Goal: Task Accomplishment & Management: Use online tool/utility

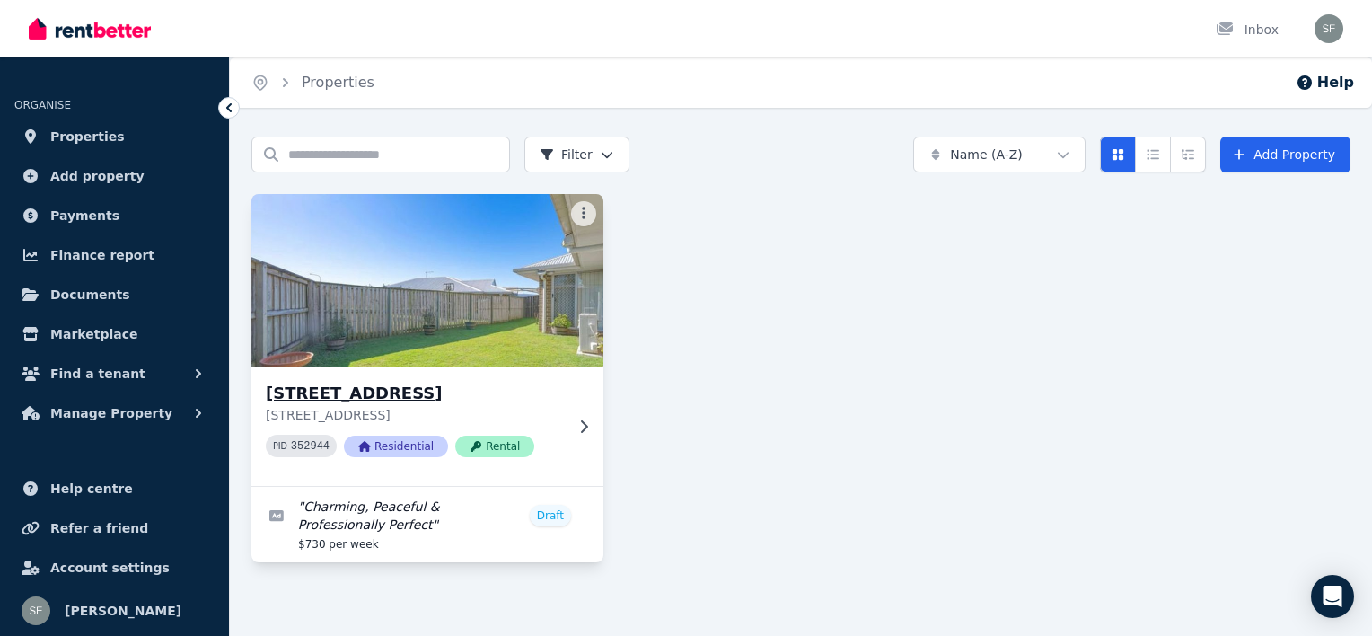
click at [486, 258] on img at bounding box center [428, 280] width 370 height 181
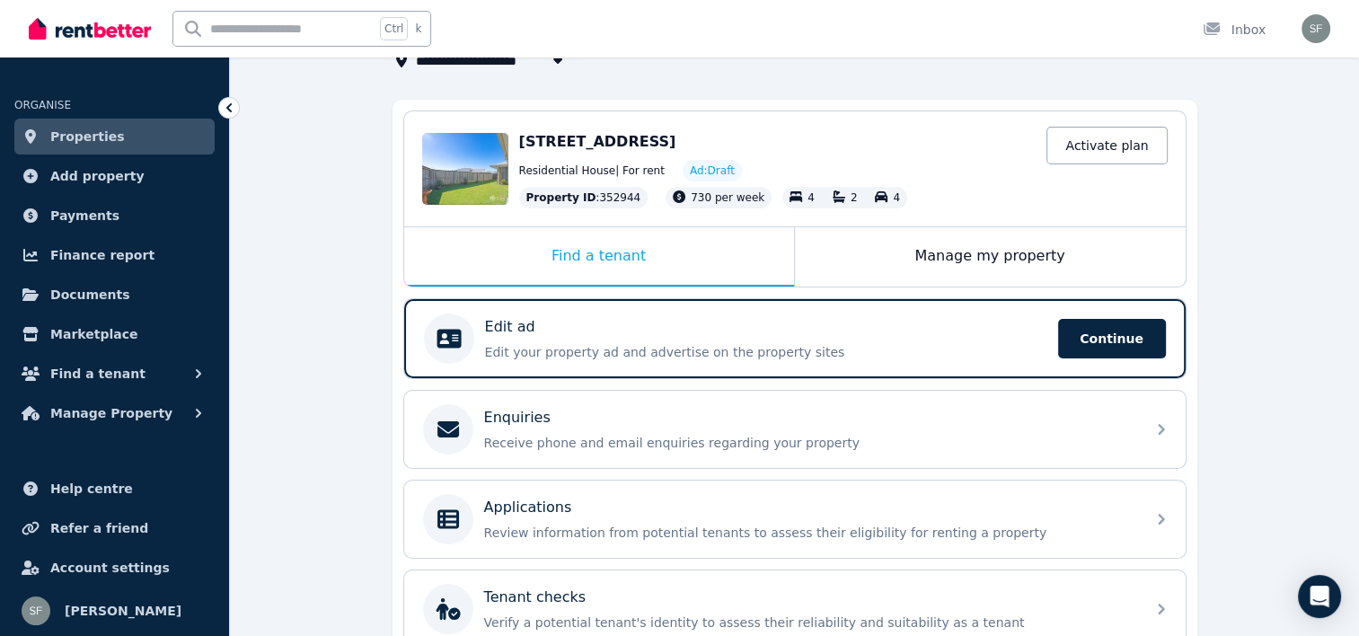
scroll to position [129, 0]
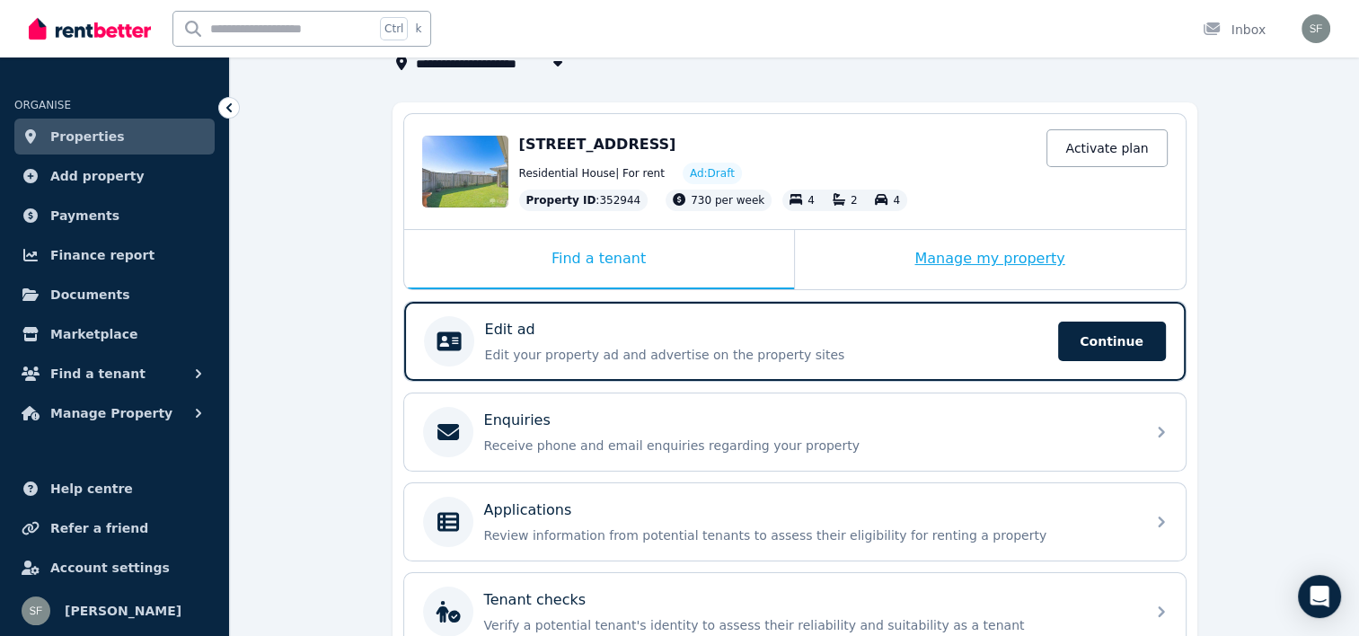
click at [974, 263] on div "Manage my property" at bounding box center [990, 259] width 391 height 59
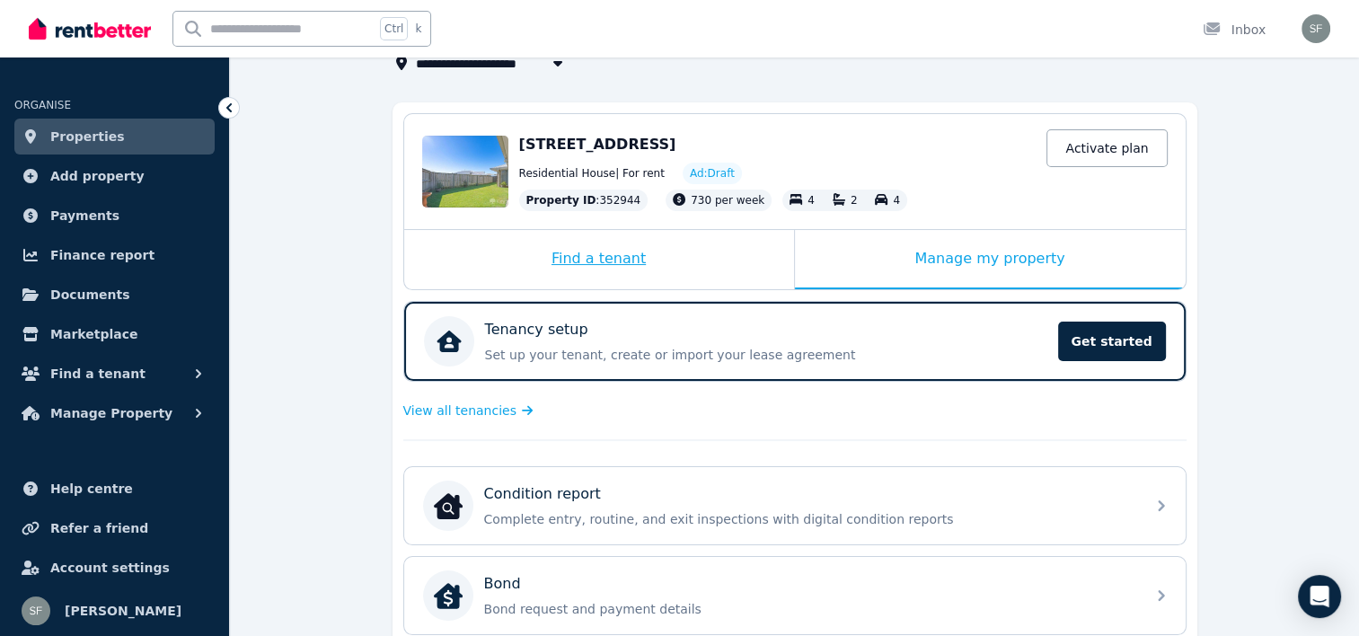
click at [692, 272] on div "Find a tenant" at bounding box center [599, 259] width 390 height 59
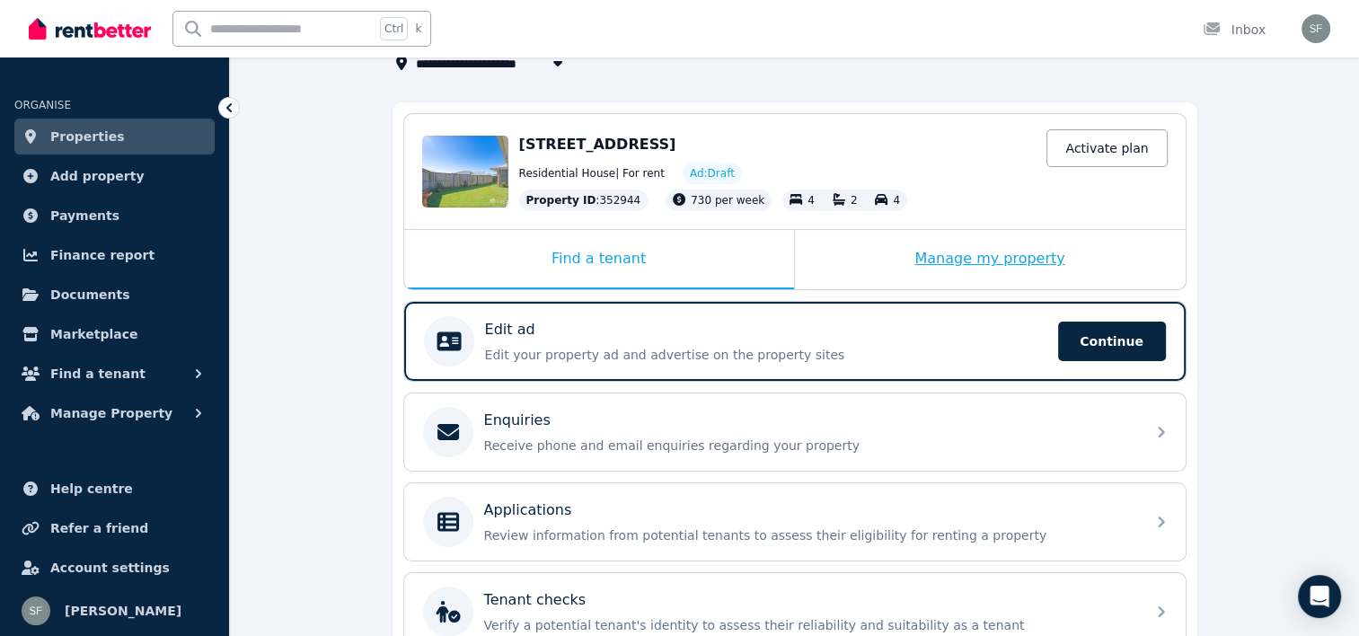
click at [899, 266] on div "Manage my property" at bounding box center [990, 259] width 391 height 59
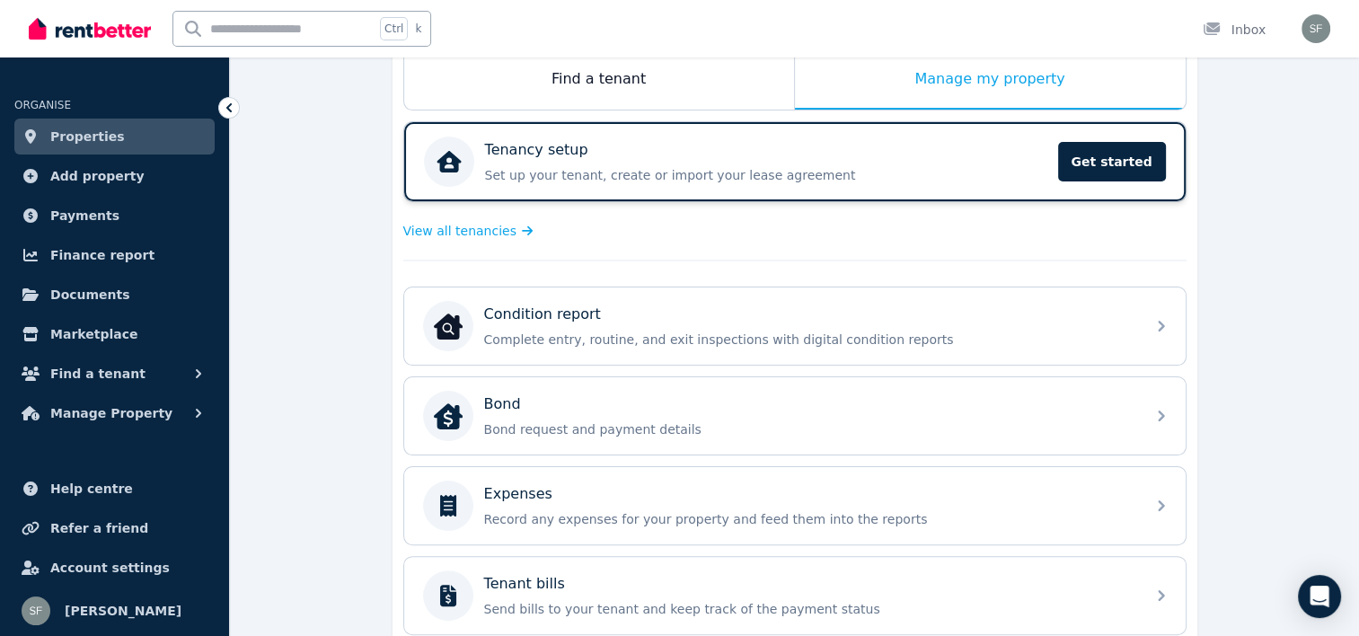
scroll to position [219, 0]
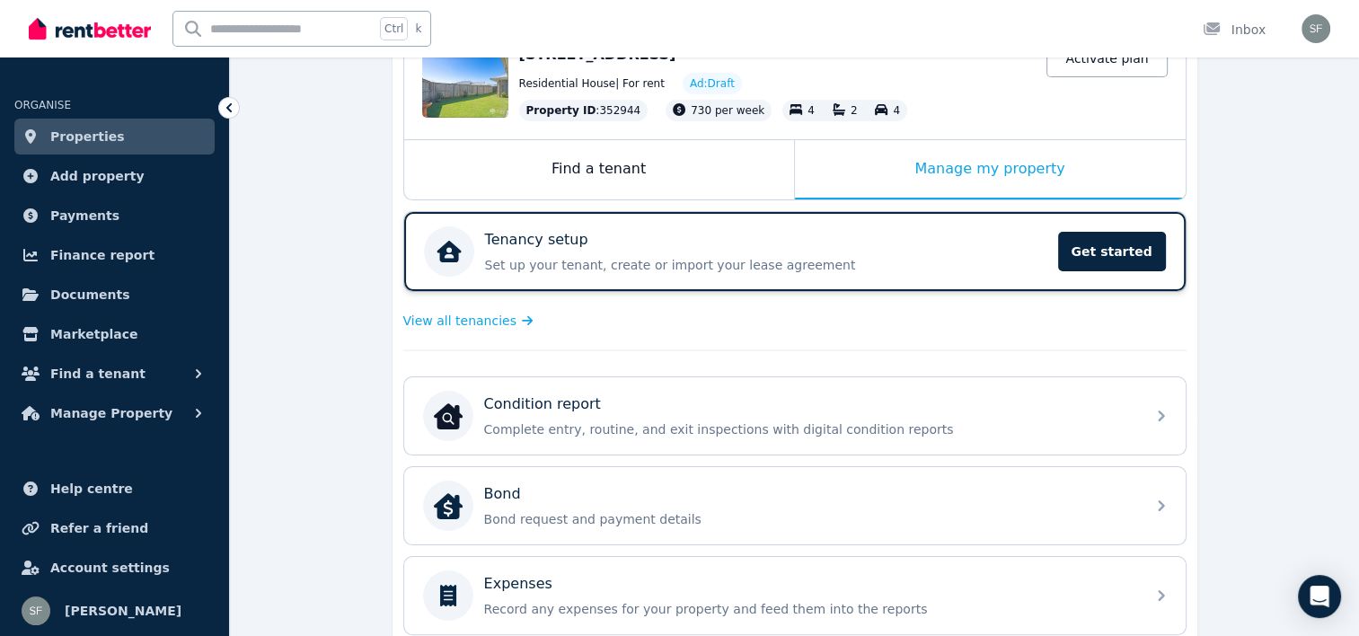
click at [614, 147] on div "Find a tenant" at bounding box center [599, 169] width 390 height 59
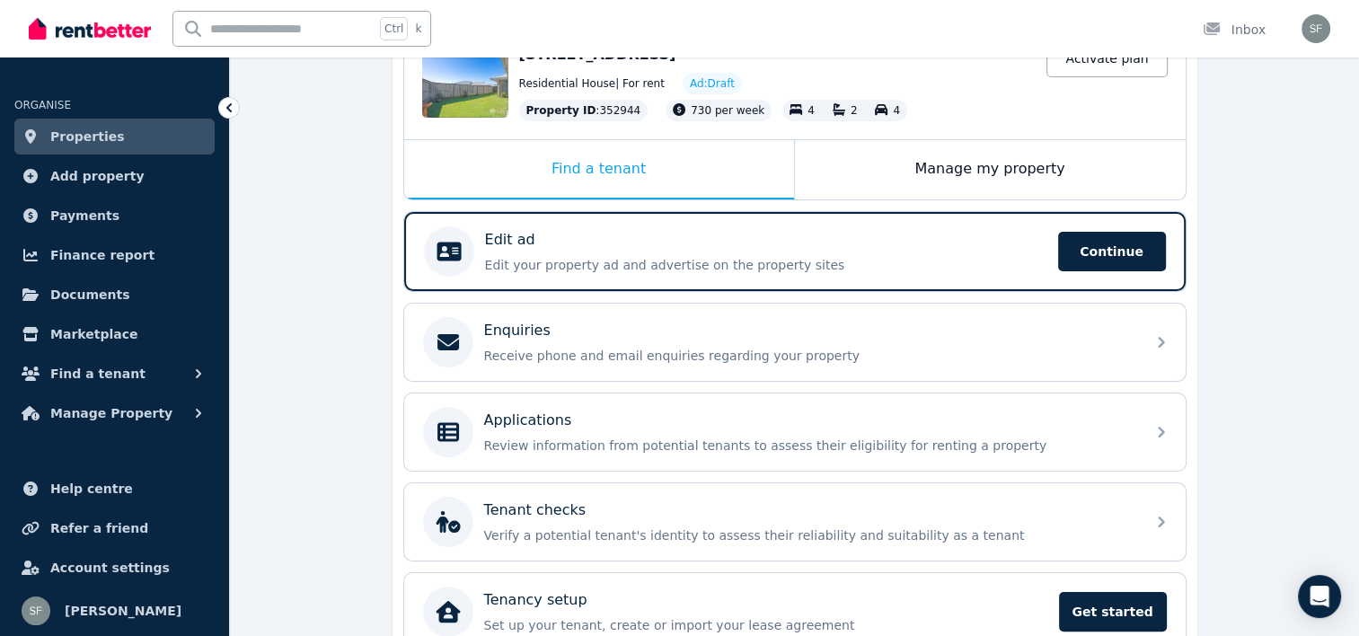
scroll to position [309, 0]
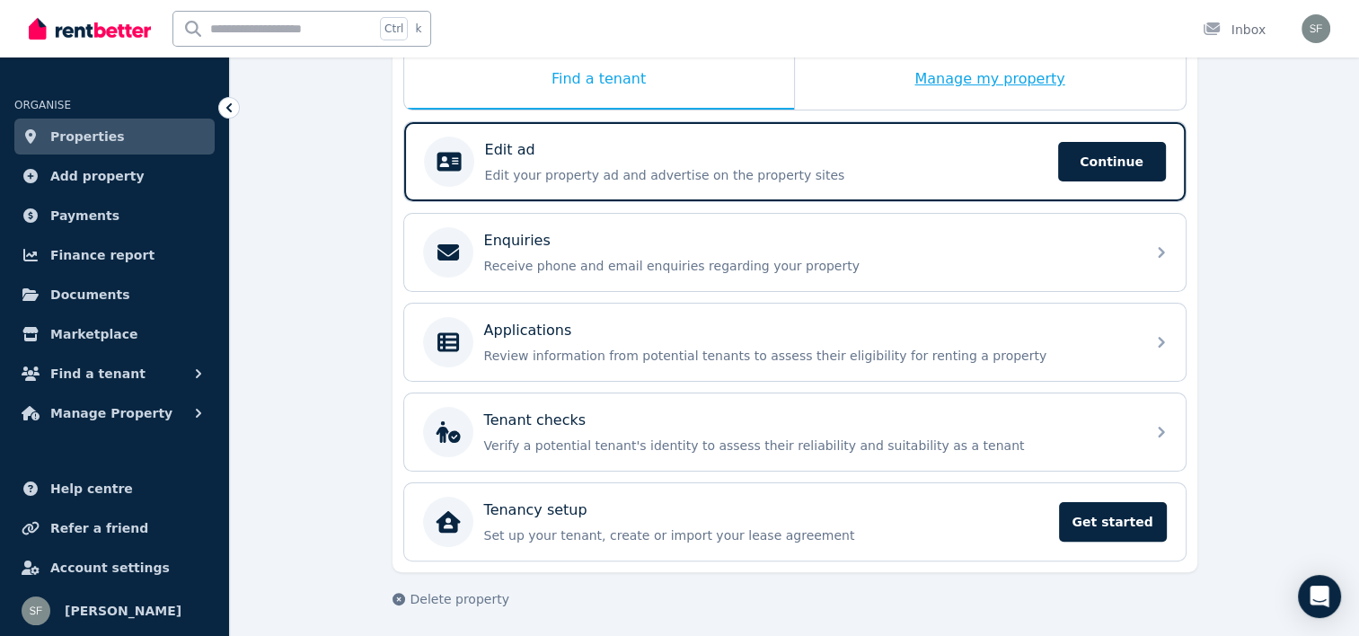
click at [939, 85] on div "Manage my property" at bounding box center [990, 79] width 391 height 59
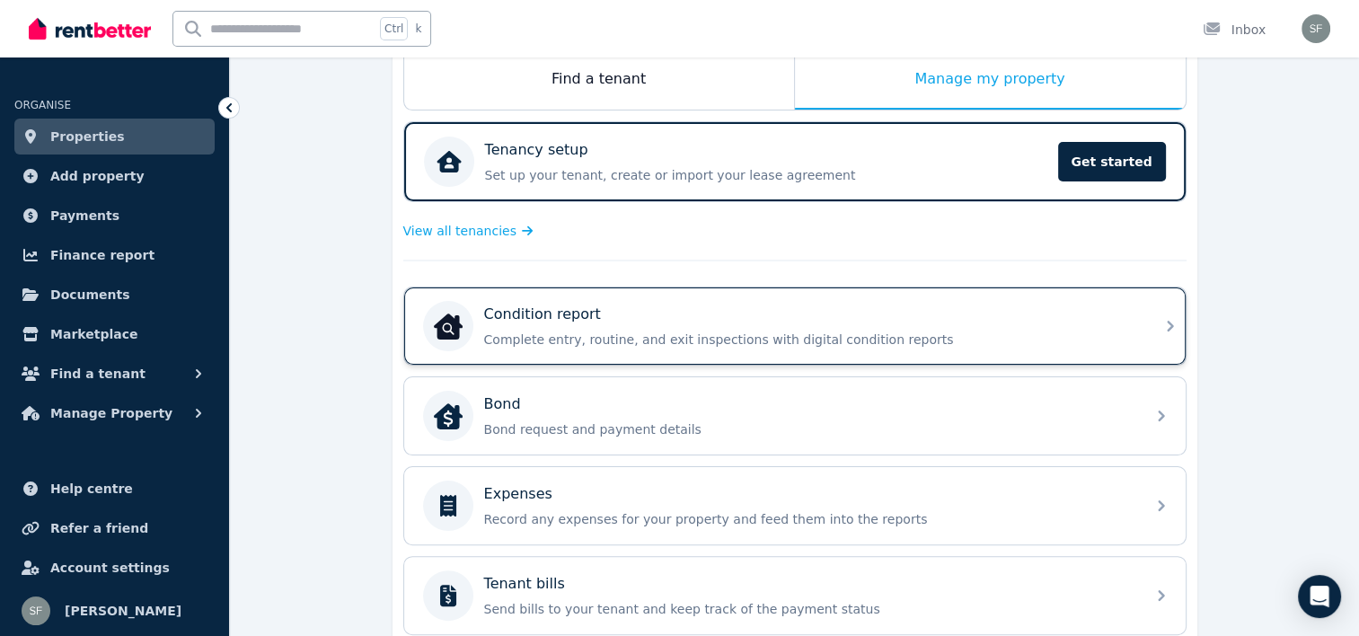
click at [923, 313] on div "Condition report" at bounding box center [809, 315] width 650 height 22
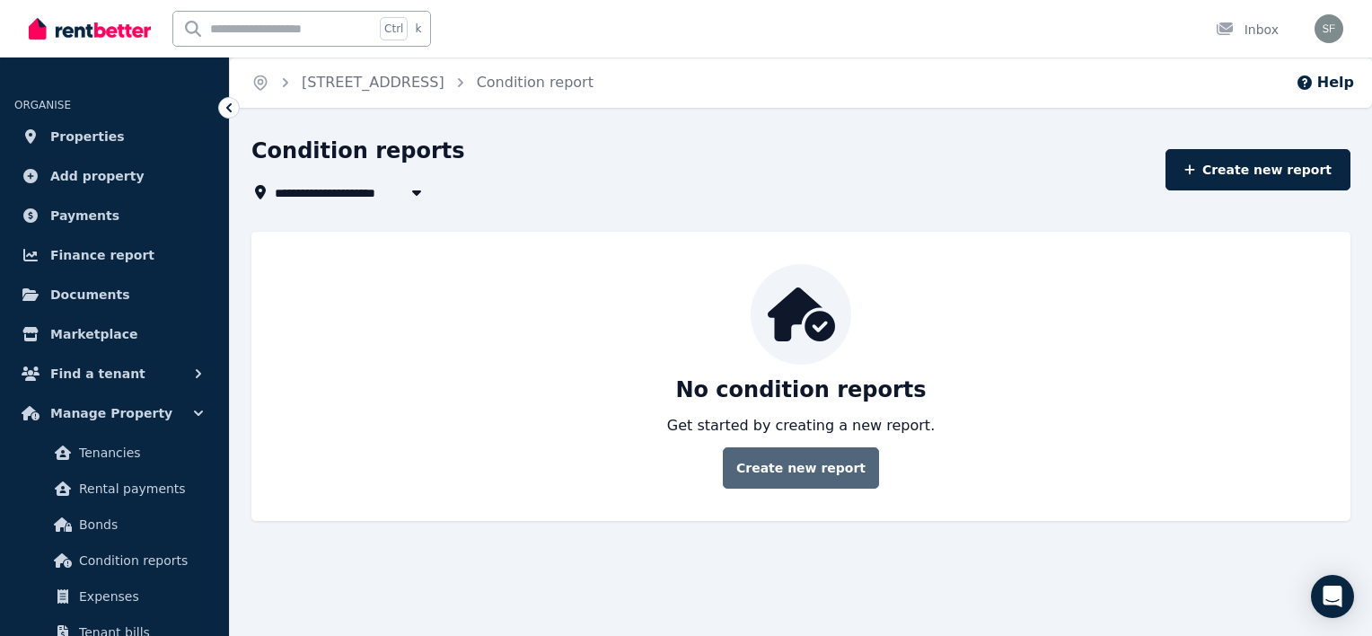
click at [814, 459] on link "Create new report" at bounding box center [801, 467] width 156 height 41
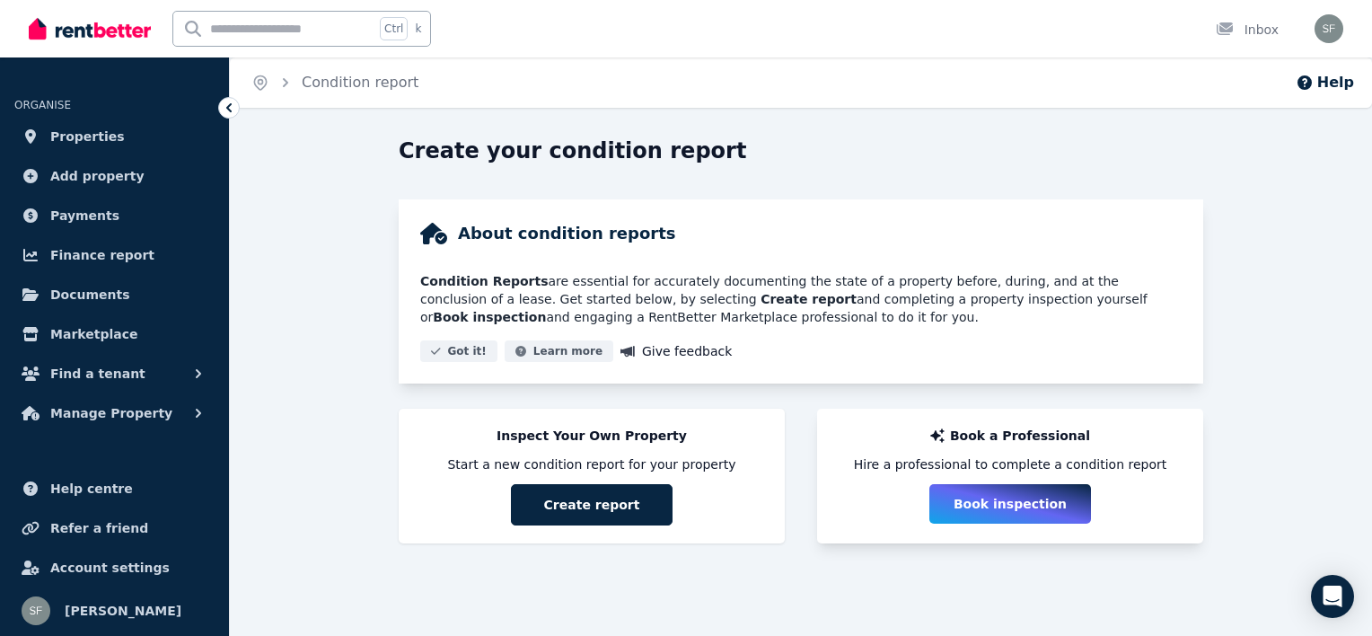
click at [974, 489] on button "Book inspection" at bounding box center [1011, 504] width 162 height 40
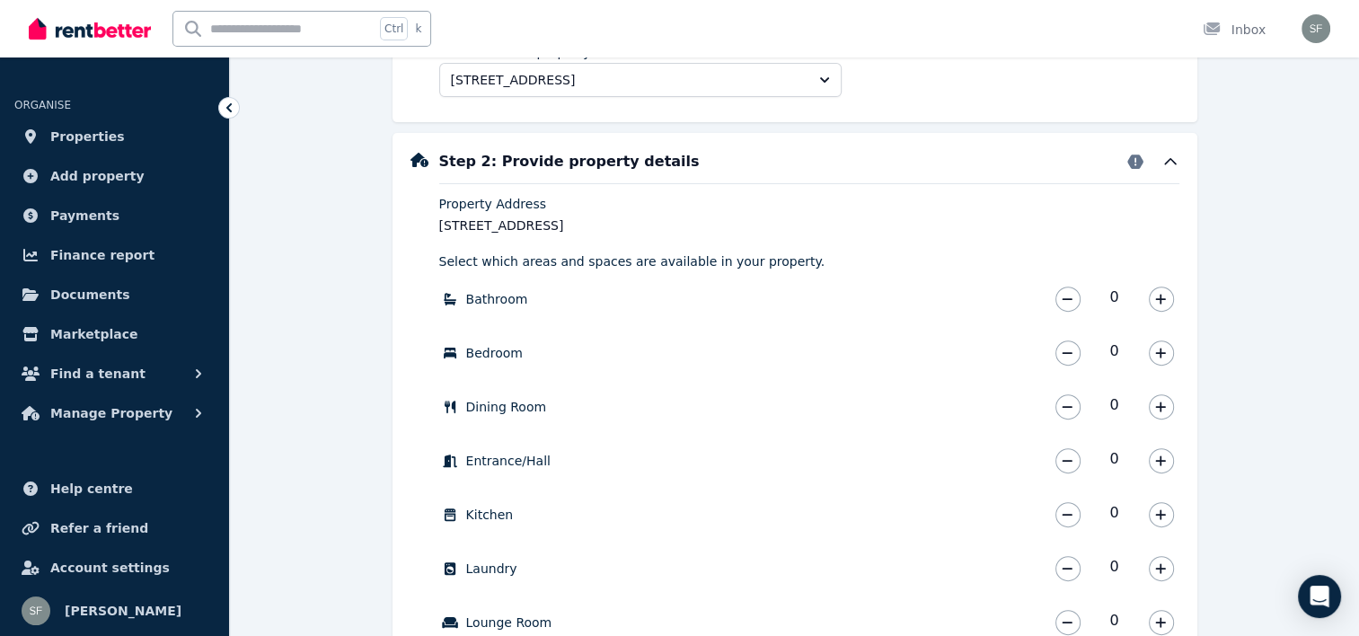
scroll to position [629, 0]
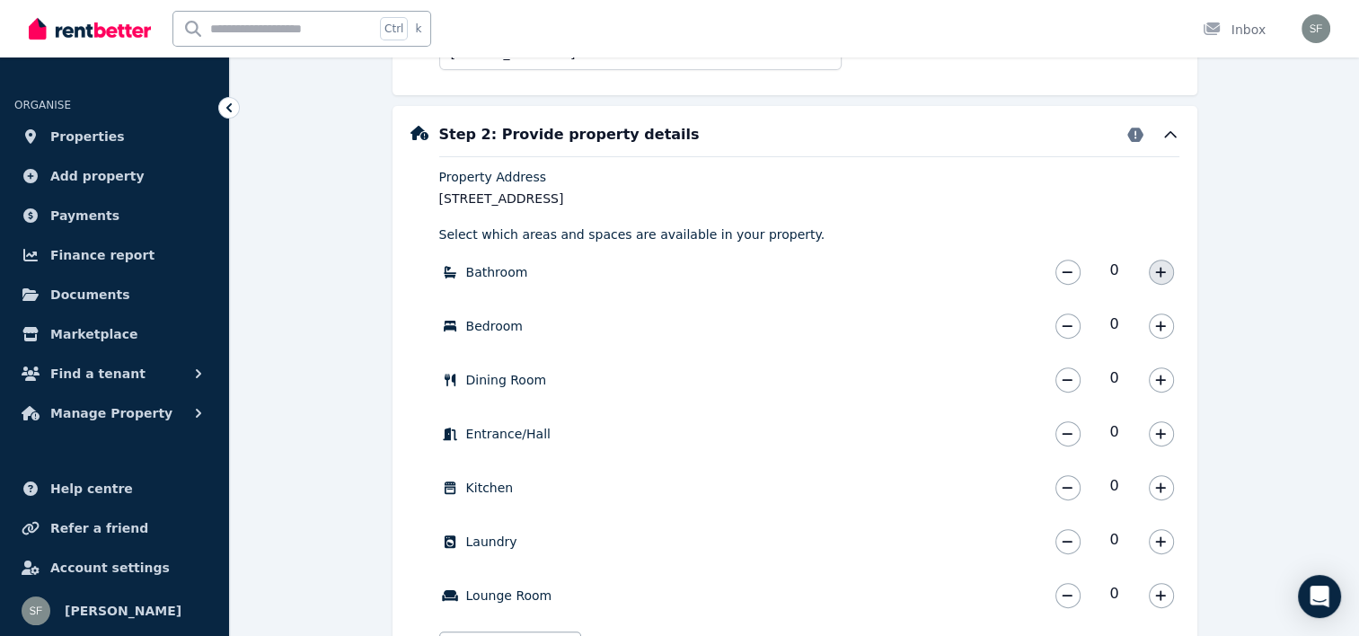
click at [1160, 262] on button "button" at bounding box center [1161, 272] width 25 height 25
click at [1160, 322] on icon "button" at bounding box center [1160, 326] width 11 height 13
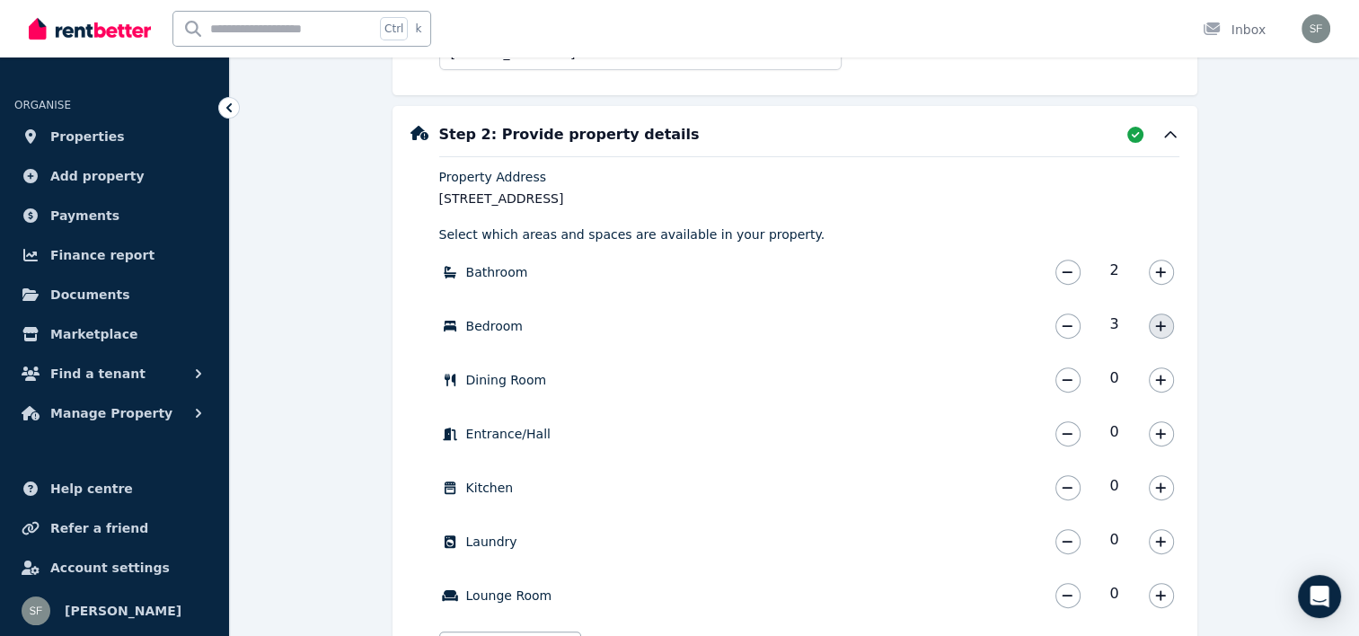
click at [1160, 322] on icon "button" at bounding box center [1160, 326] width 11 height 13
click at [1156, 377] on icon "button" at bounding box center [1160, 380] width 11 height 13
click at [1163, 430] on icon "button" at bounding box center [1160, 434] width 11 height 13
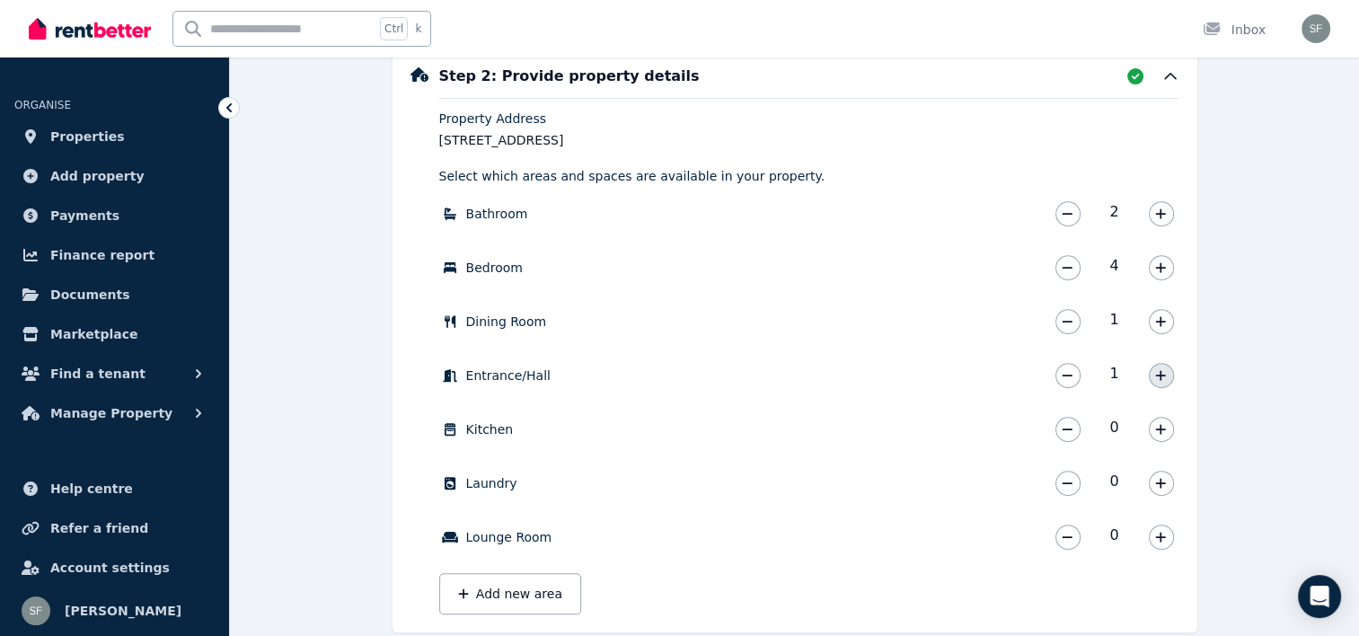
scroll to position [719, 0]
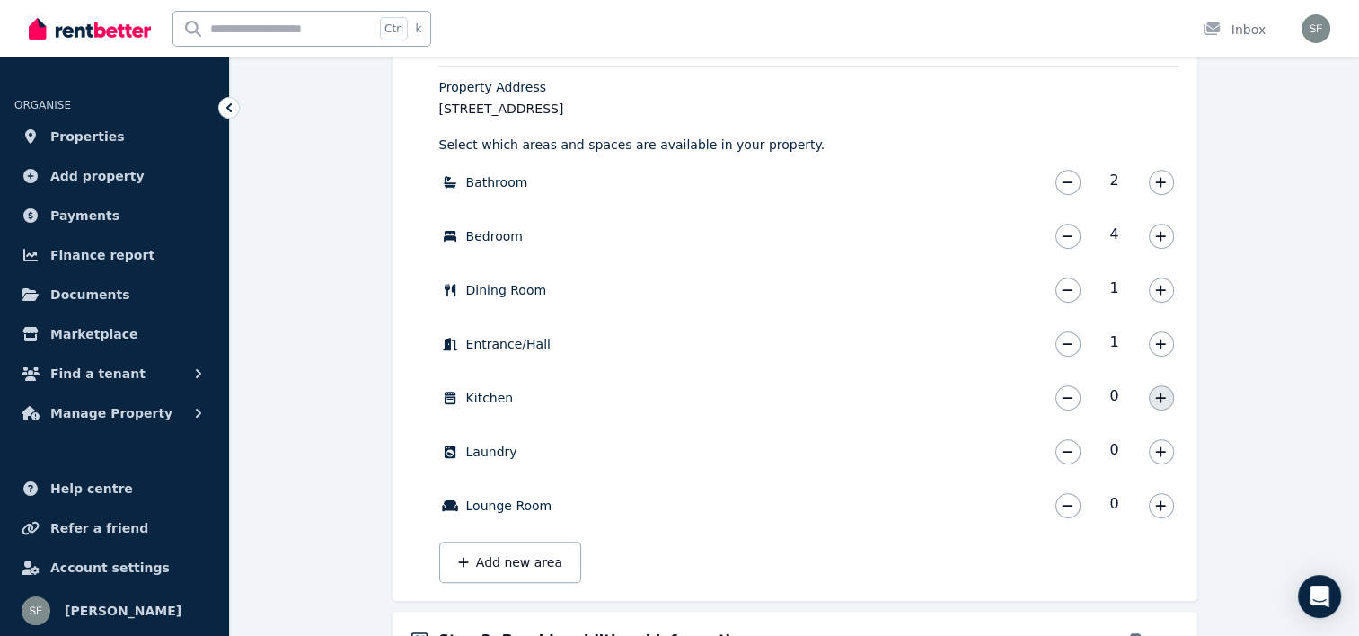
click at [1160, 402] on icon "button" at bounding box center [1160, 398] width 11 height 13
click at [1159, 442] on button "button" at bounding box center [1161, 451] width 25 height 25
click at [1165, 496] on button "button" at bounding box center [1161, 505] width 25 height 25
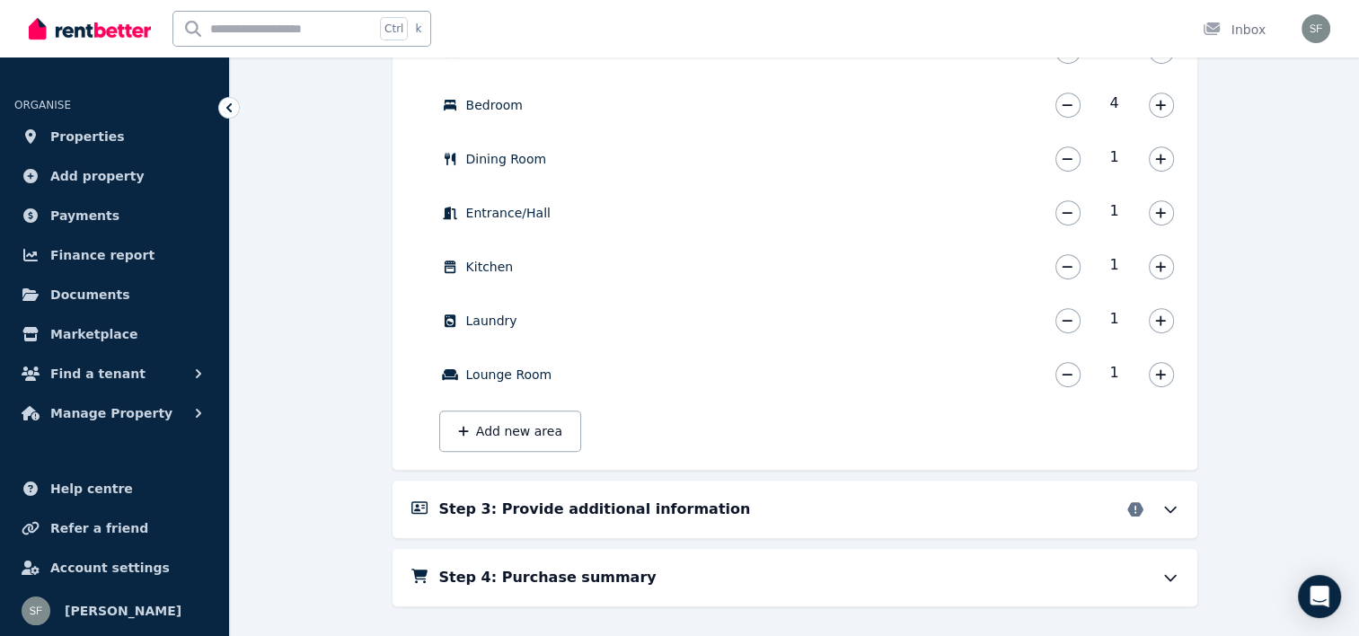
scroll to position [883, 0]
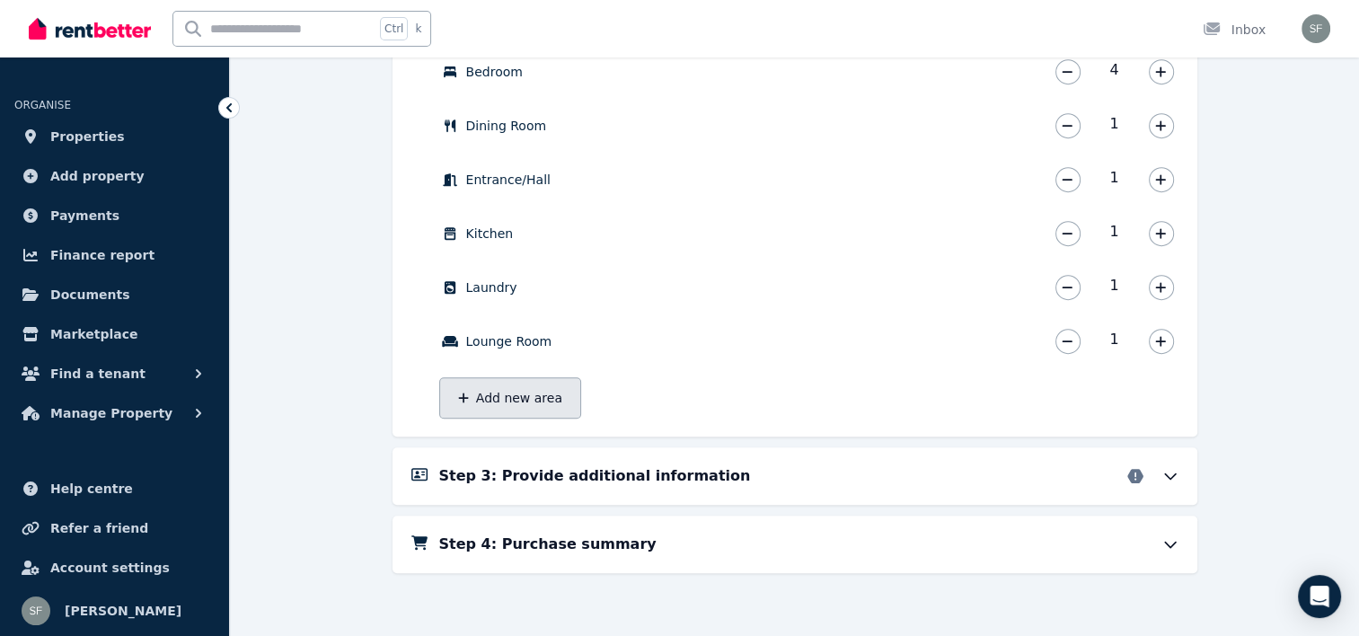
click at [538, 410] on button "Add new area" at bounding box center [510, 397] width 142 height 41
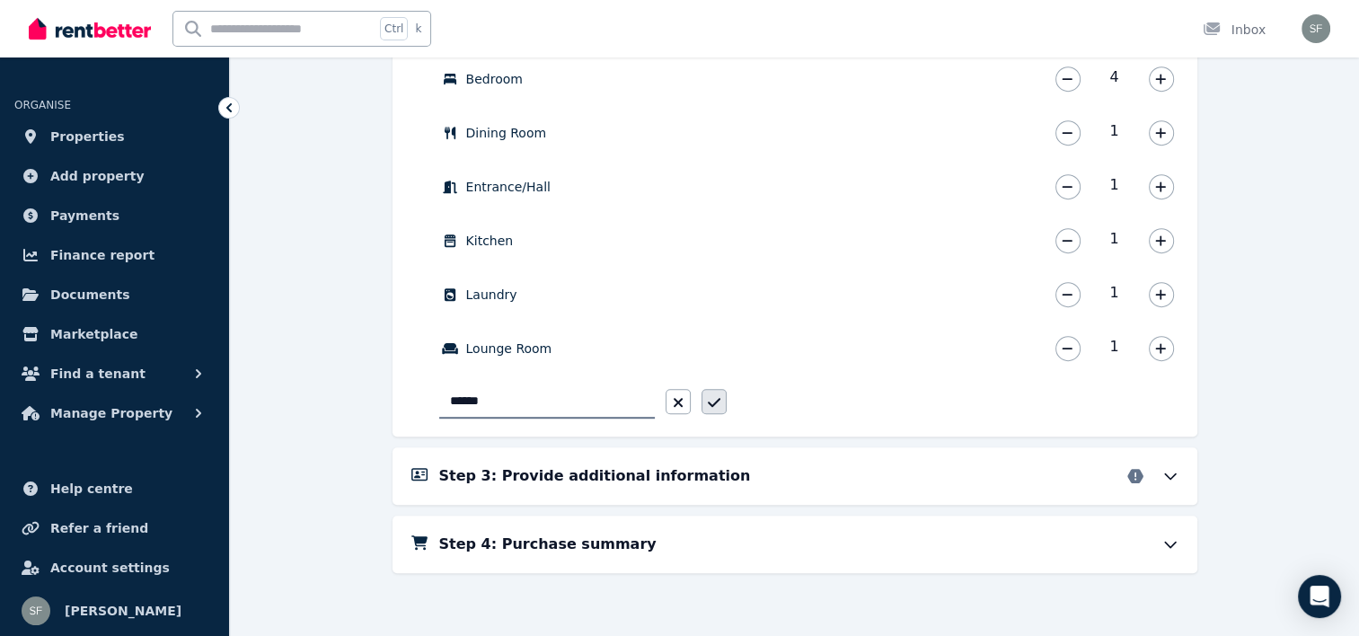
type input "******"
click at [725, 399] on button "button" at bounding box center [713, 401] width 25 height 25
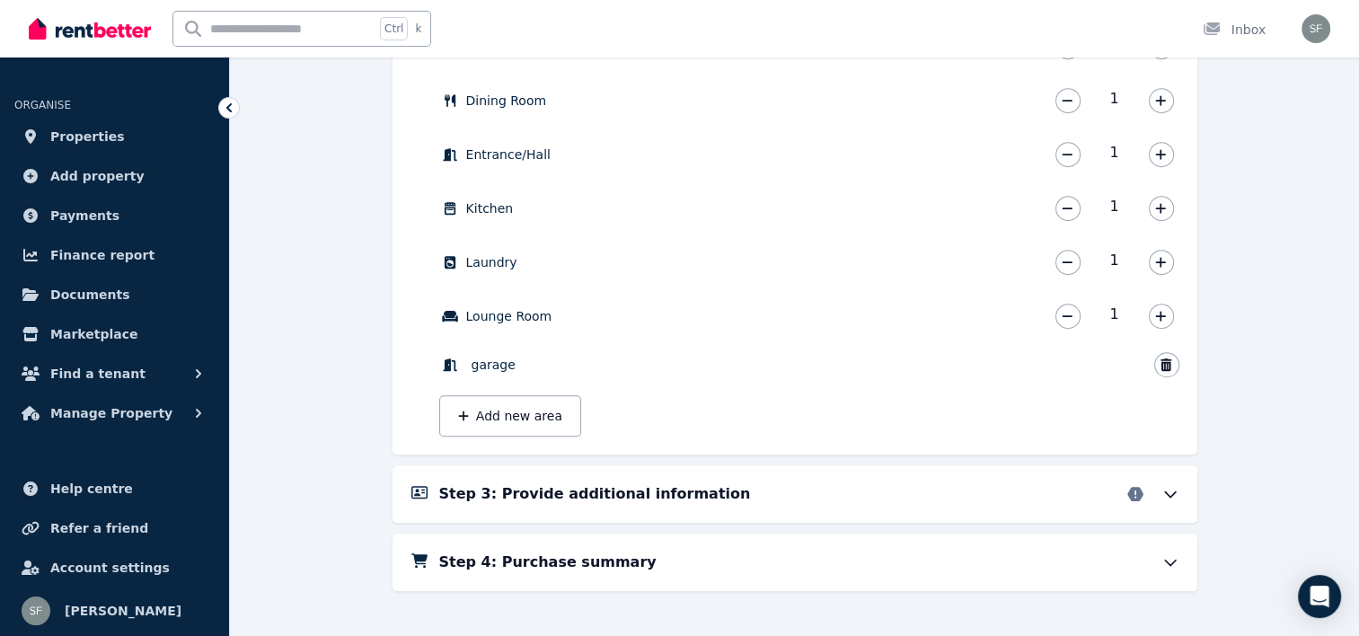
scroll to position [926, 0]
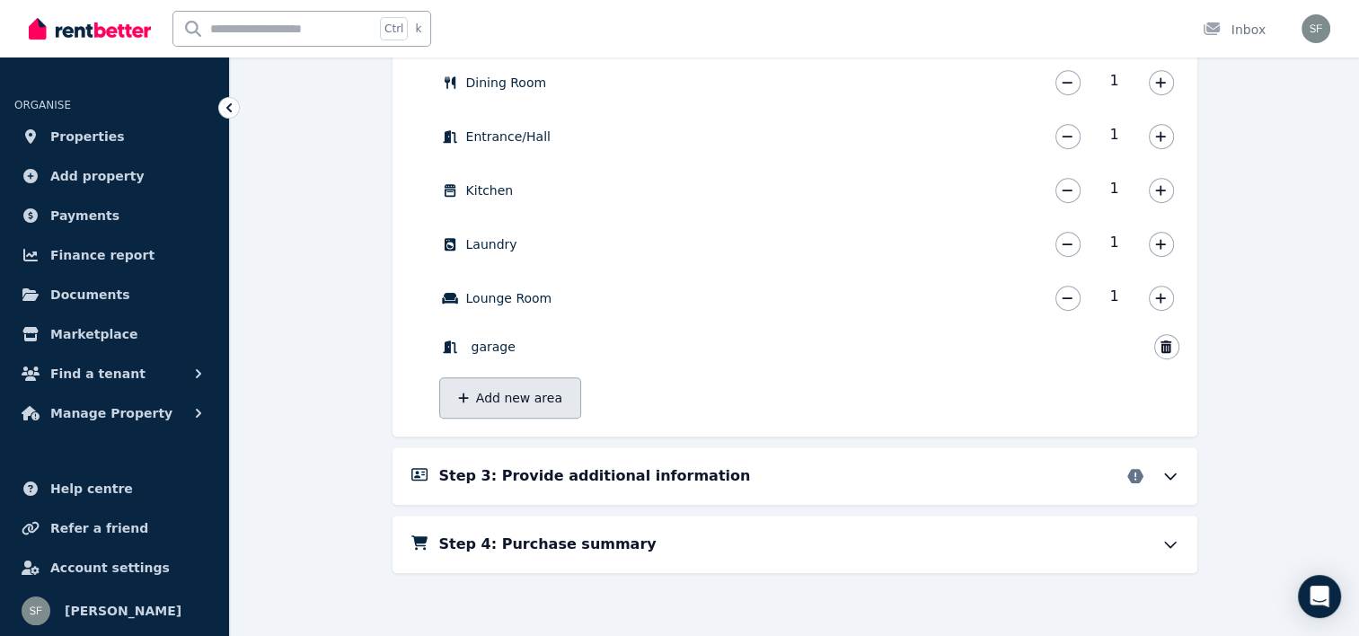
click at [519, 393] on button "Add new area" at bounding box center [510, 397] width 142 height 41
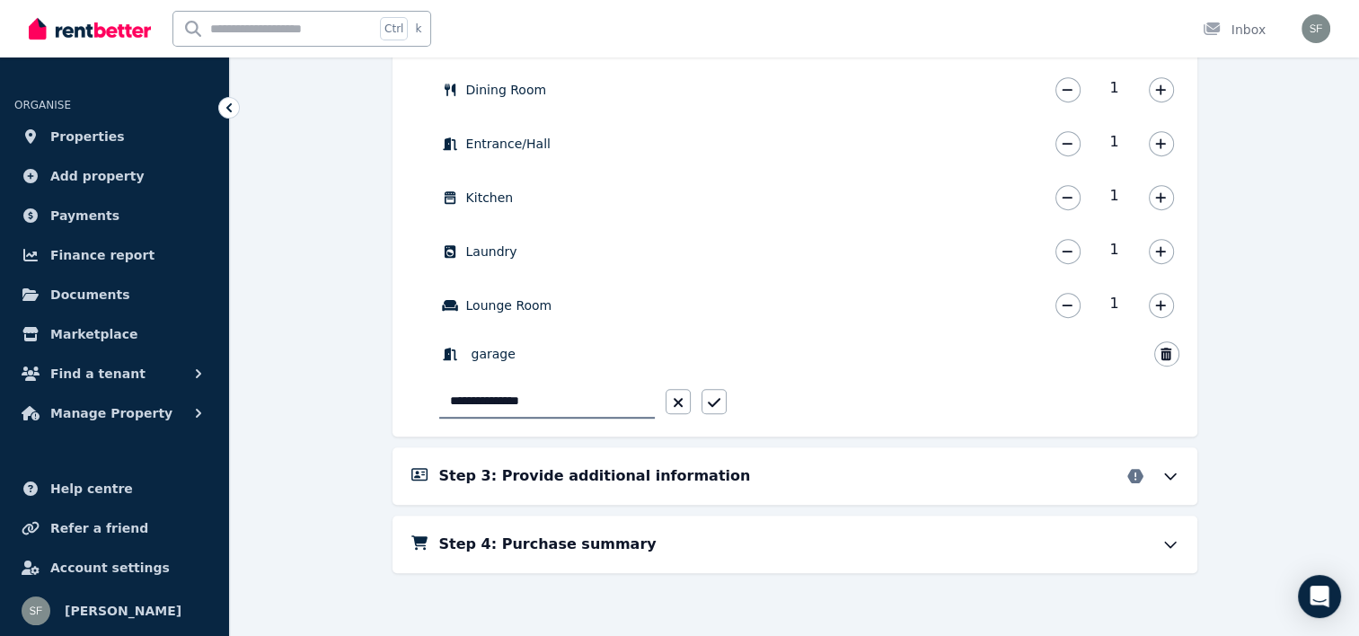
type input "**********"
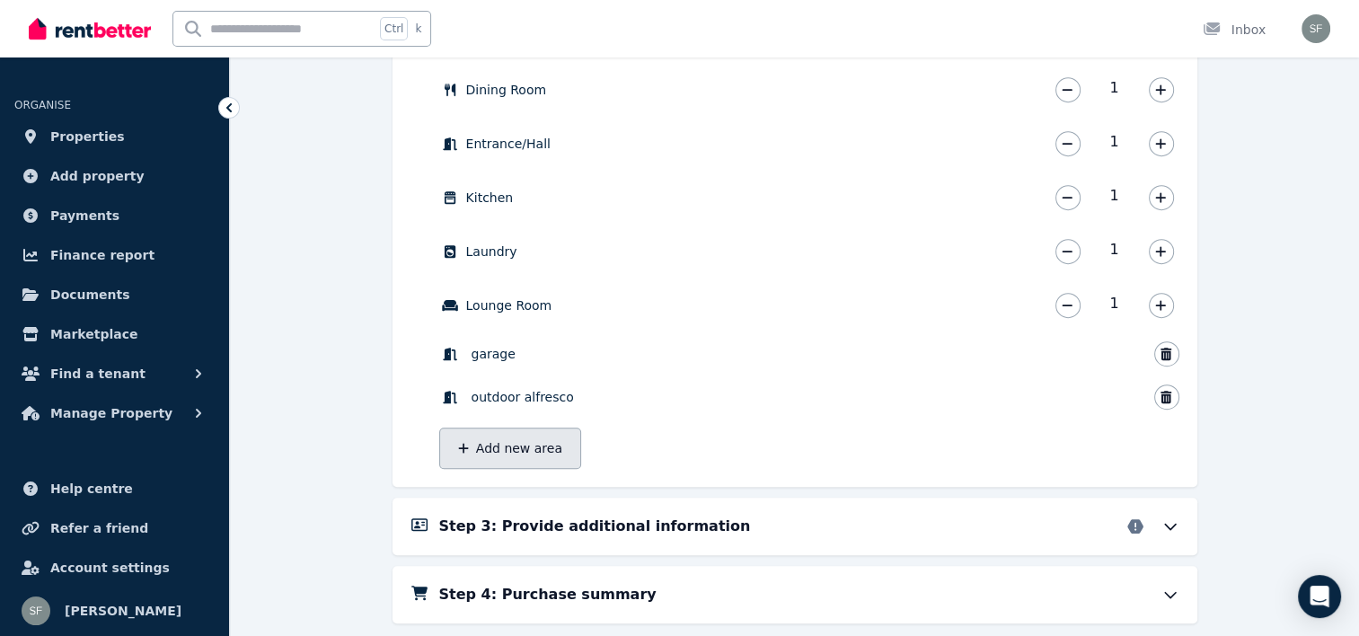
click at [510, 428] on button "Add new area" at bounding box center [510, 448] width 142 height 41
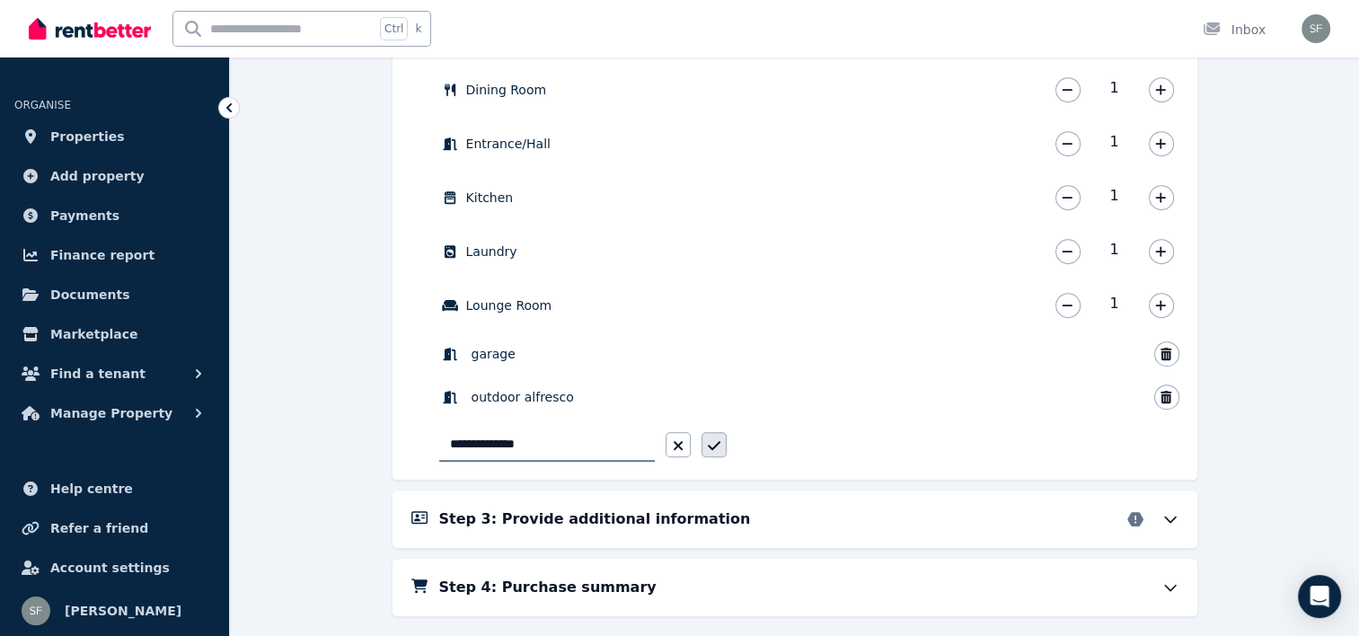
type input "**********"
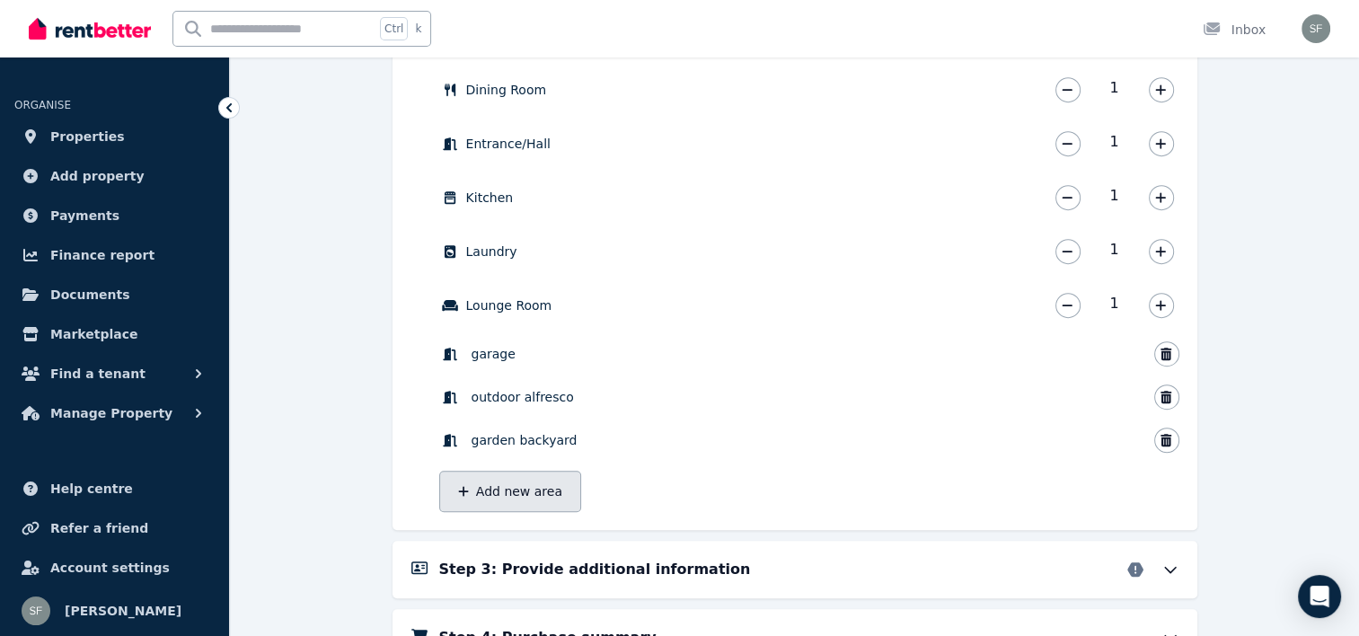
click at [563, 492] on button "Add new area" at bounding box center [510, 491] width 142 height 41
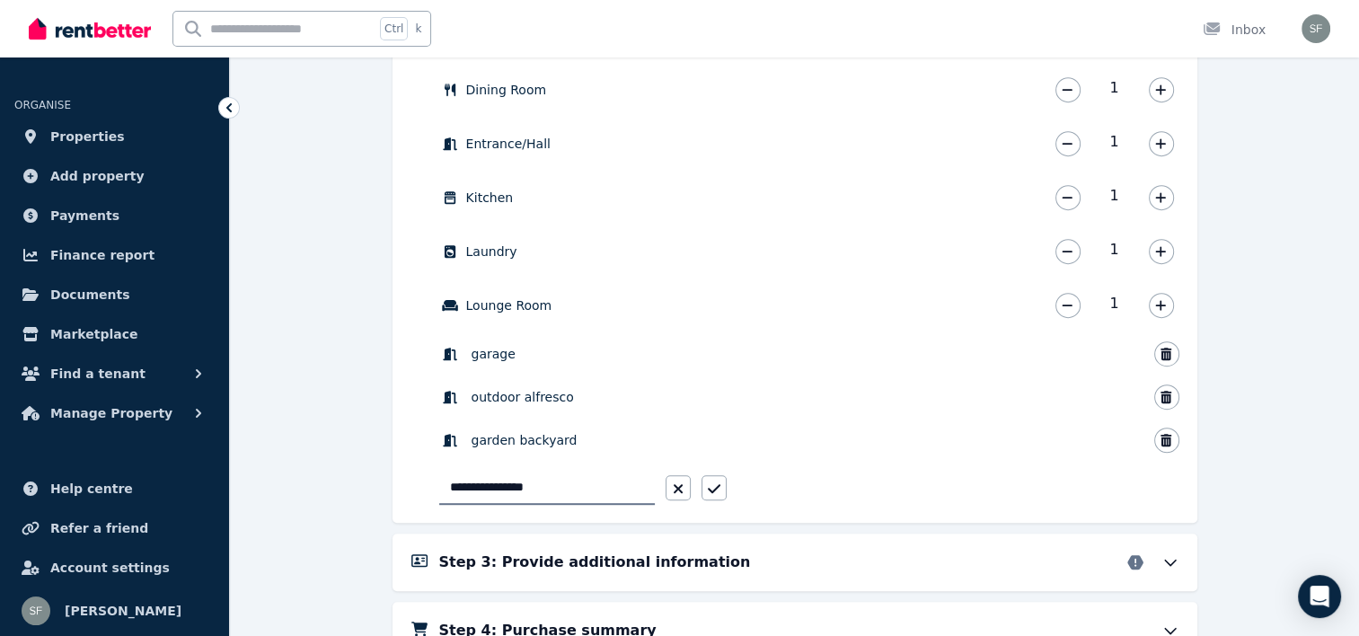
type input "**********"
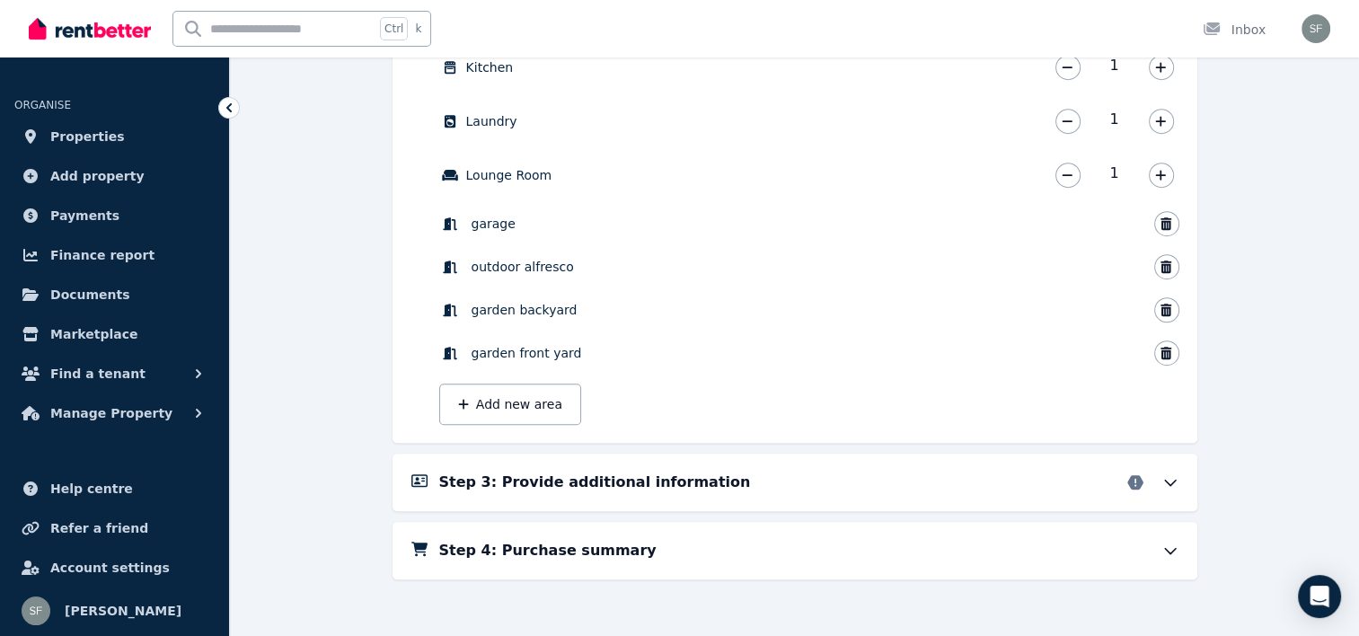
scroll to position [1055, 0]
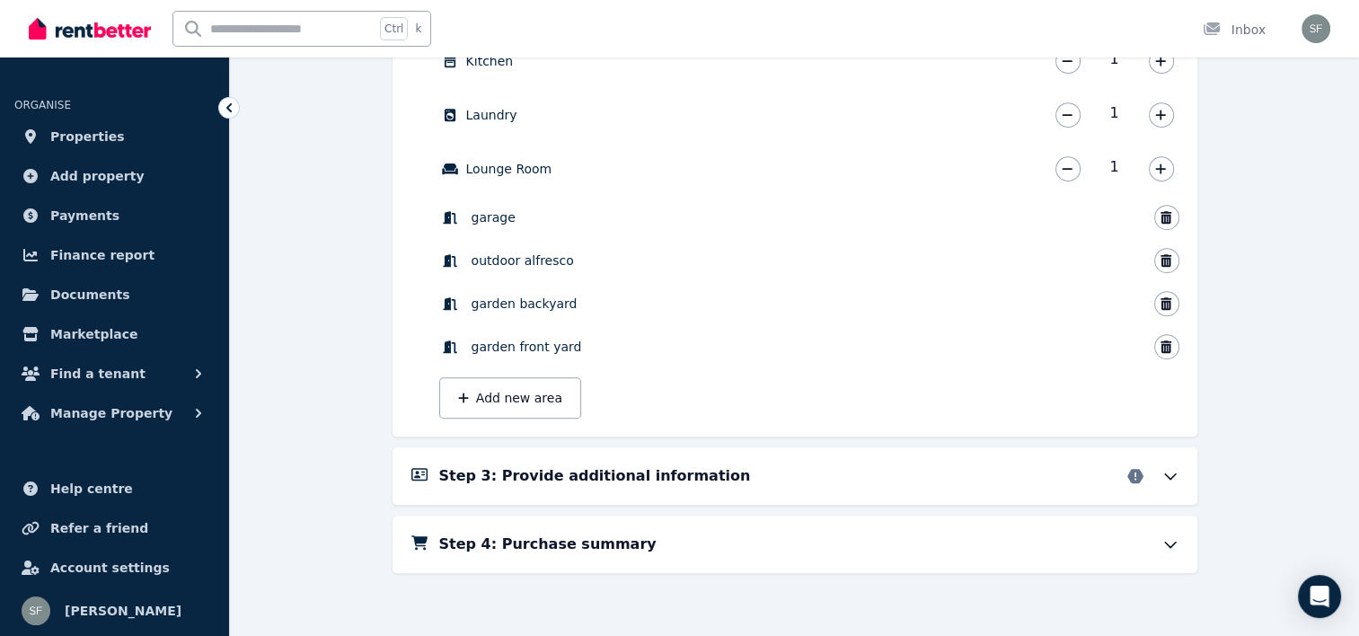
click at [626, 481] on h5 "Step 3: Provide additional information" at bounding box center [595, 476] width 312 height 22
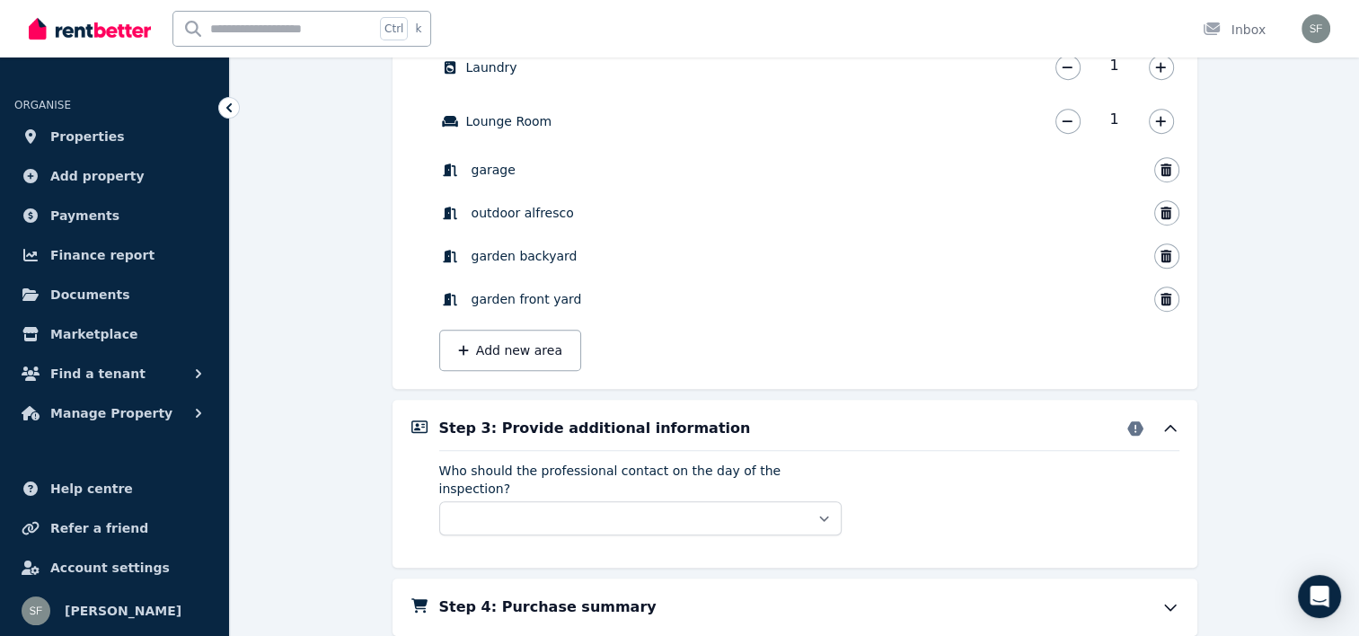
scroll to position [1145, 0]
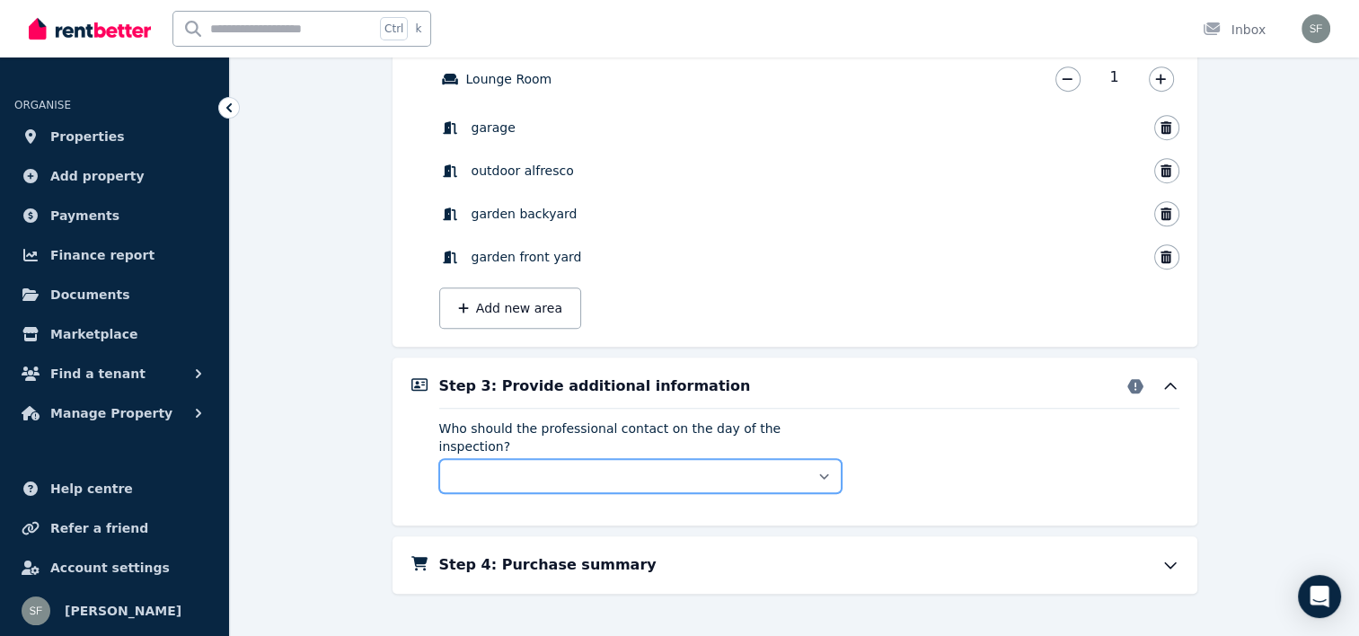
click at [722, 459] on select "** ****** *****" at bounding box center [640, 476] width 402 height 34
select select "**********"
click at [439, 459] on select "** ****** *****" at bounding box center [640, 476] width 402 height 34
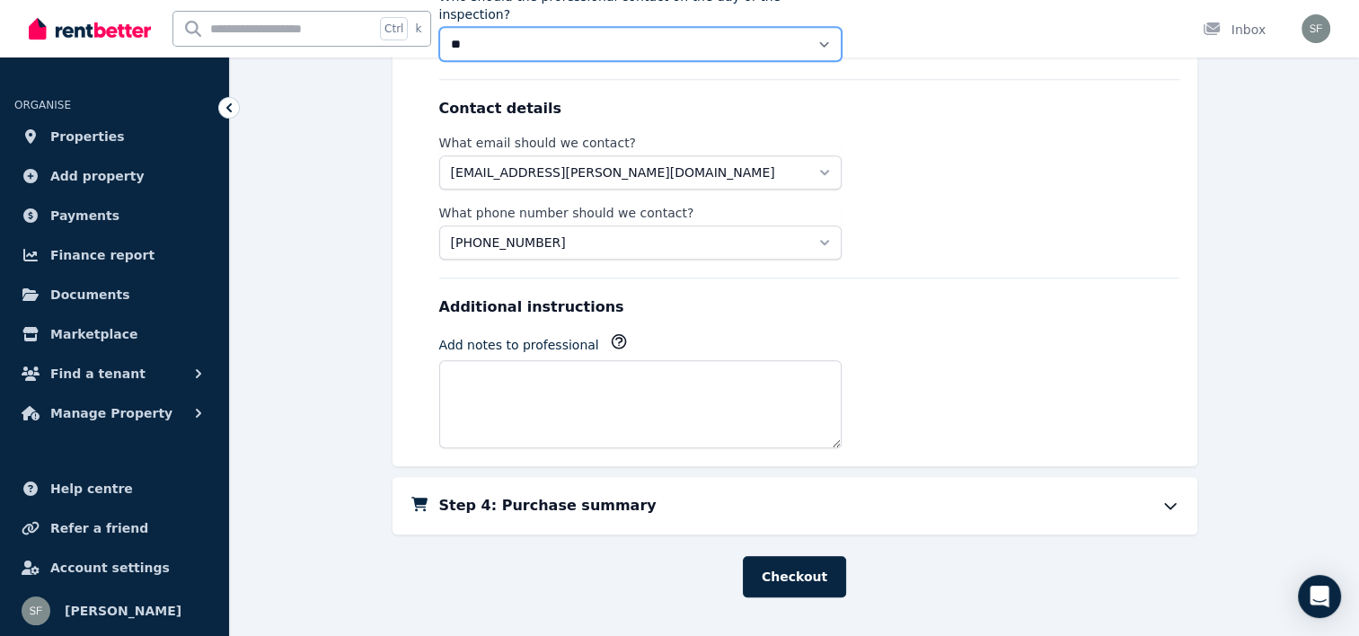
scroll to position [1581, 0]
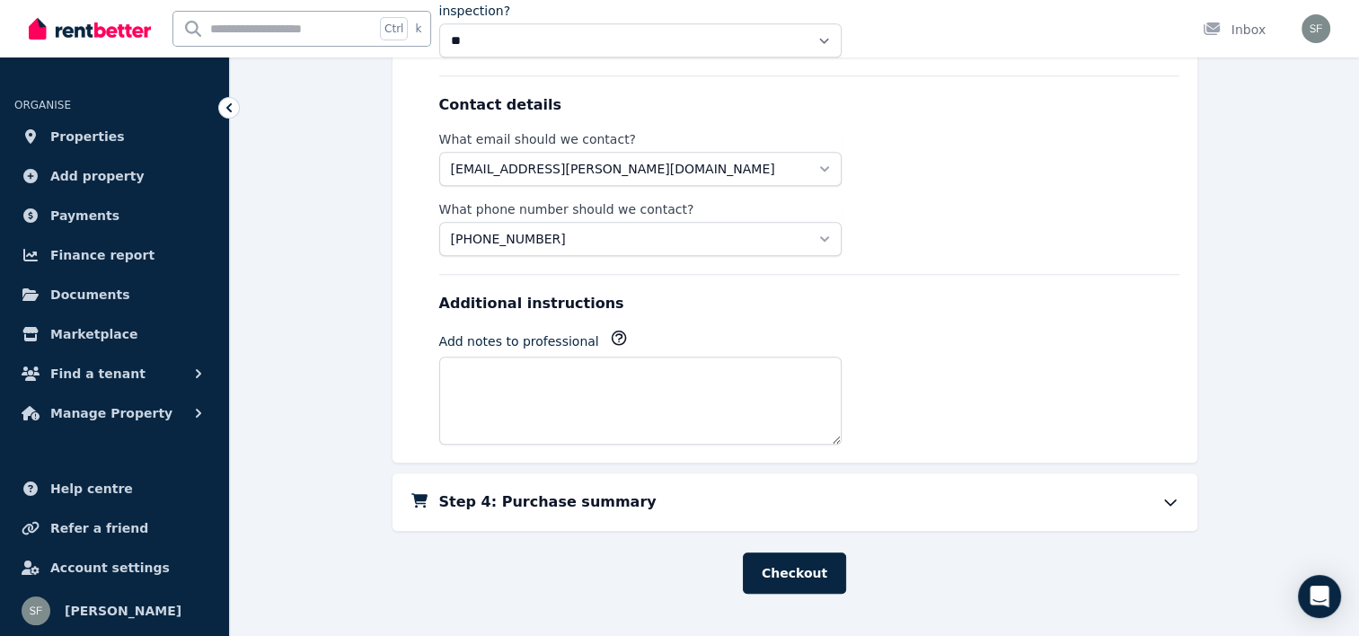
click at [729, 473] on div "Step 4: Purchase summary" at bounding box center [795, 501] width 805 height 57
drag, startPoint x: 733, startPoint y: 463, endPoint x: 733, endPoint y: 481, distance: 18.0
click at [733, 473] on div "Step 4: Purchase summary" at bounding box center [795, 501] width 805 height 57
click at [729, 491] on div "Step 4: Purchase summary" at bounding box center [809, 502] width 740 height 22
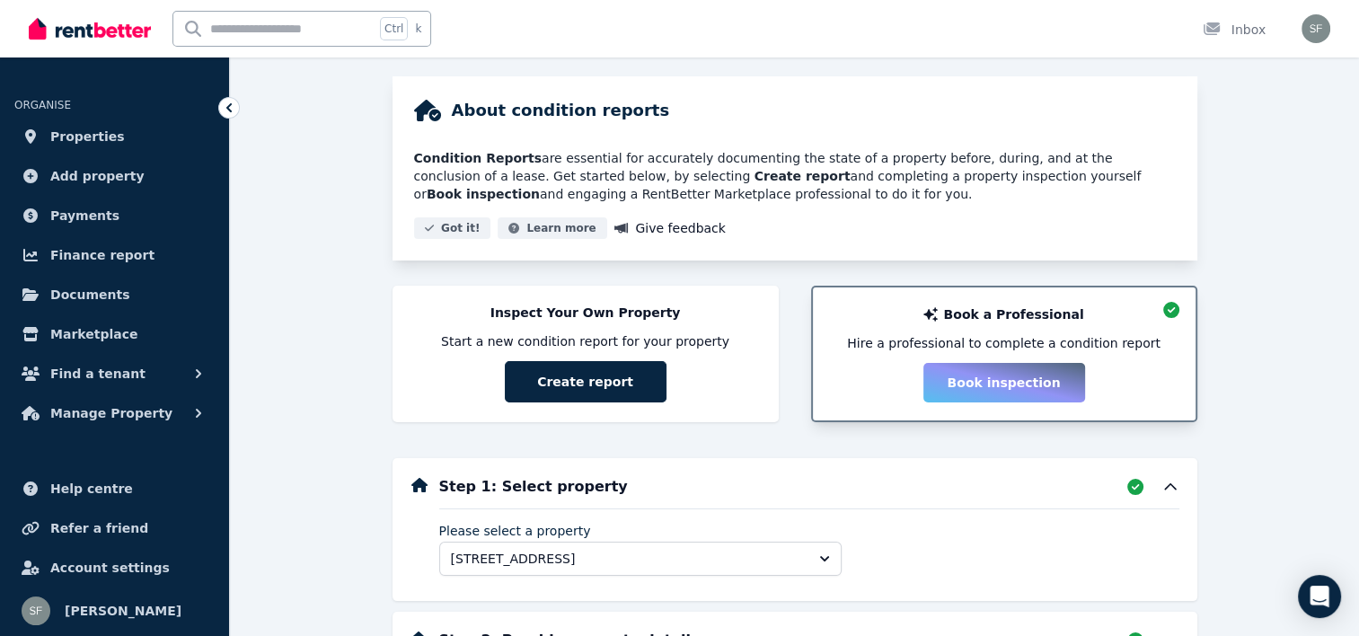
scroll to position [180, 0]
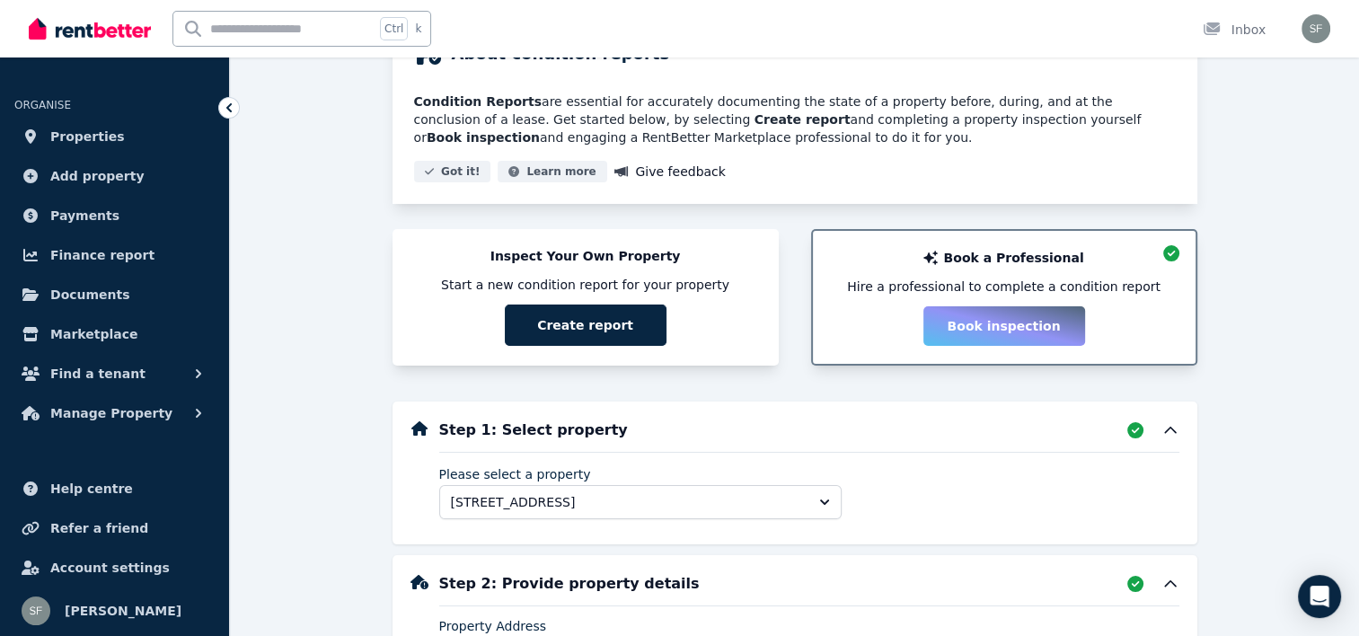
click at [697, 327] on div "Inspect Your Own Property Start a new condition report for your property Create…" at bounding box center [585, 296] width 350 height 99
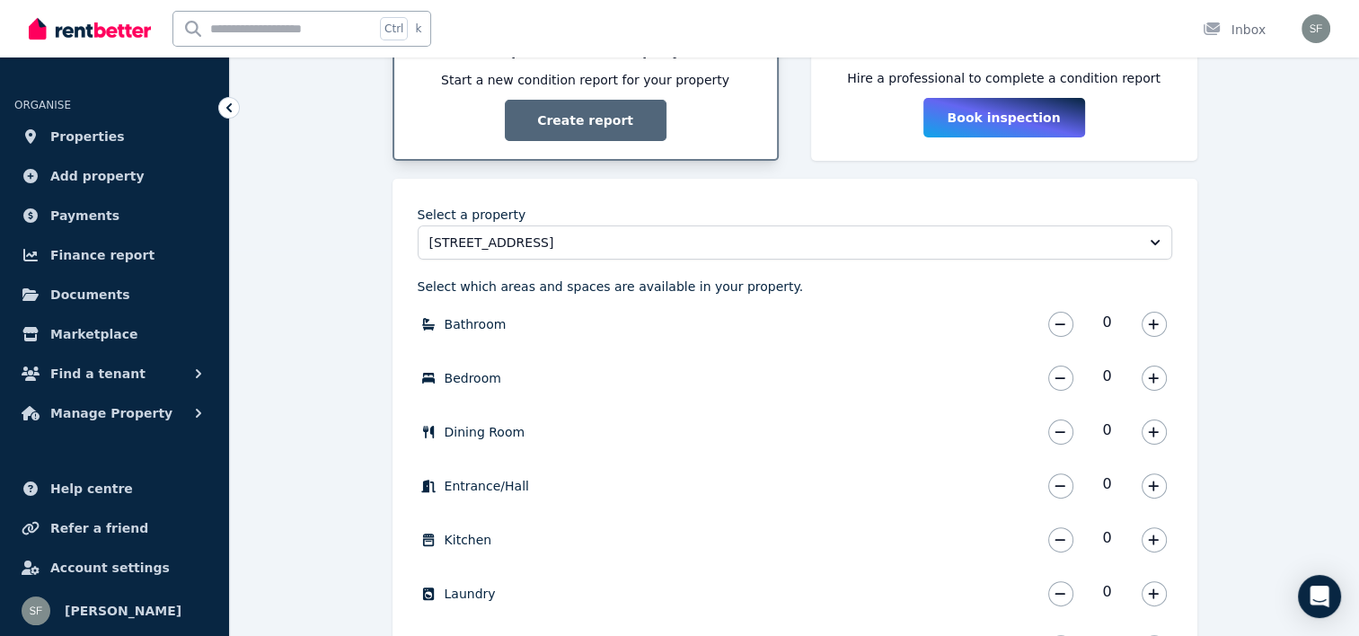
scroll to position [589, 0]
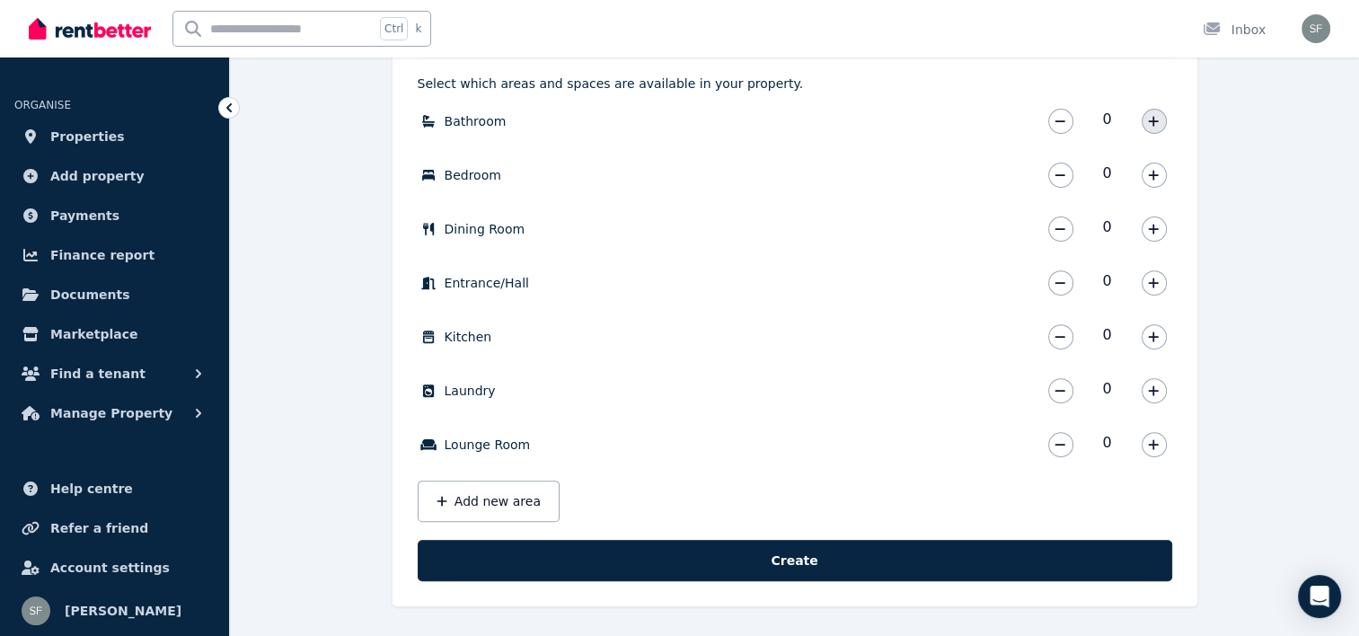
click at [1161, 119] on button "button" at bounding box center [1154, 121] width 25 height 25
click at [1149, 172] on icon "button" at bounding box center [1153, 175] width 11 height 13
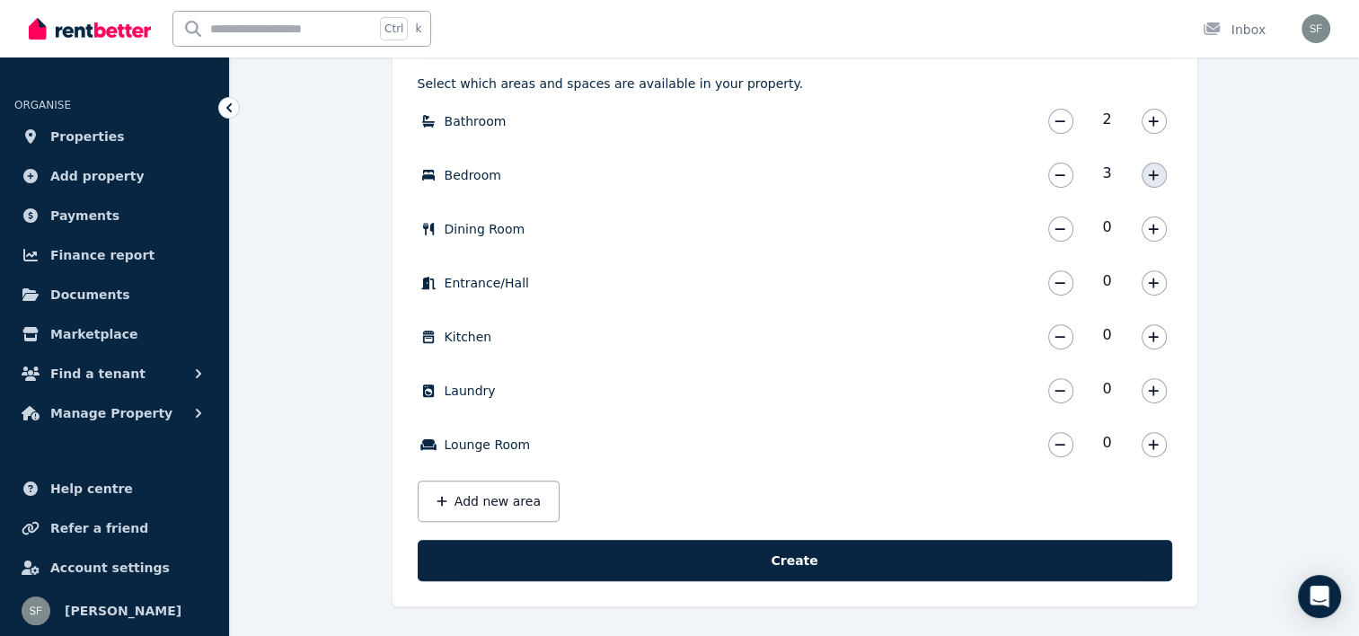
click at [1149, 172] on icon "button" at bounding box center [1153, 175] width 11 height 13
click at [1153, 223] on icon "button" at bounding box center [1153, 229] width 11 height 13
click at [1152, 270] on button "button" at bounding box center [1154, 282] width 25 height 25
click at [1150, 327] on button "button" at bounding box center [1154, 336] width 25 height 25
click at [1157, 287] on icon "button" at bounding box center [1153, 283] width 11 height 13
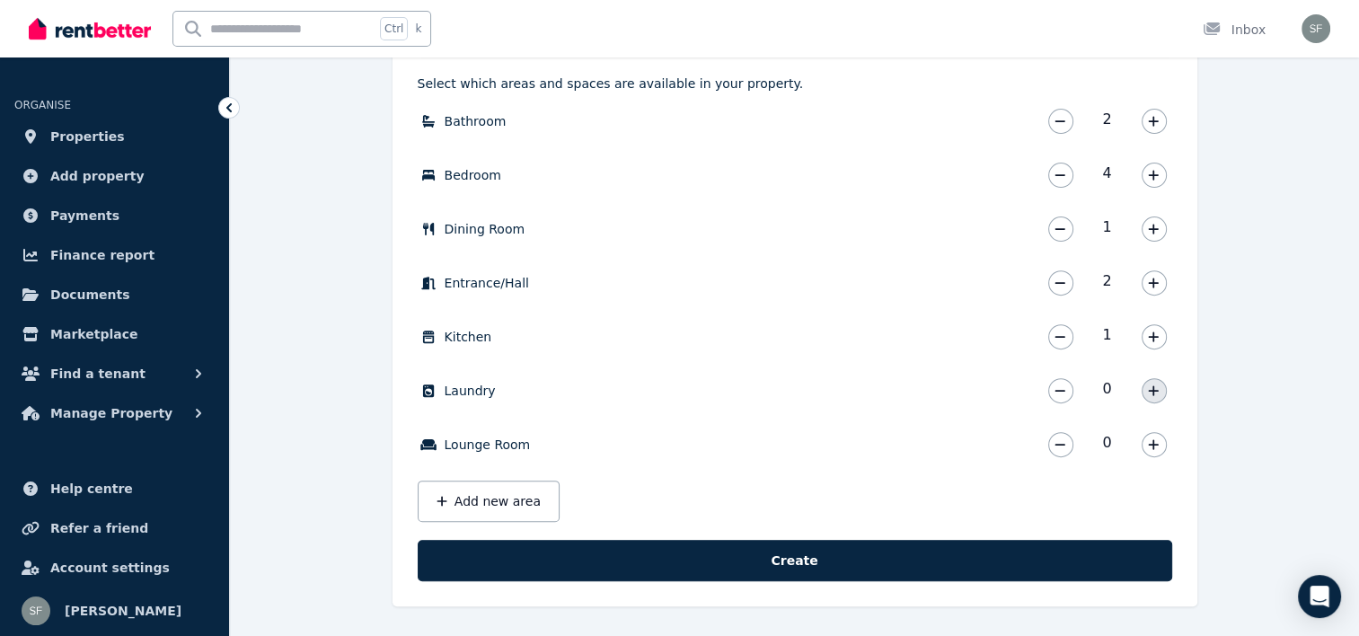
click at [1150, 378] on button "button" at bounding box center [1154, 390] width 25 height 25
click at [1156, 444] on icon "button" at bounding box center [1153, 444] width 11 height 13
click at [490, 490] on button "Add new area" at bounding box center [489, 501] width 142 height 41
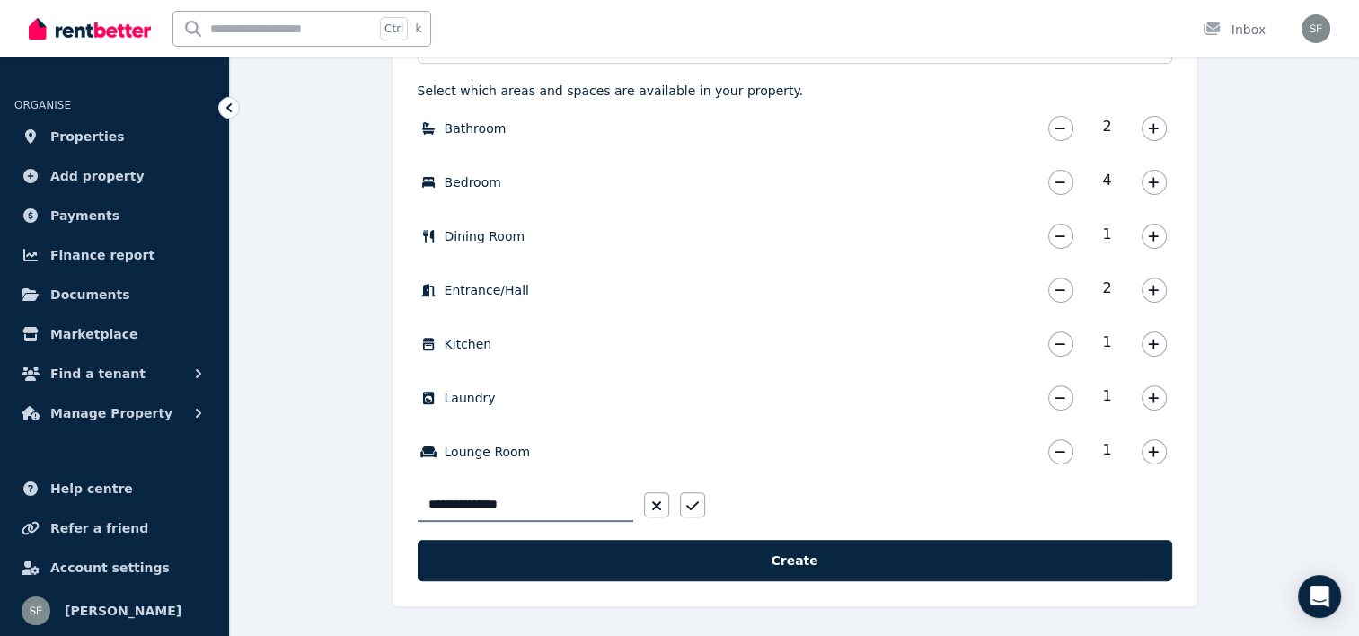
type input "**********"
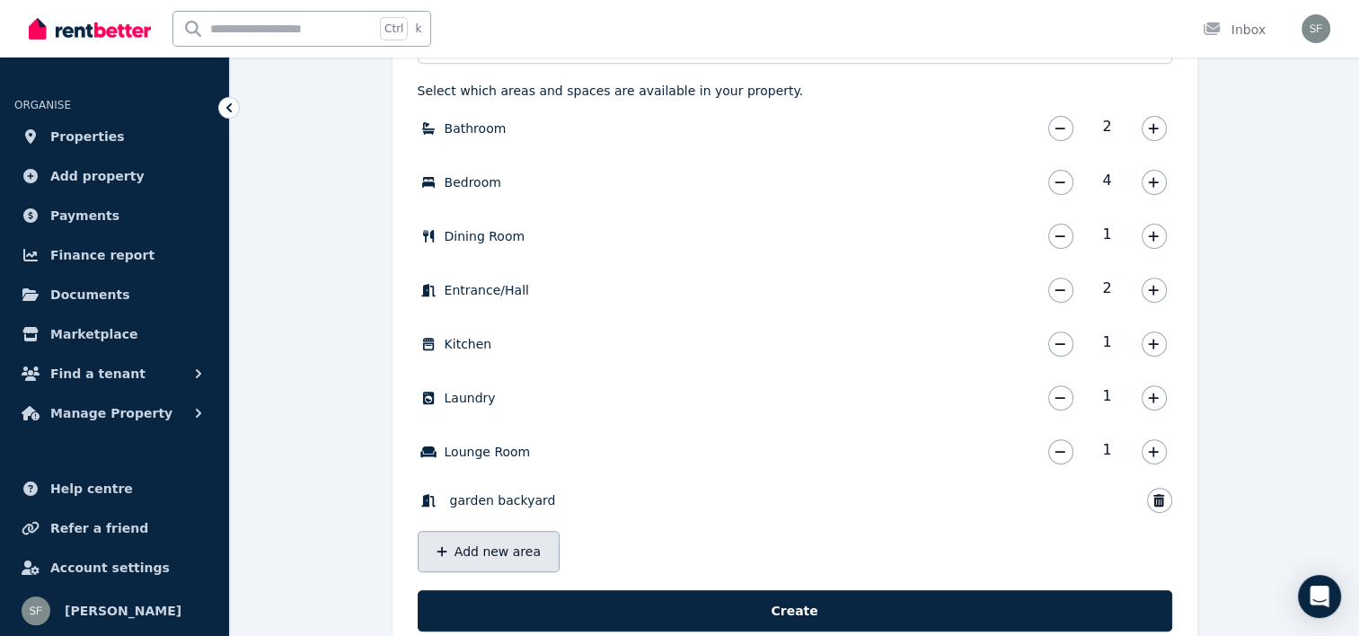
click at [486, 540] on button "Add new area" at bounding box center [489, 551] width 142 height 41
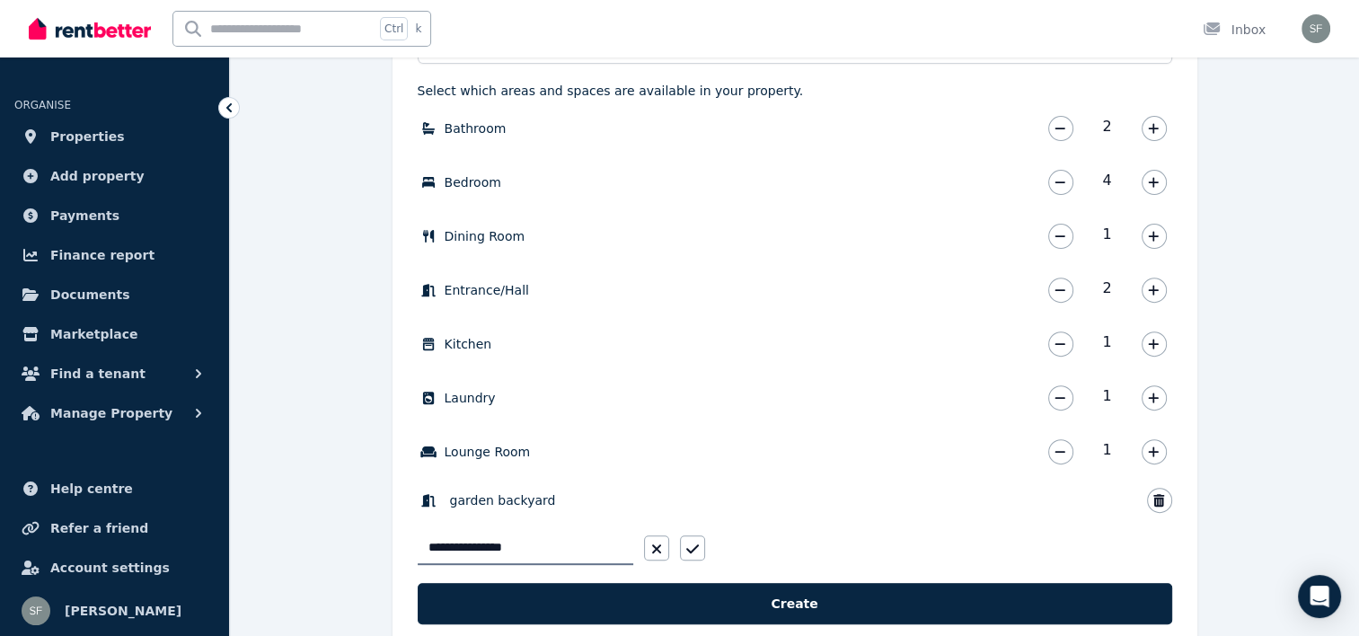
type input "**********"
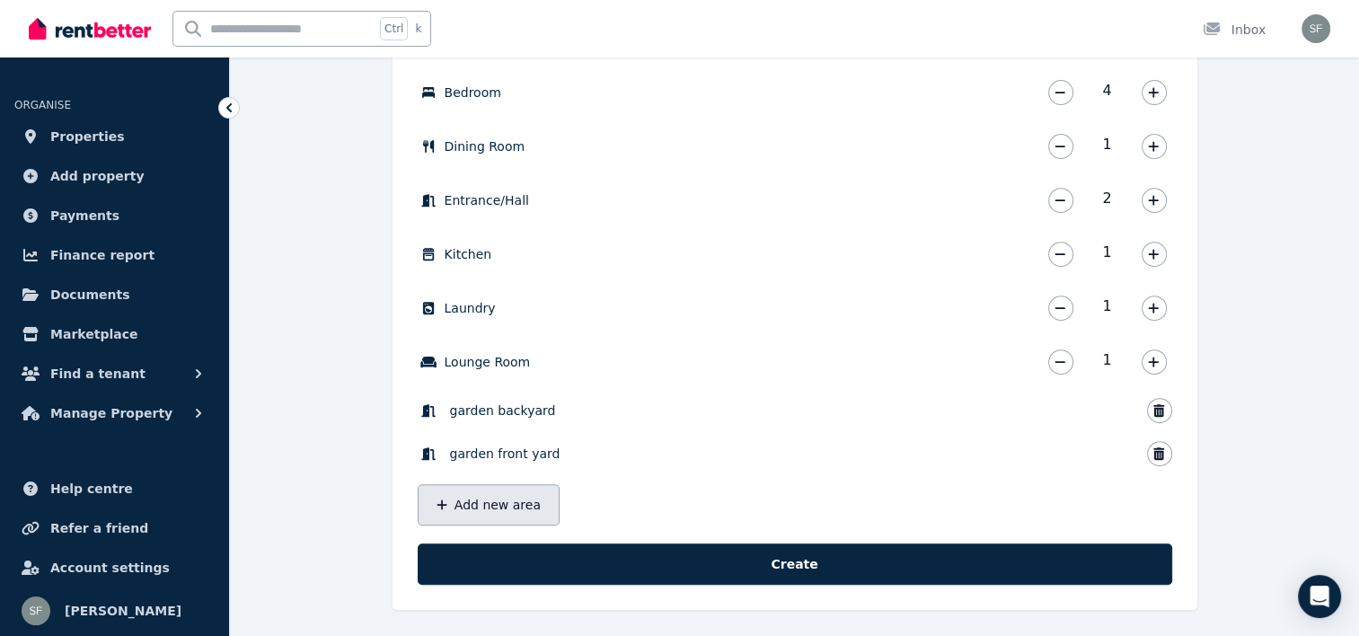
click at [488, 508] on button "Add new area" at bounding box center [489, 504] width 142 height 41
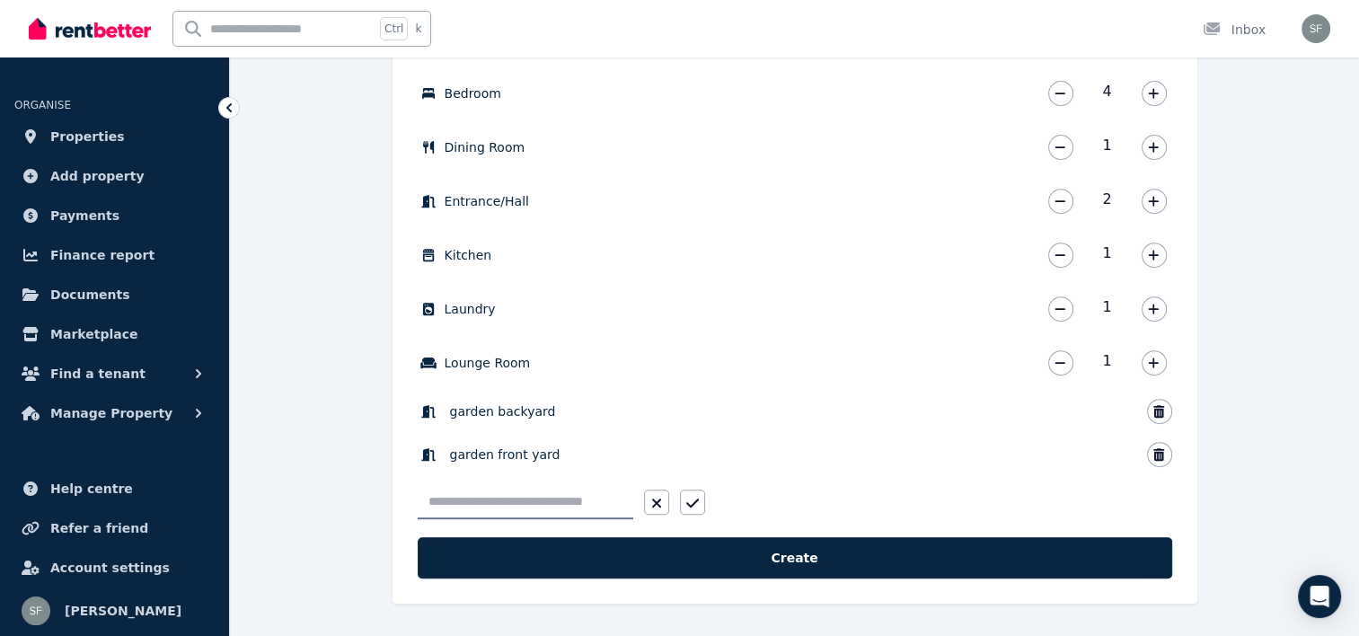
scroll to position [668, 0]
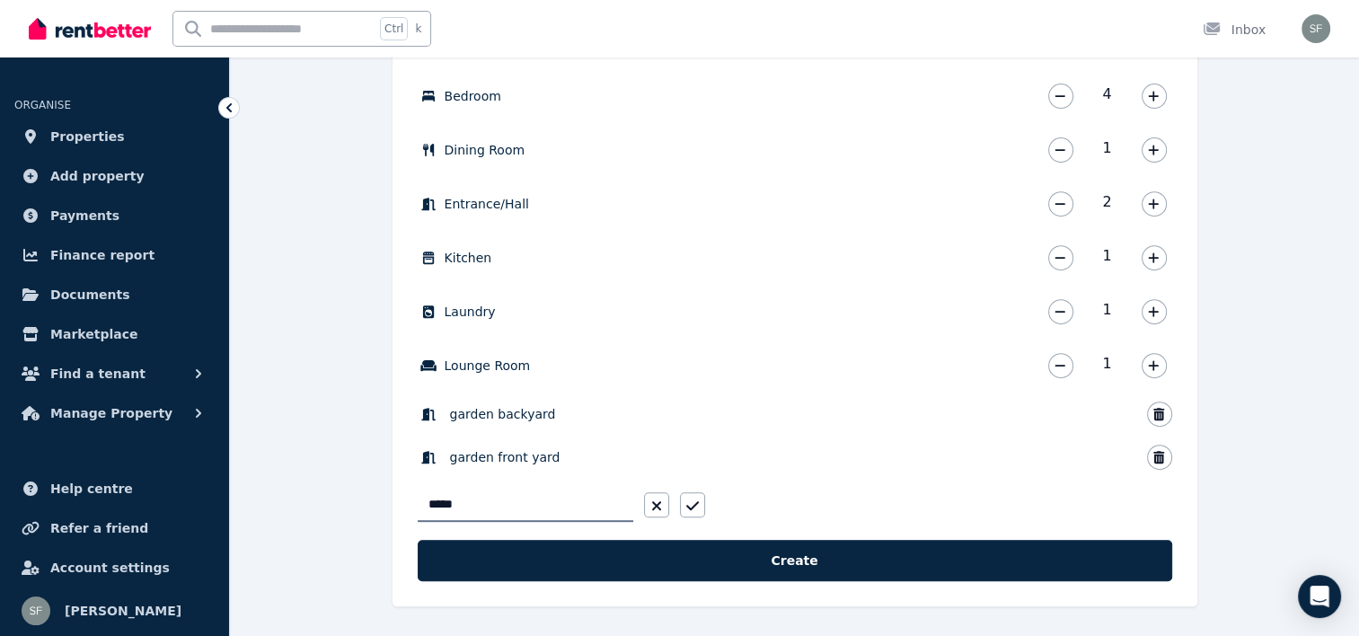
type input "******"
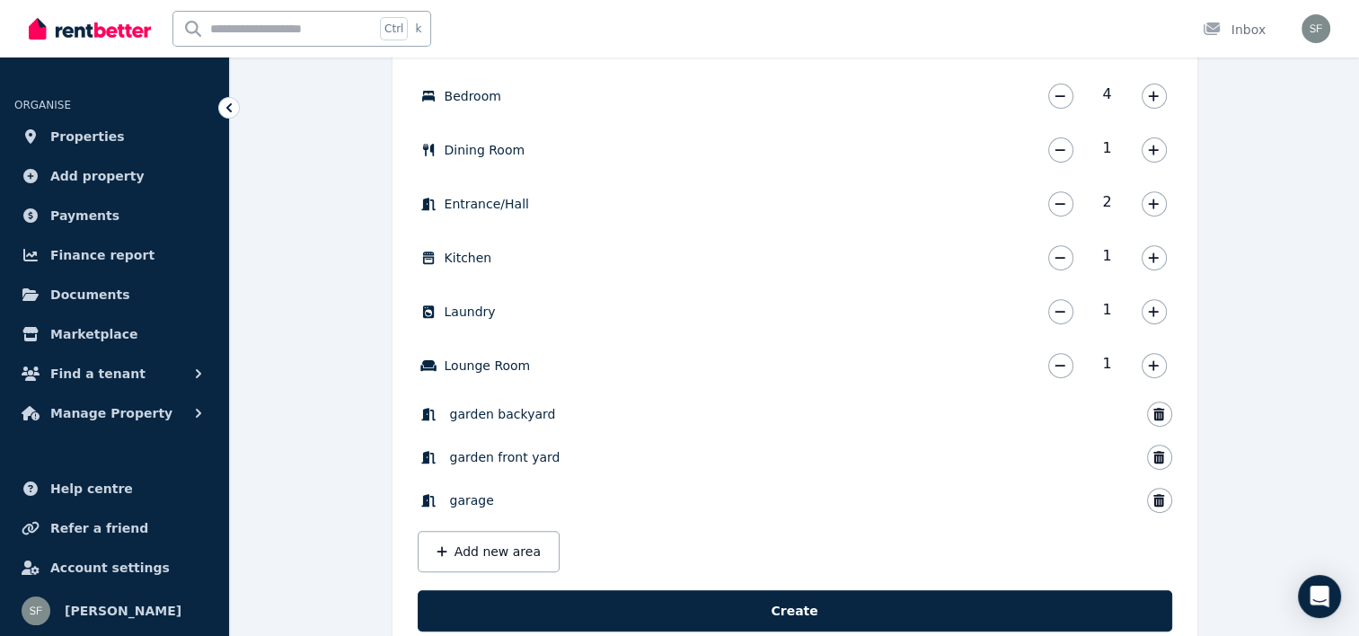
scroll to position [719, 0]
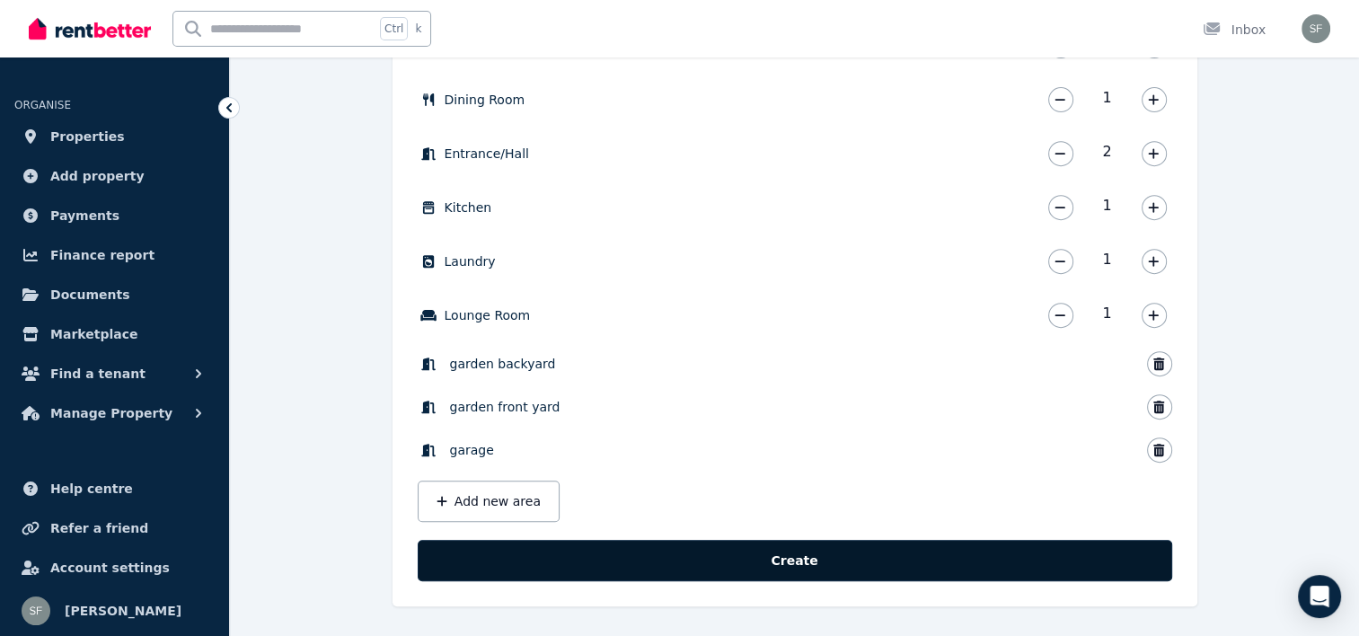
click at [505, 542] on button "Create" at bounding box center [795, 560] width 754 height 41
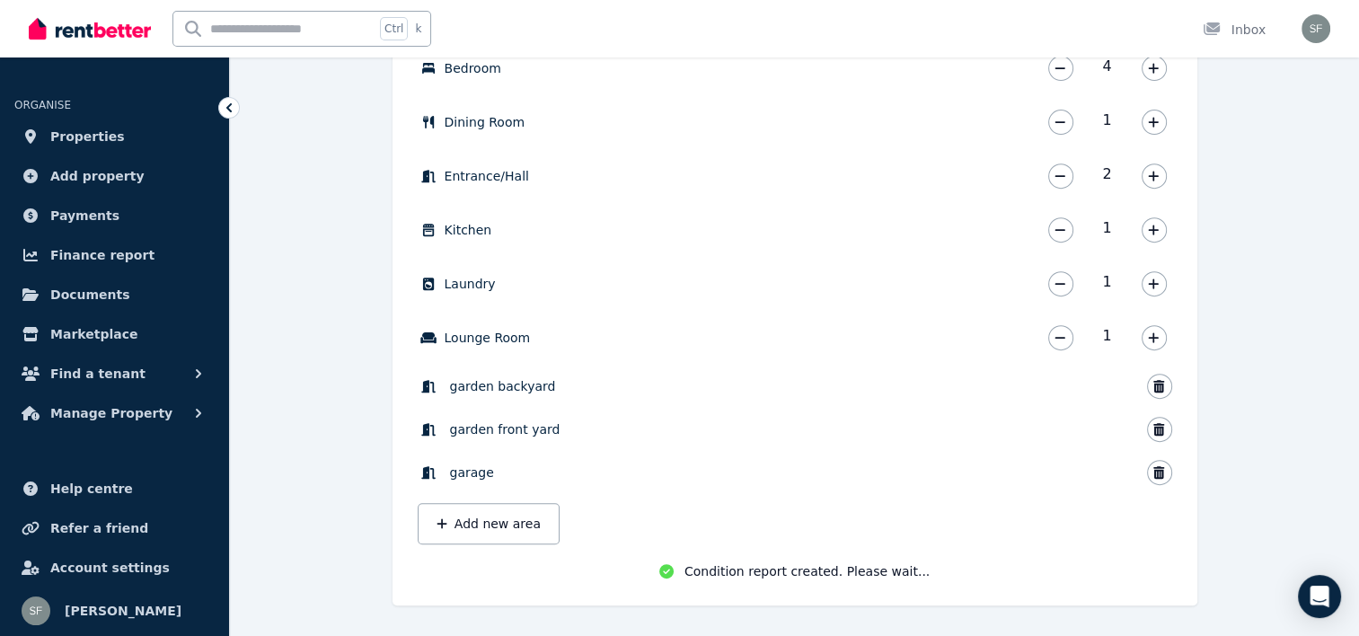
scroll to position [700, 0]
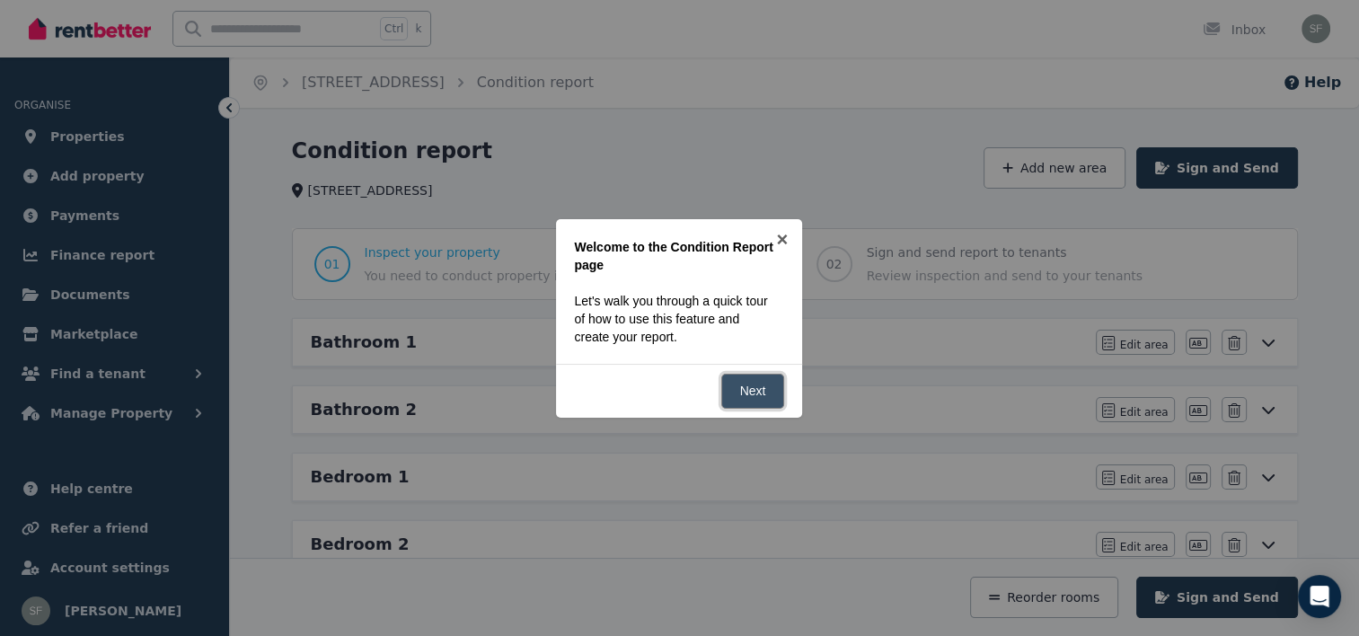
click at [748, 393] on link "Next" at bounding box center [753, 391] width 64 height 35
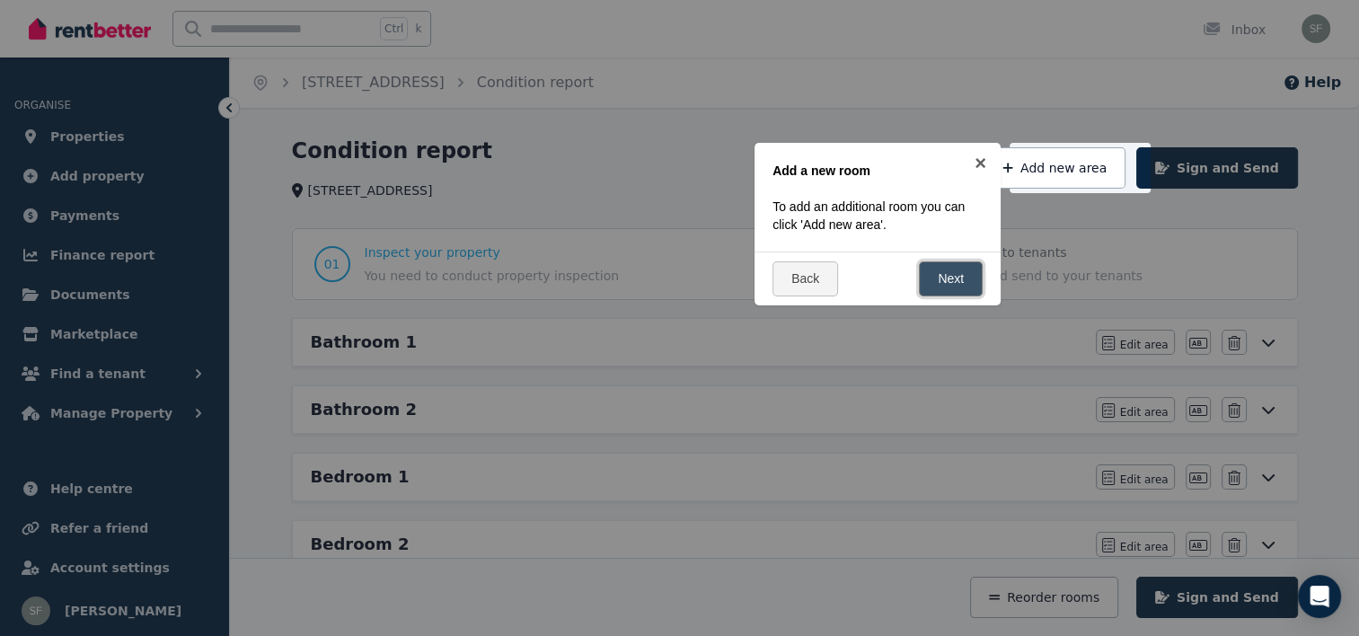
click at [948, 285] on link "Next" at bounding box center [951, 278] width 64 height 35
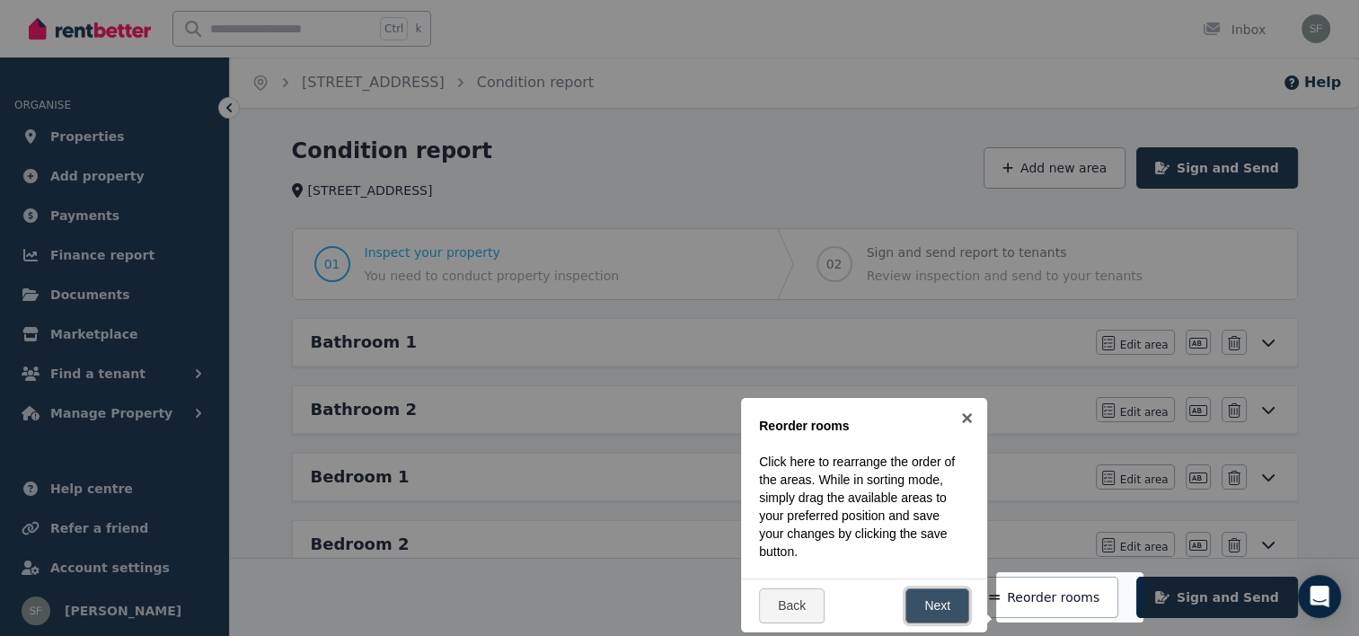
scroll to position [306, 0]
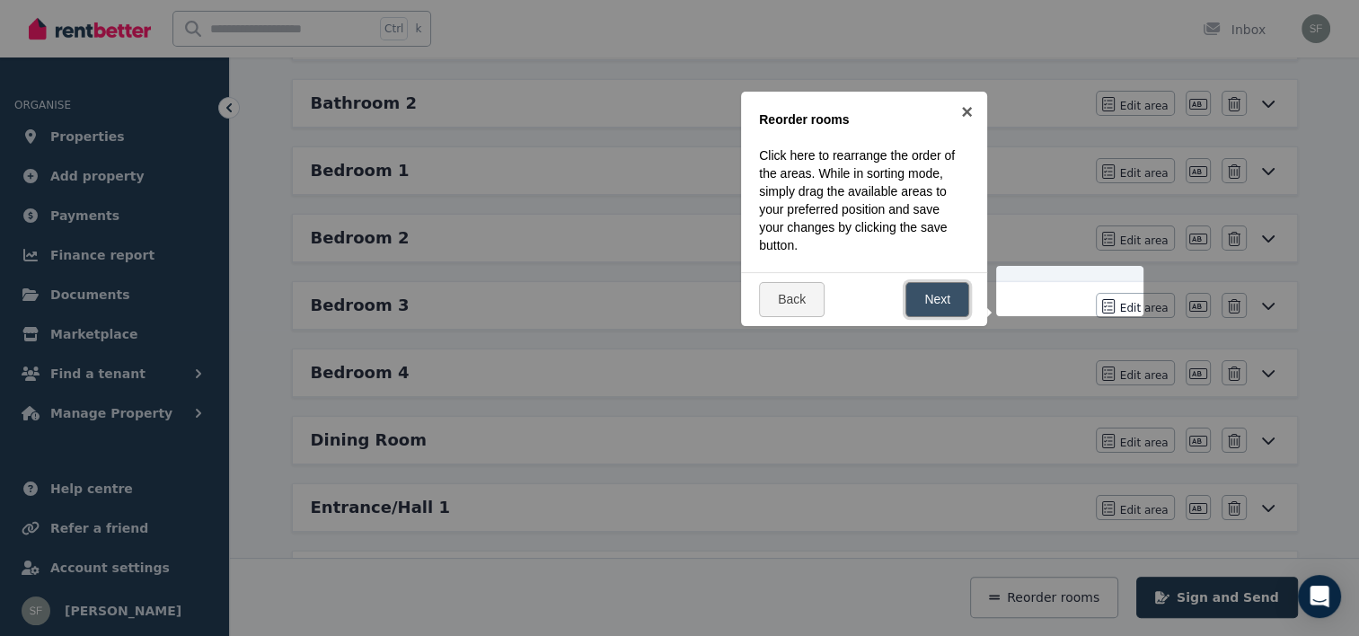
click at [938, 295] on link "Next" at bounding box center [937, 299] width 64 height 35
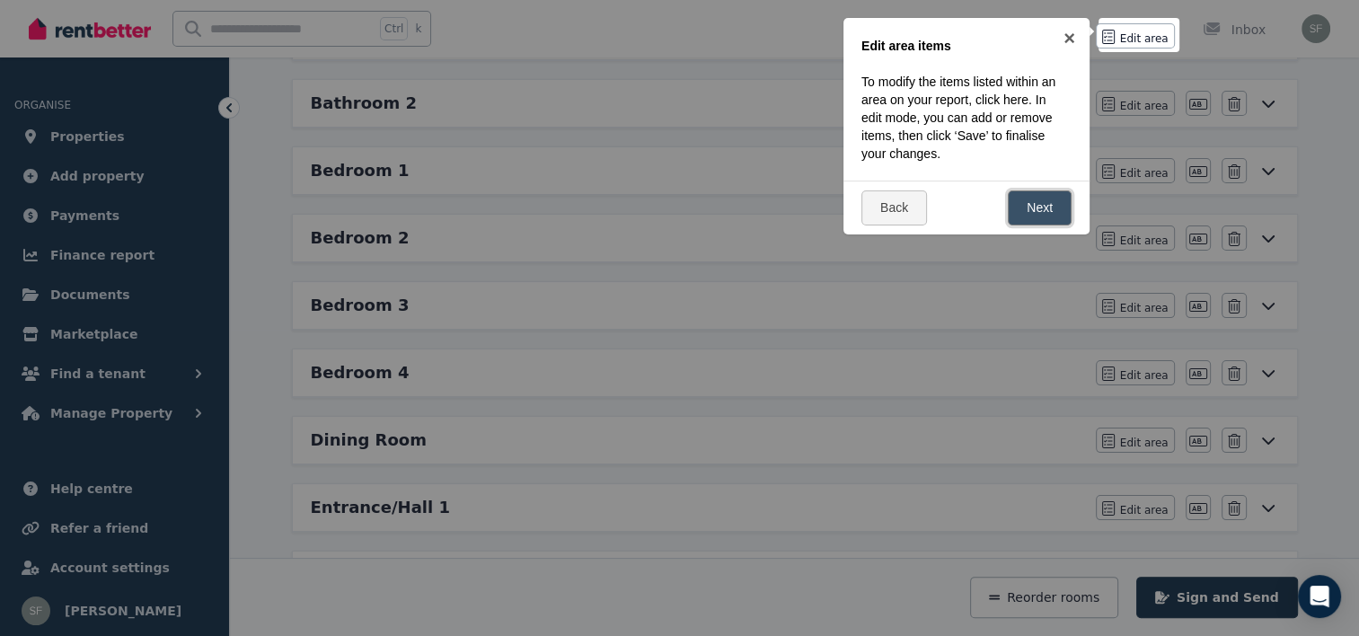
click at [1047, 202] on link "Next" at bounding box center [1040, 207] width 64 height 35
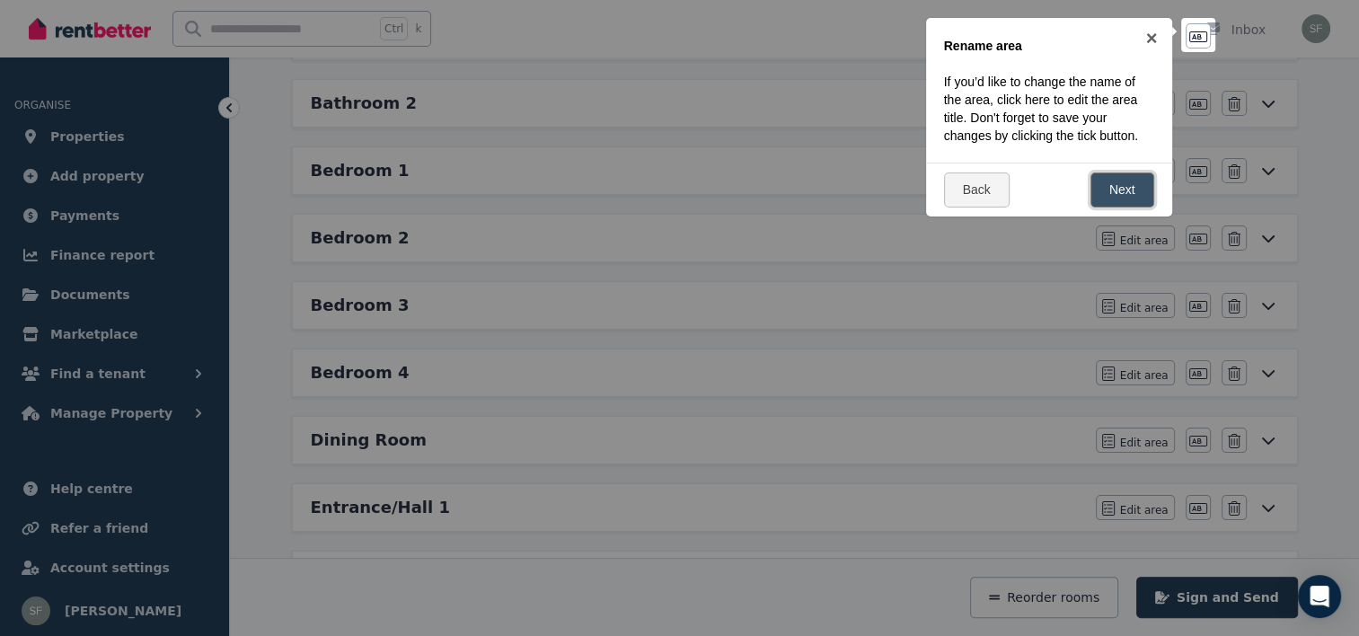
click at [1107, 203] on link "Next" at bounding box center [1122, 189] width 64 height 35
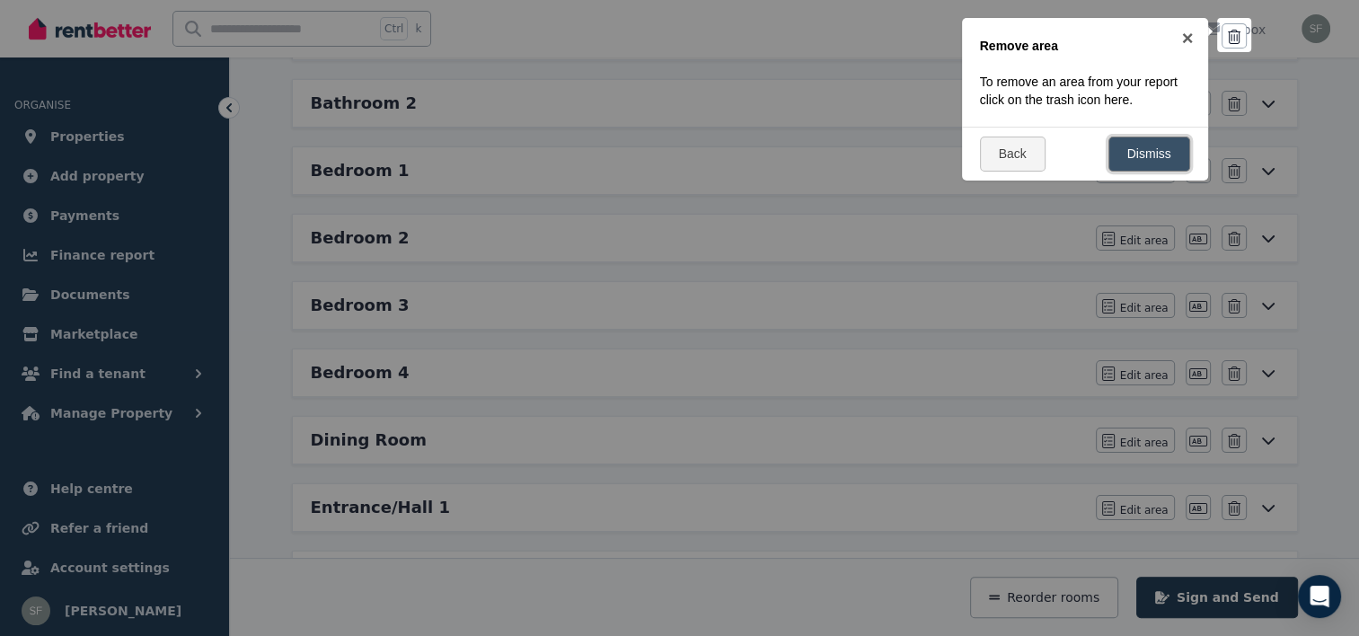
click at [1135, 163] on link "Dismiss" at bounding box center [1149, 154] width 82 height 35
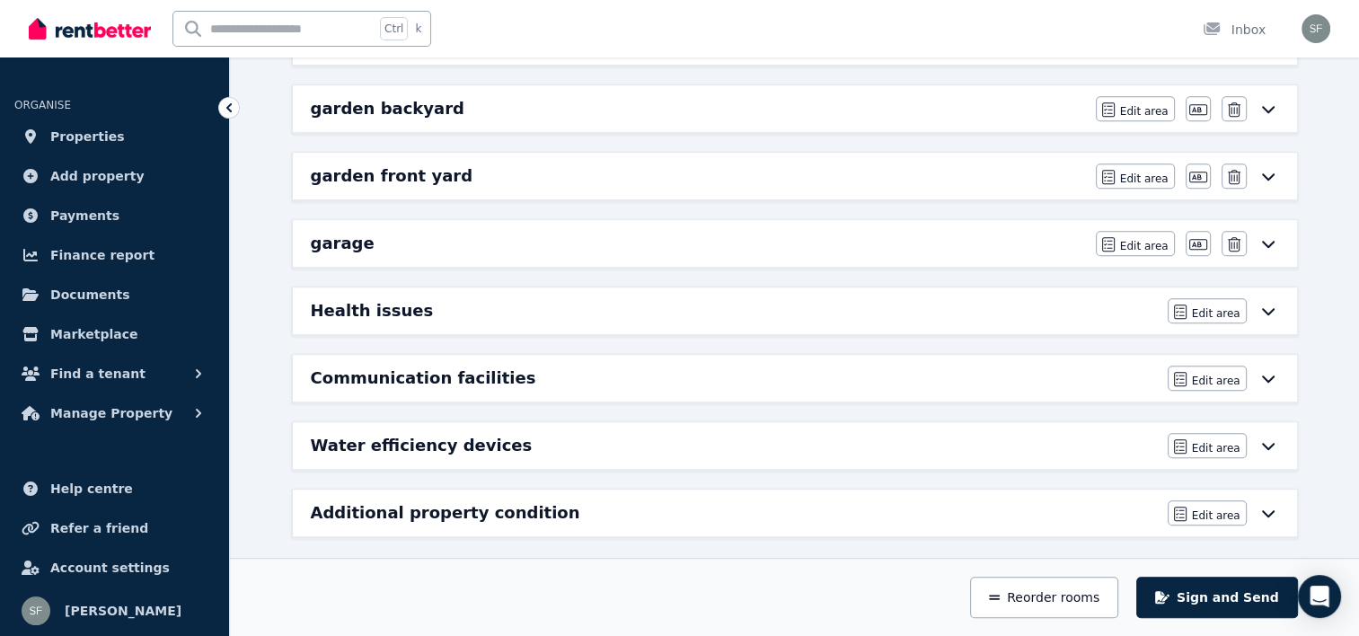
scroll to position [1043, 0]
click at [1226, 440] on span "Edit area" at bounding box center [1216, 447] width 49 height 14
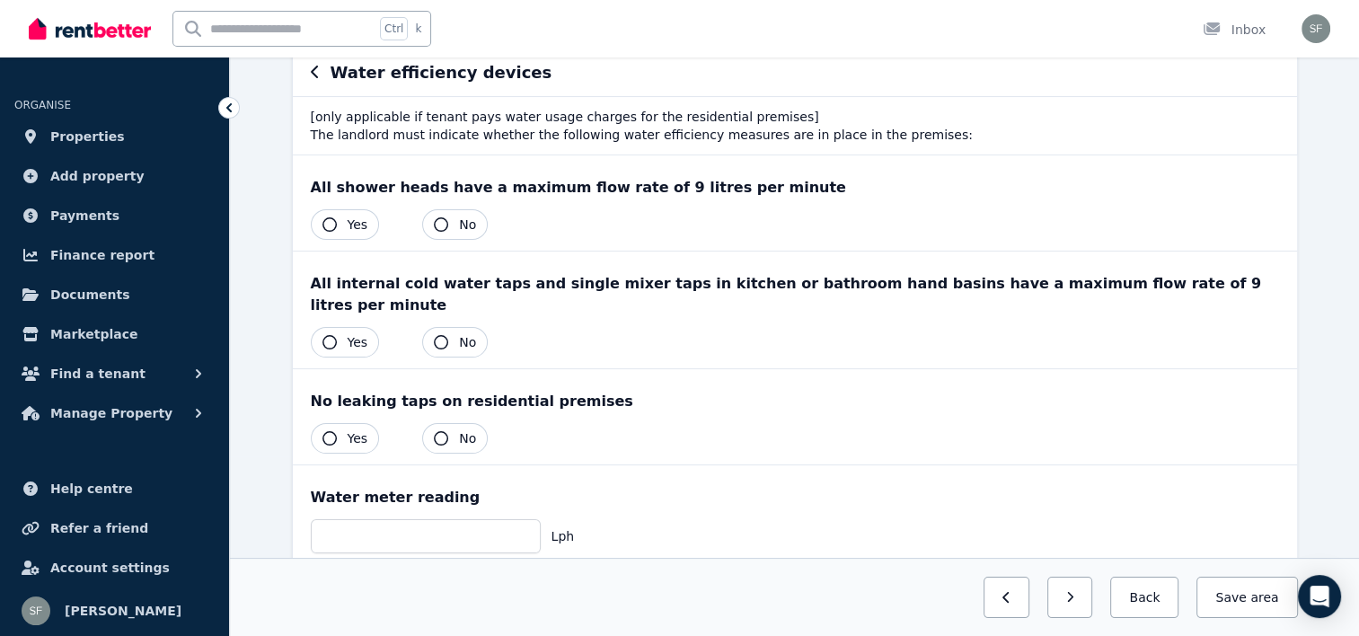
scroll to position [180, 0]
click at [331, 431] on icon "button" at bounding box center [329, 438] width 14 height 14
click at [335, 335] on icon "button" at bounding box center [329, 342] width 14 height 14
click at [324, 216] on button "Yes" at bounding box center [345, 224] width 69 height 31
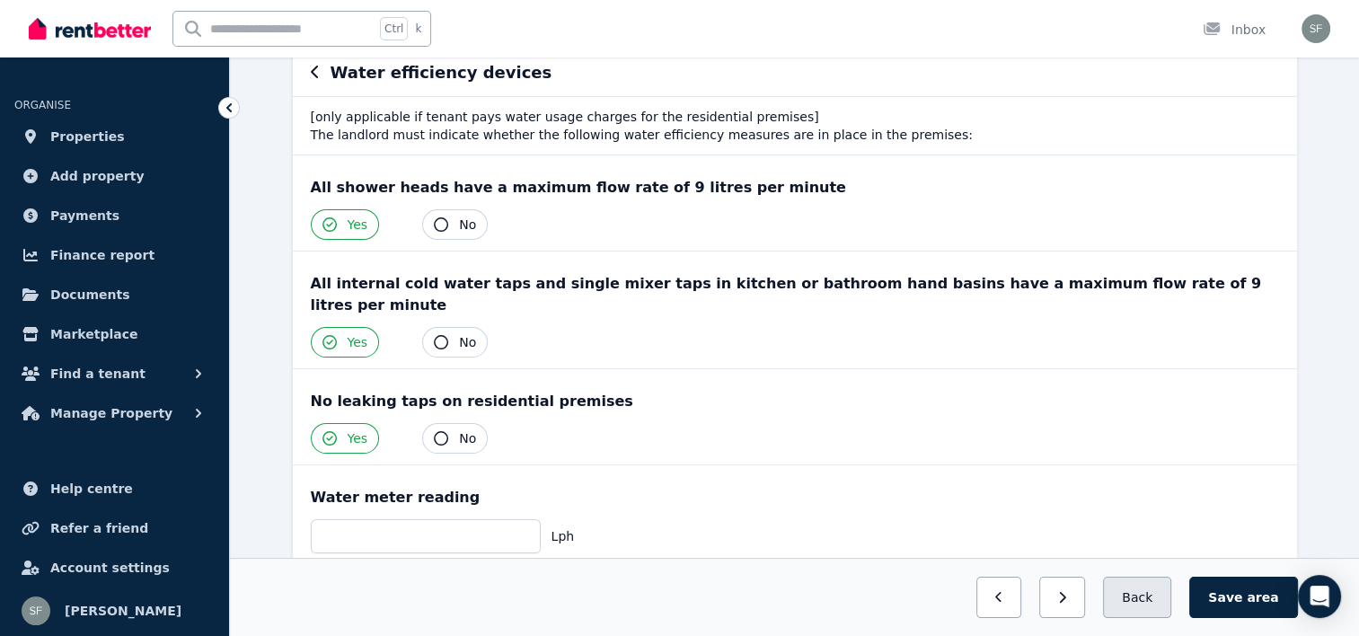
click at [1155, 615] on button "Back" at bounding box center [1137, 597] width 68 height 41
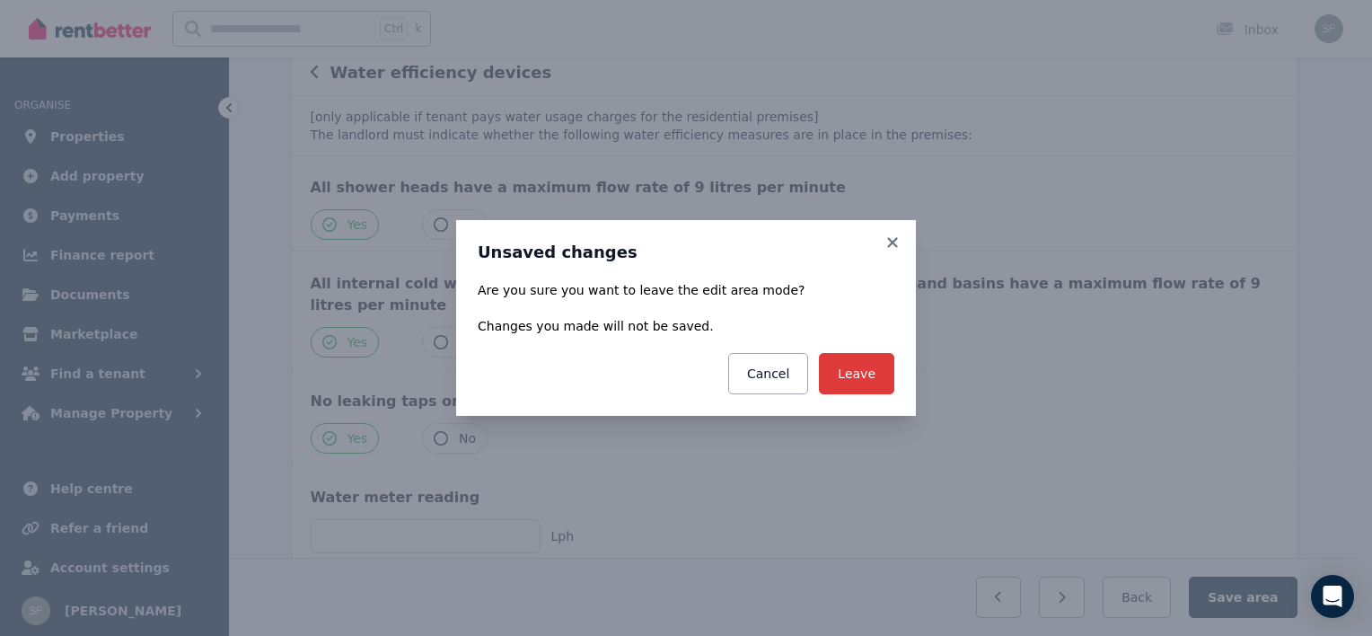
click at [880, 384] on button "Leave" at bounding box center [856, 373] width 75 height 41
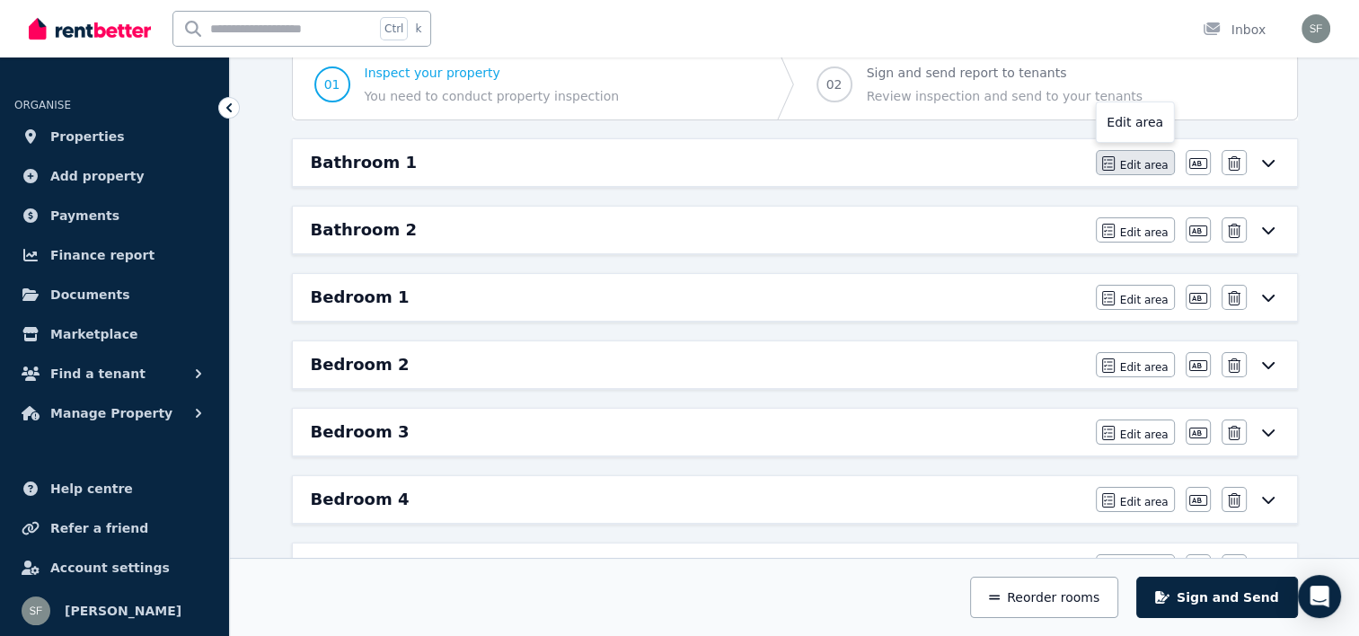
click at [1139, 154] on button "Edit area" at bounding box center [1135, 162] width 79 height 25
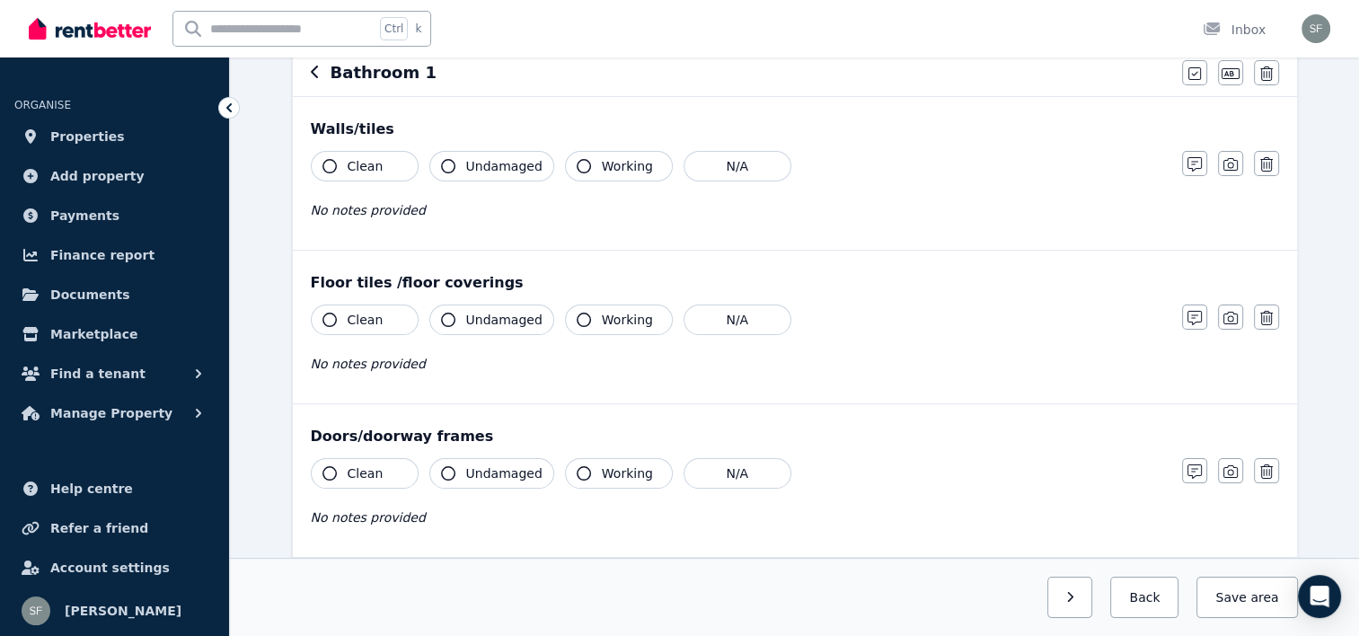
scroll to position [0, 0]
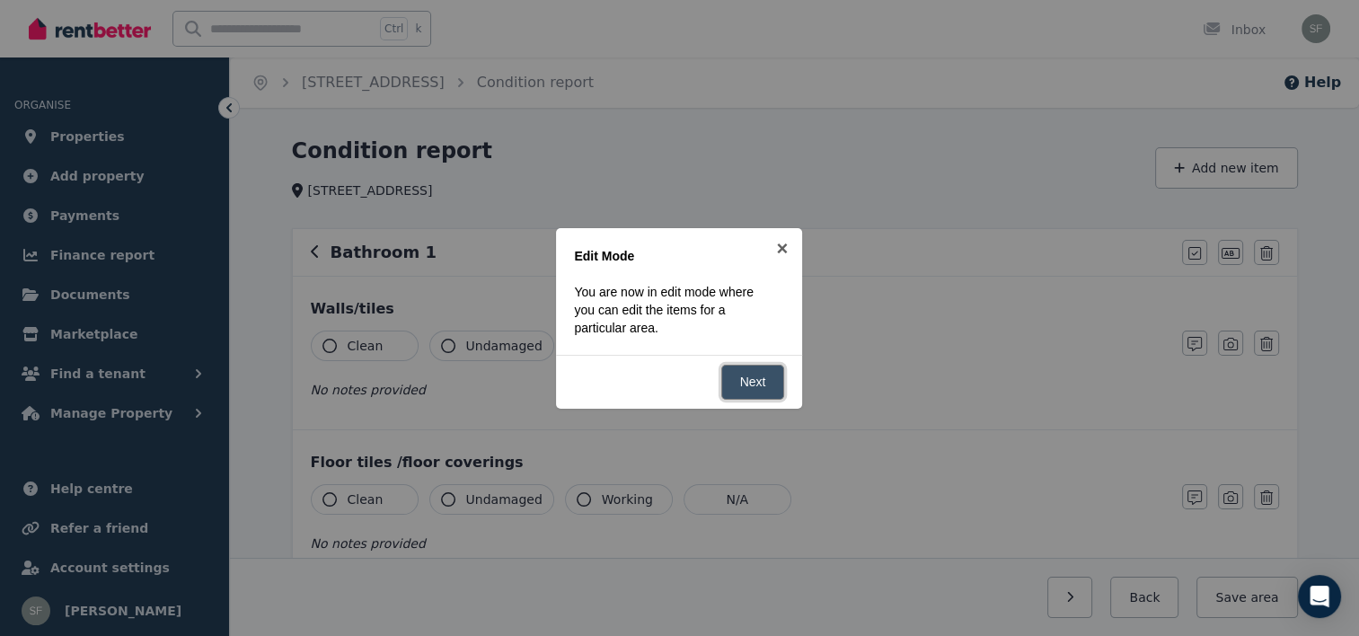
click at [764, 390] on link "Next" at bounding box center [753, 382] width 64 height 35
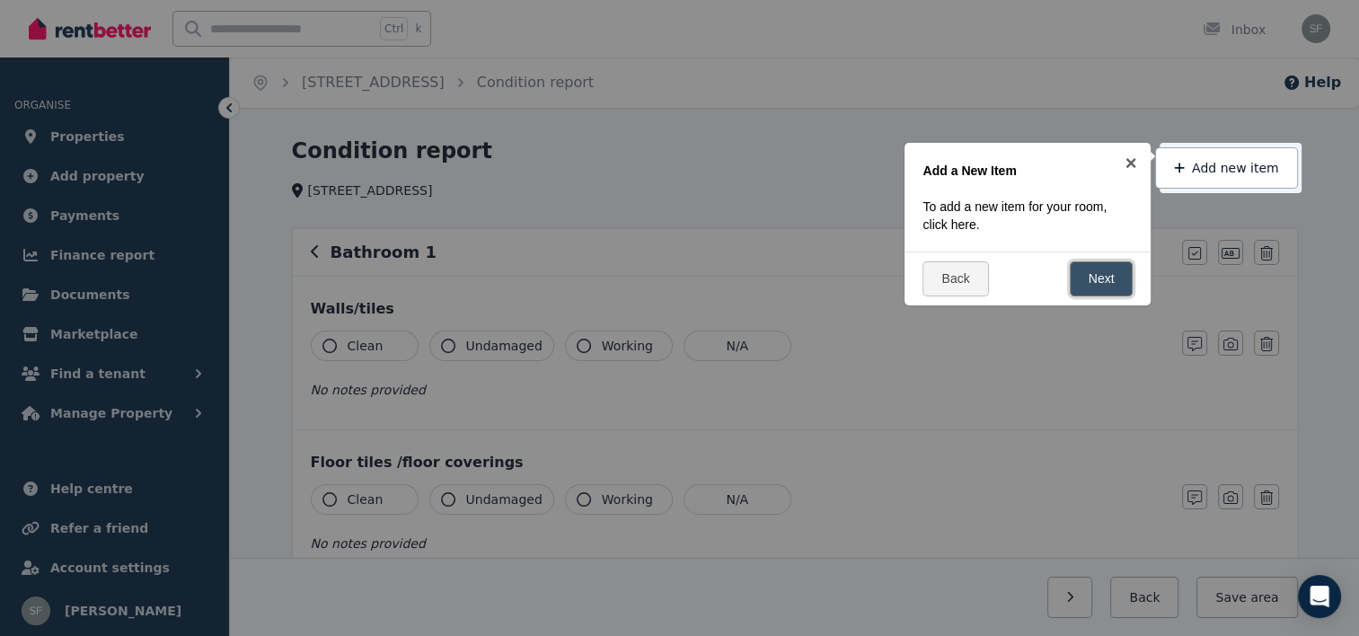
click at [1078, 269] on link "Next" at bounding box center [1102, 278] width 64 height 35
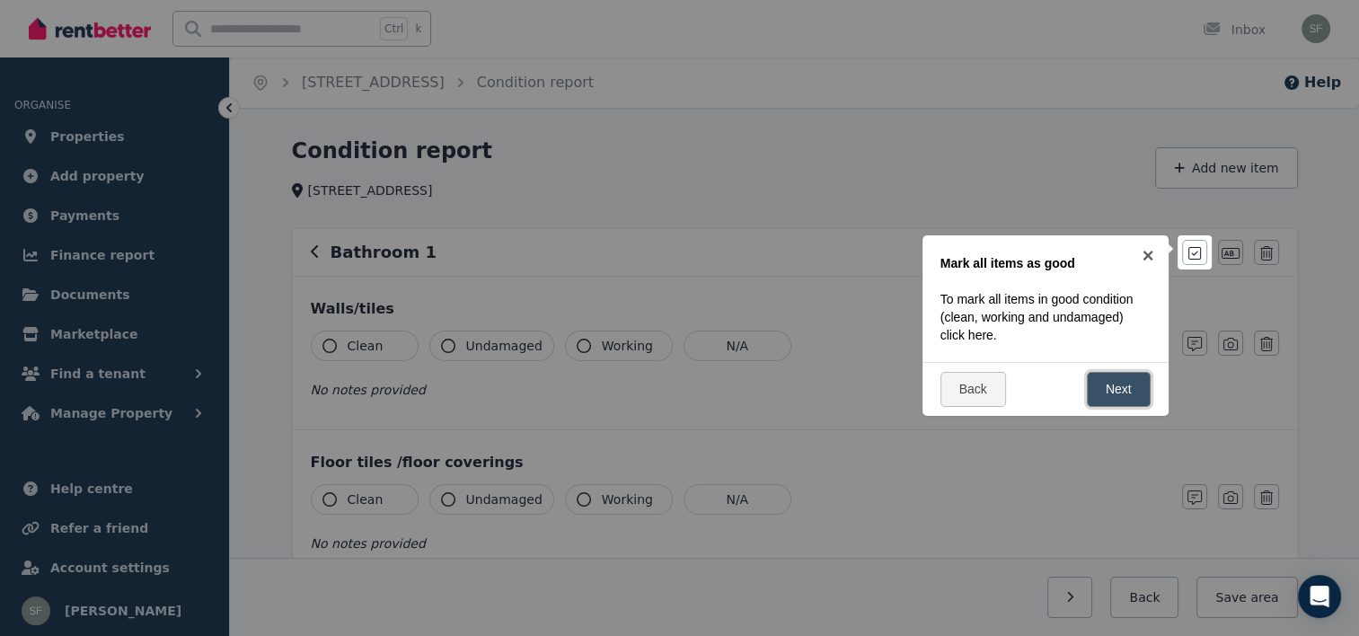
click at [1109, 384] on link "Next" at bounding box center [1119, 389] width 64 height 35
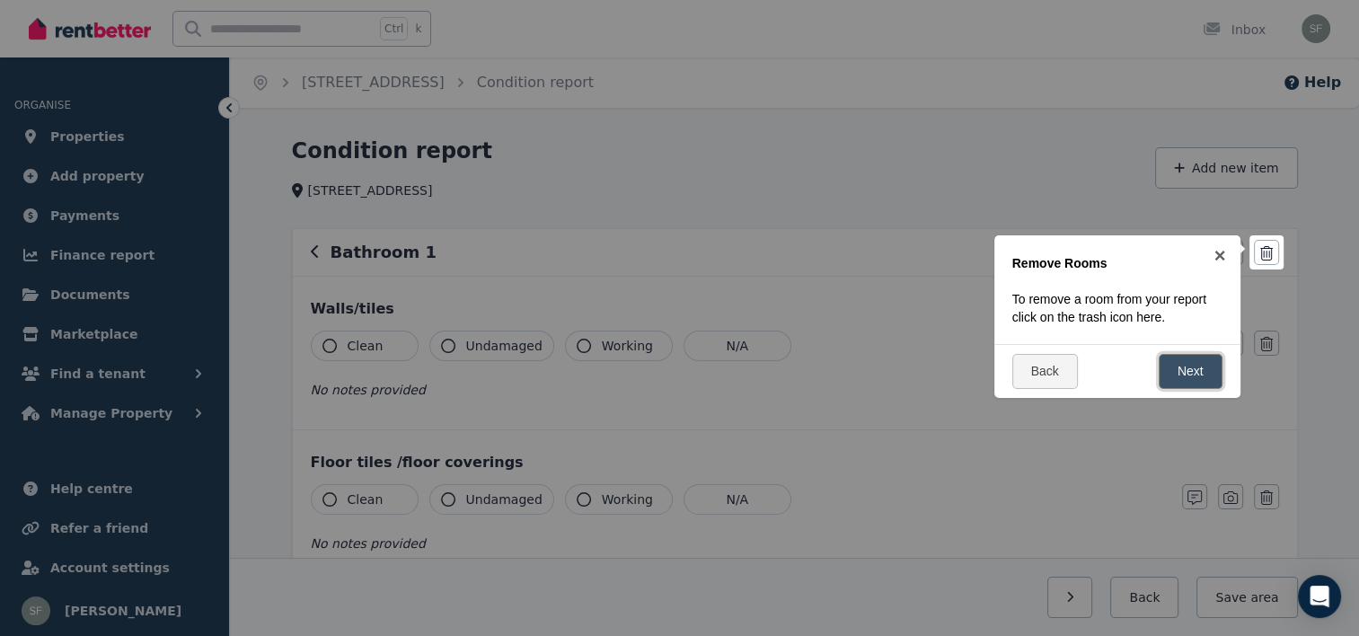
click at [1168, 370] on link "Next" at bounding box center [1191, 371] width 64 height 35
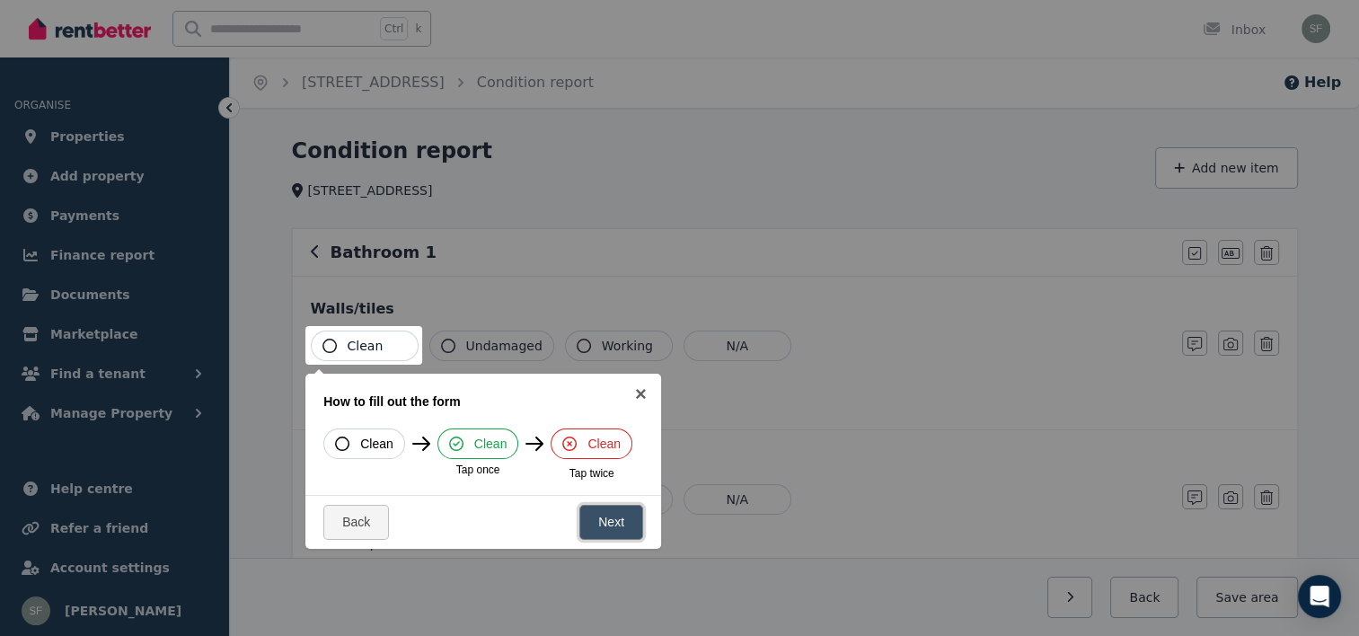
click at [622, 516] on link "Next" at bounding box center [611, 522] width 64 height 35
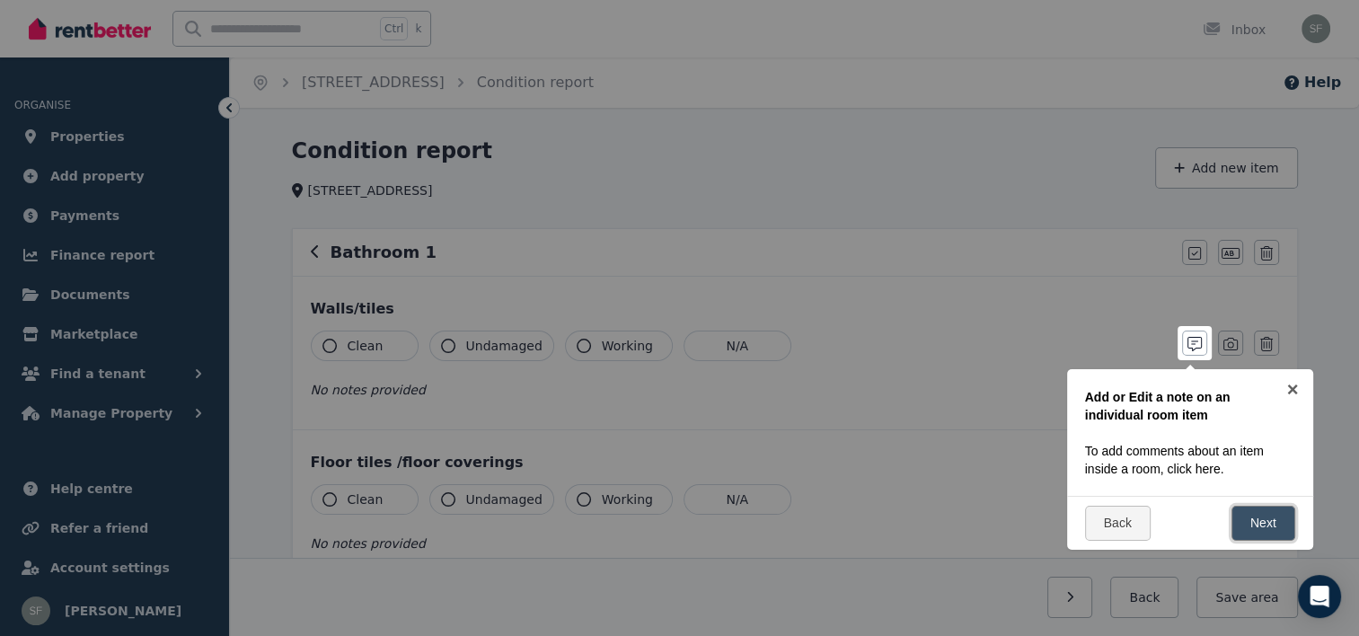
click at [1260, 510] on link "Next" at bounding box center [1263, 523] width 64 height 35
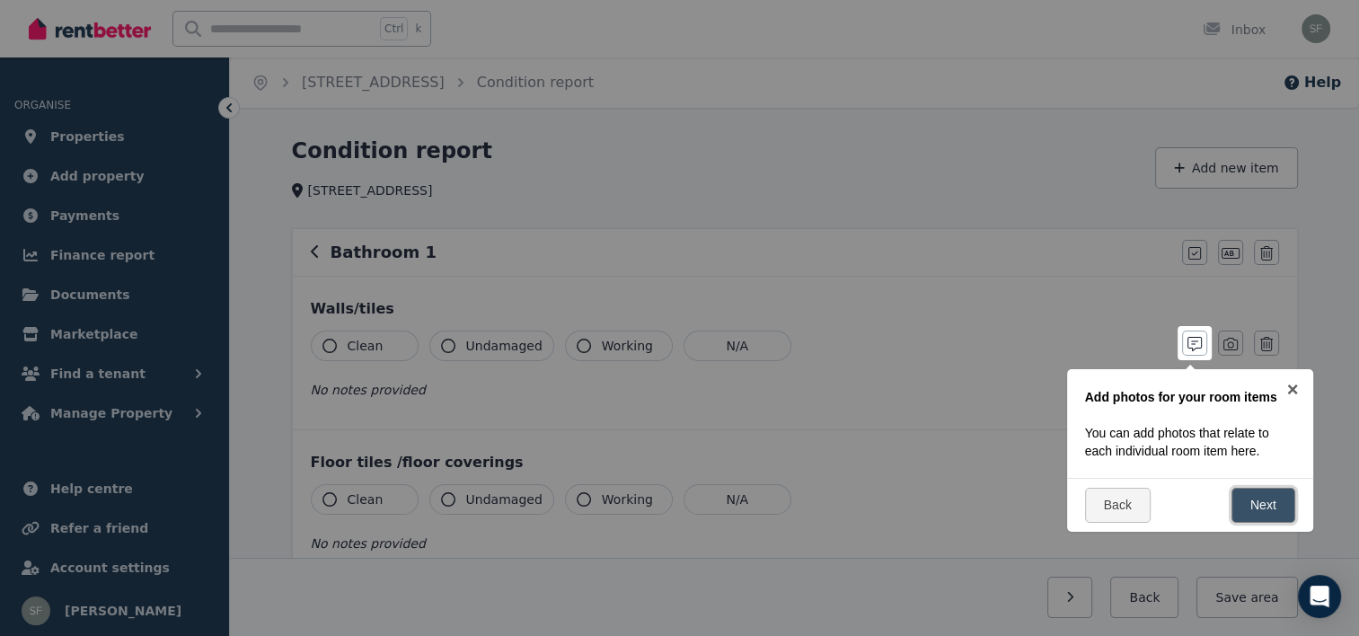
click at [1260, 510] on link "Next" at bounding box center [1263, 505] width 64 height 35
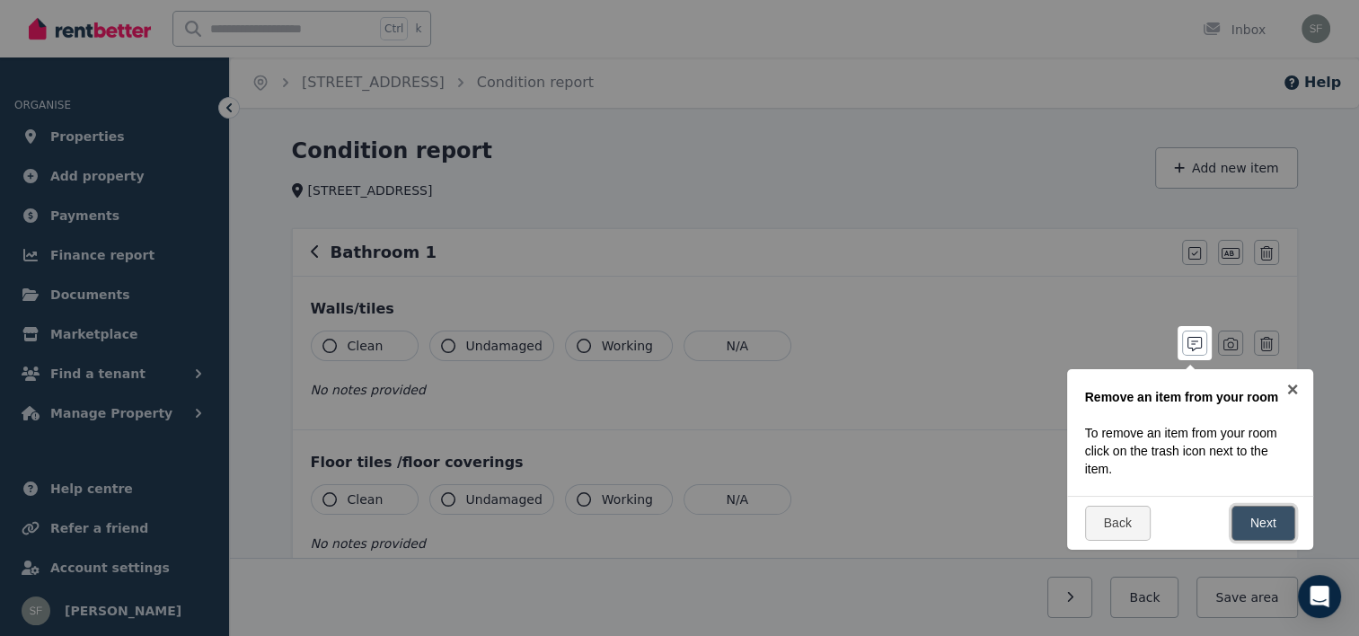
click at [1260, 510] on link "Next" at bounding box center [1263, 523] width 64 height 35
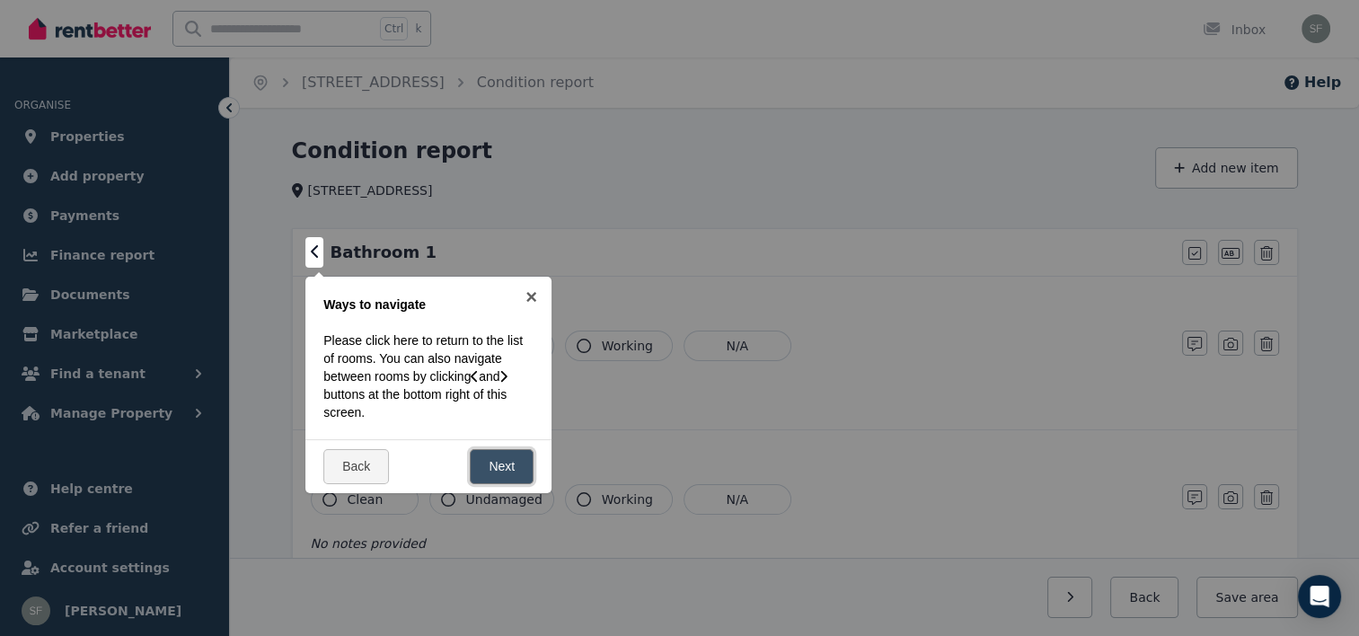
click at [518, 465] on link "Next" at bounding box center [502, 466] width 64 height 35
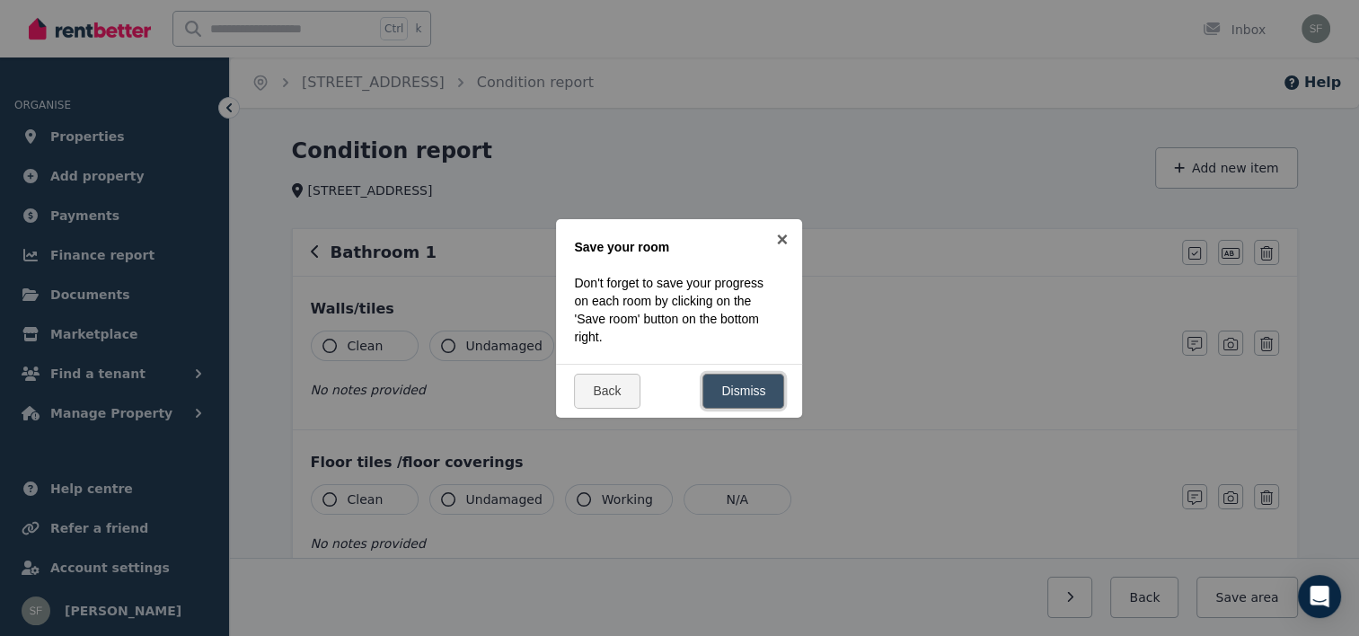
click at [745, 386] on link "Dismiss" at bounding box center [743, 391] width 82 height 35
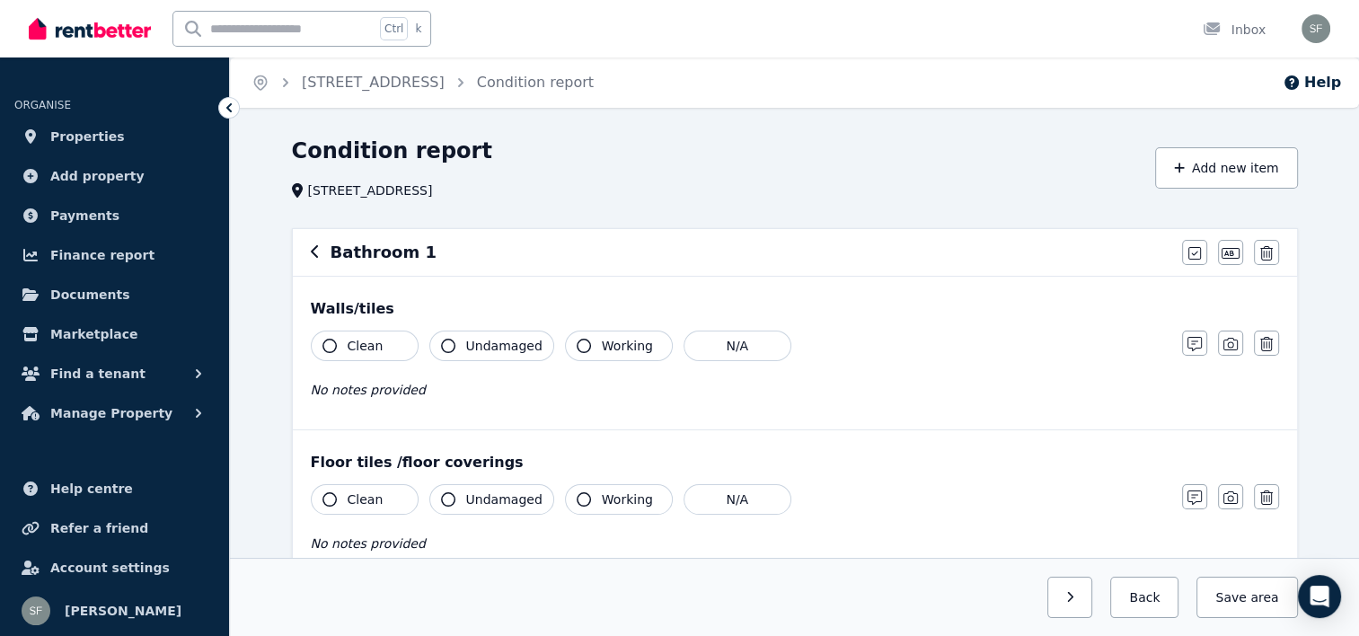
click at [398, 343] on button "Clean" at bounding box center [365, 346] width 108 height 31
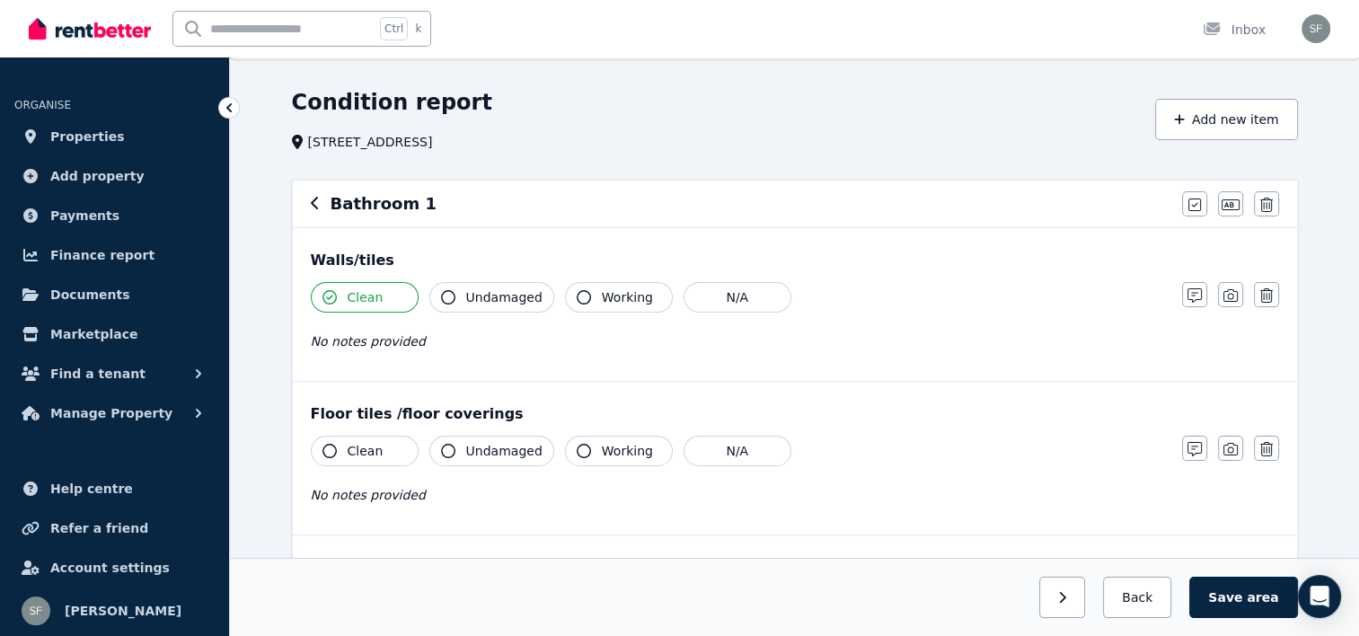
scroll to position [90, 0]
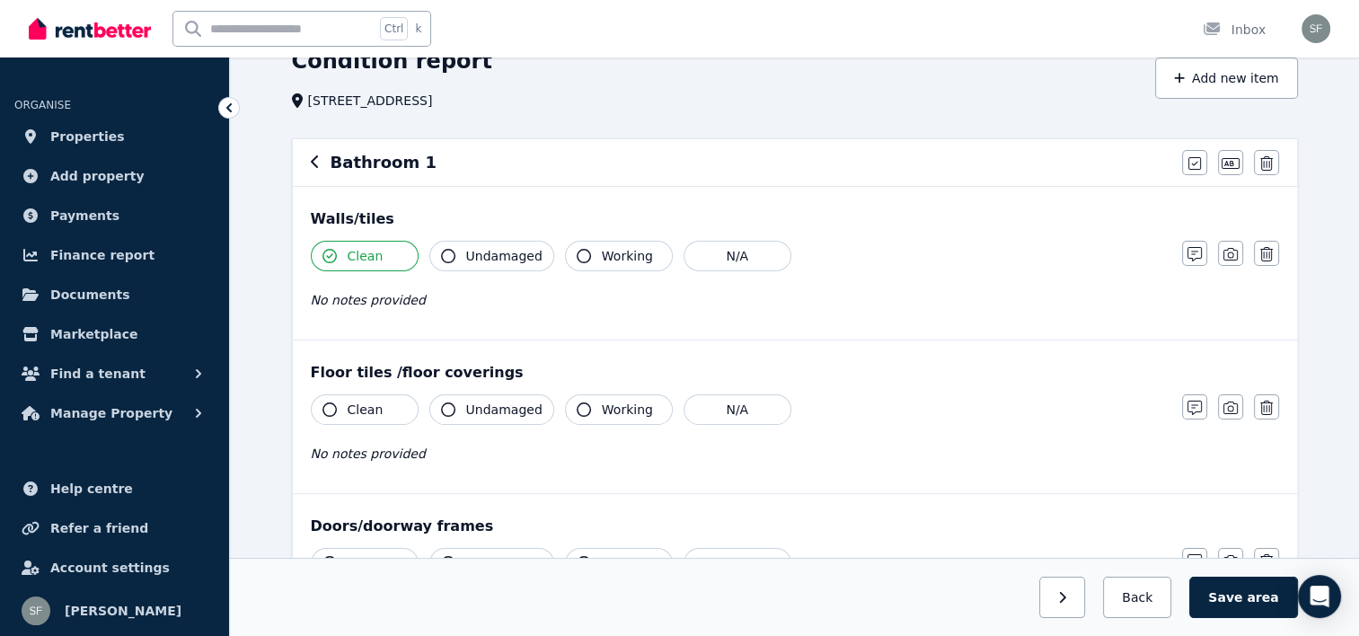
click at [490, 248] on span "Undamaged" at bounding box center [504, 256] width 76 height 18
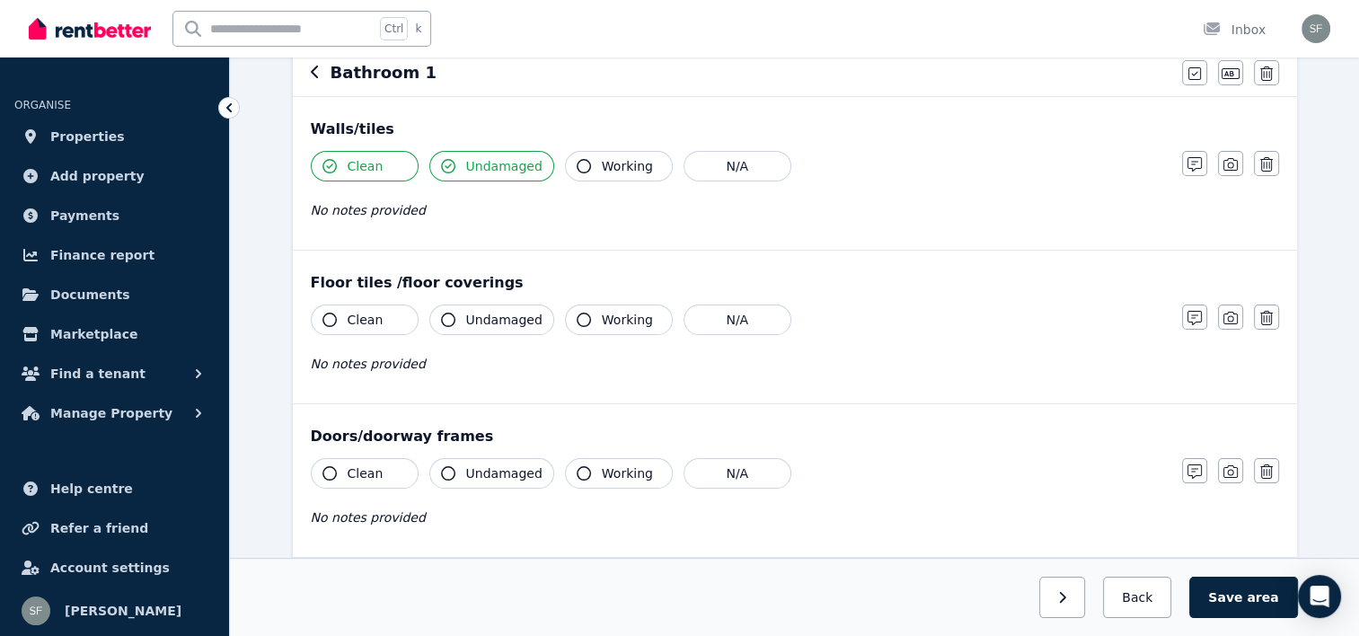
scroll to position [269, 0]
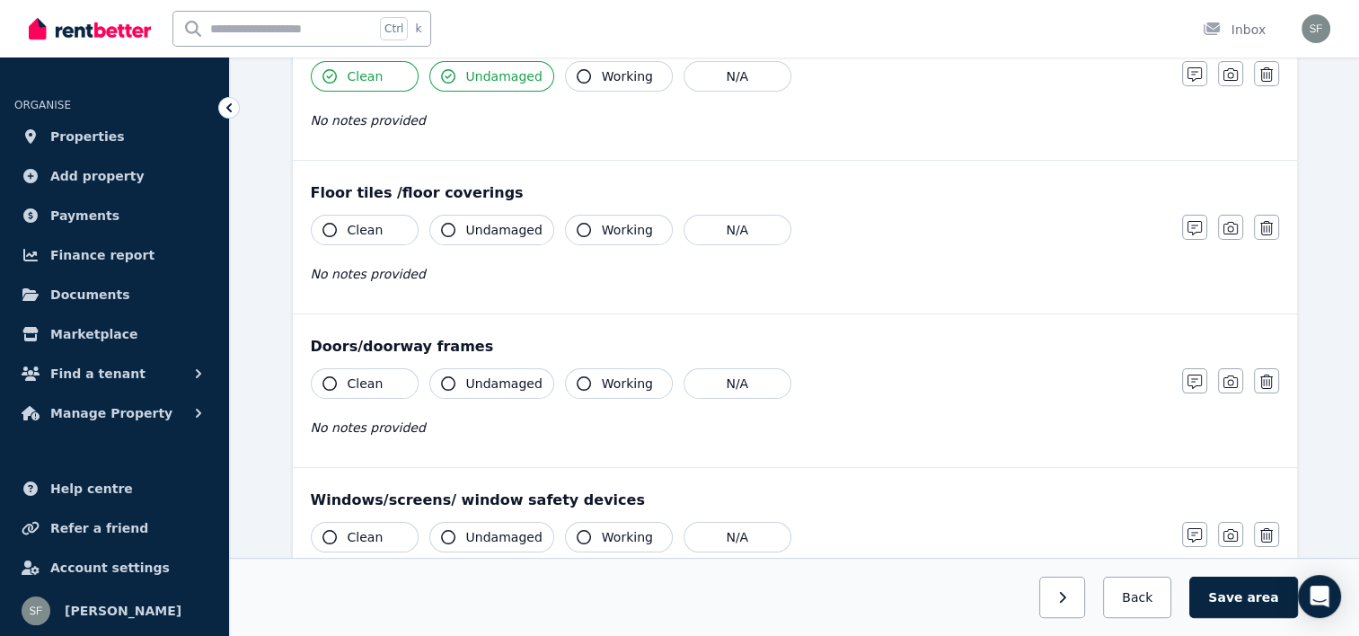
click at [376, 235] on span "Clean" at bounding box center [366, 230] width 36 height 18
click at [487, 234] on span "Undamaged" at bounding box center [504, 230] width 76 height 18
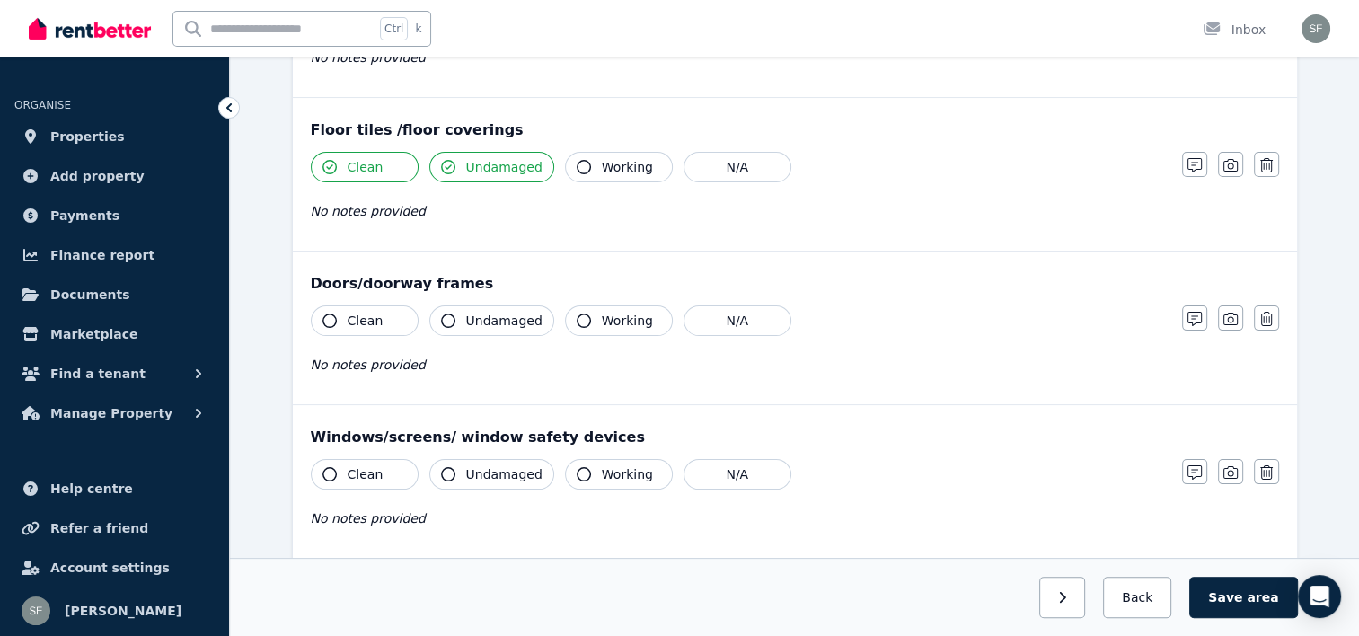
scroll to position [359, 0]
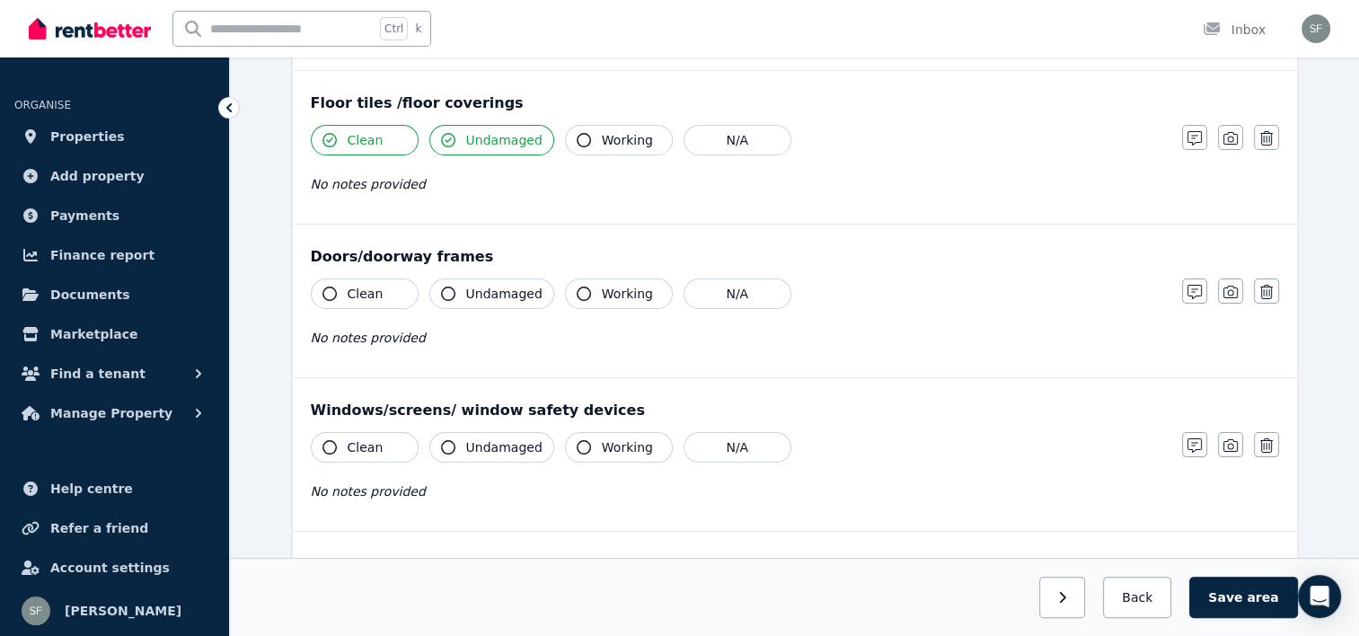
click at [399, 286] on button "Clean" at bounding box center [365, 293] width 108 height 31
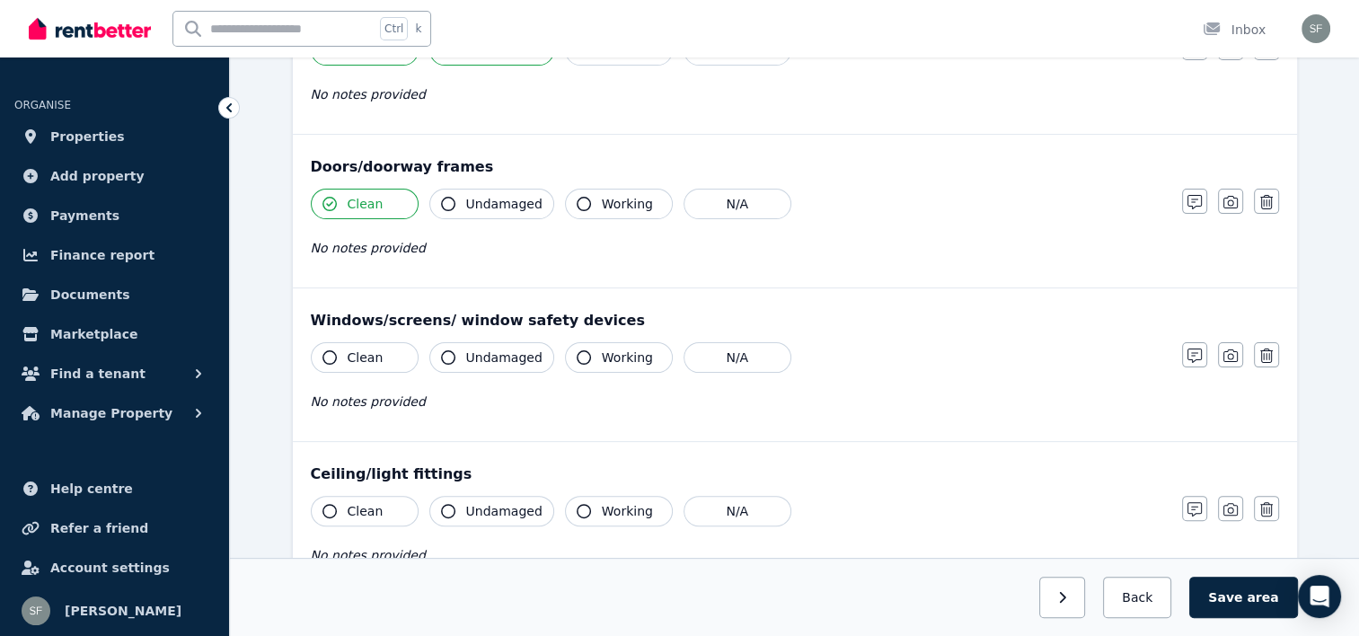
scroll to position [539, 0]
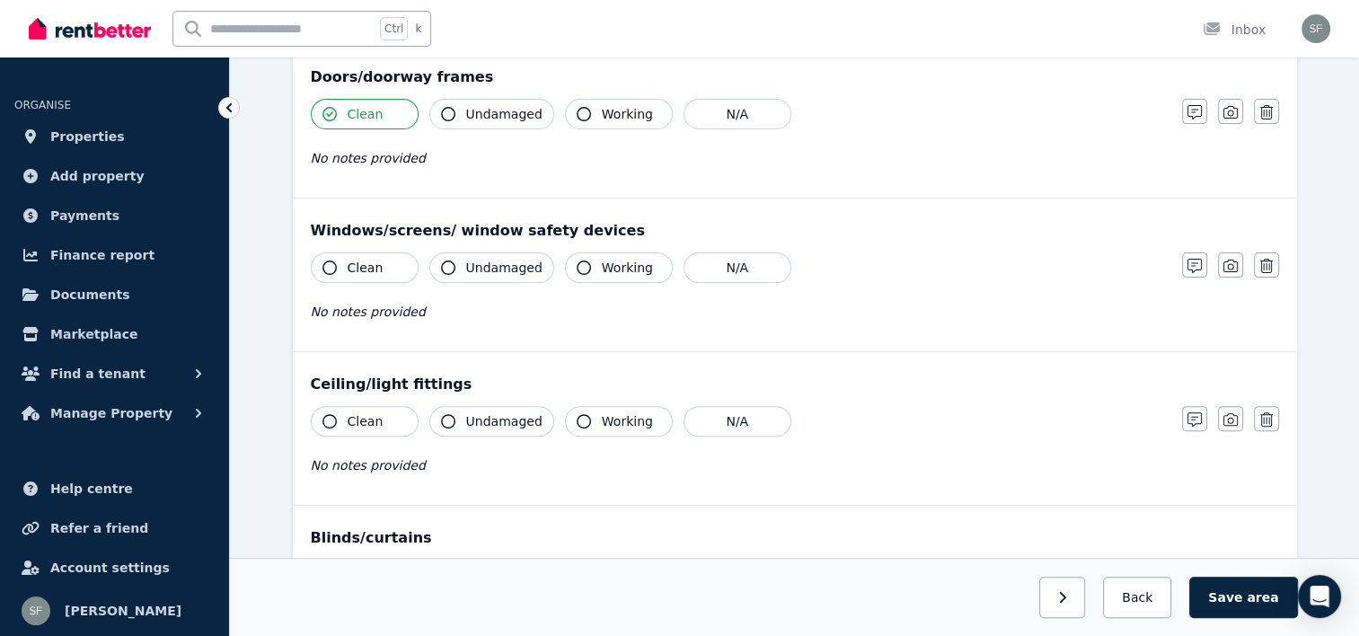
click at [373, 262] on span "Clean" at bounding box center [366, 268] width 36 height 18
click at [489, 263] on span "Undamaged" at bounding box center [504, 268] width 76 height 18
click at [402, 415] on button "Clean" at bounding box center [365, 421] width 108 height 31
click at [507, 424] on span "Undamaged" at bounding box center [504, 421] width 76 height 18
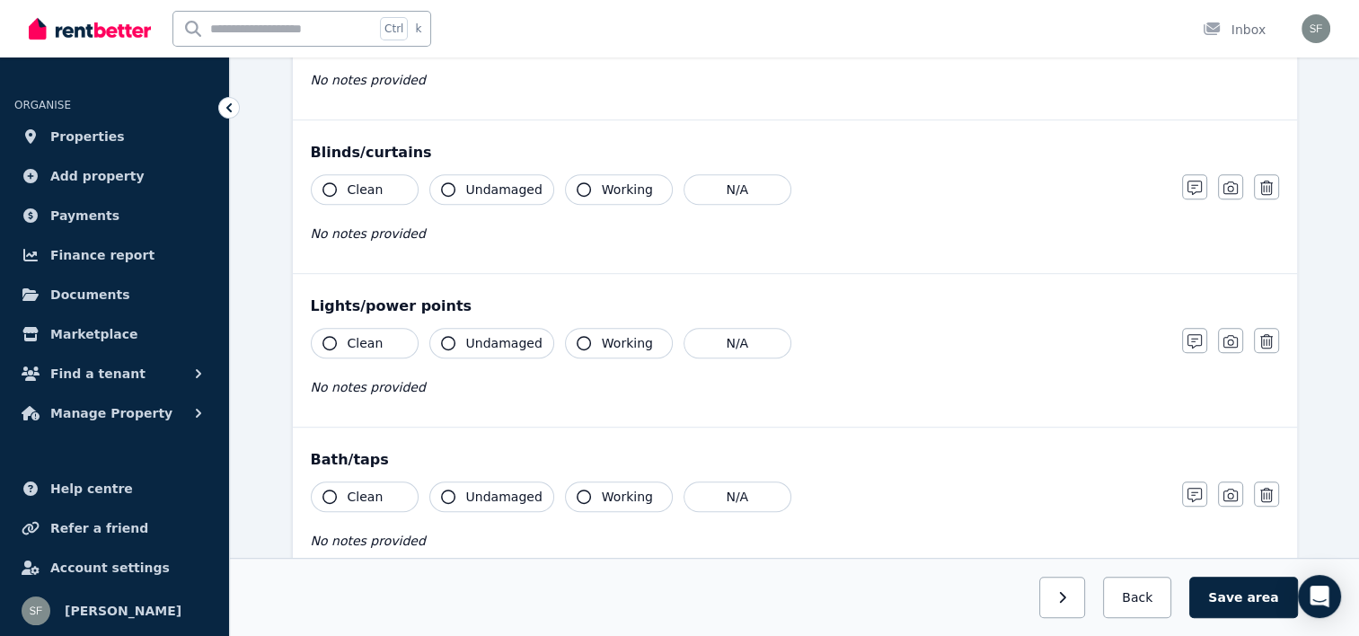
scroll to position [898, 0]
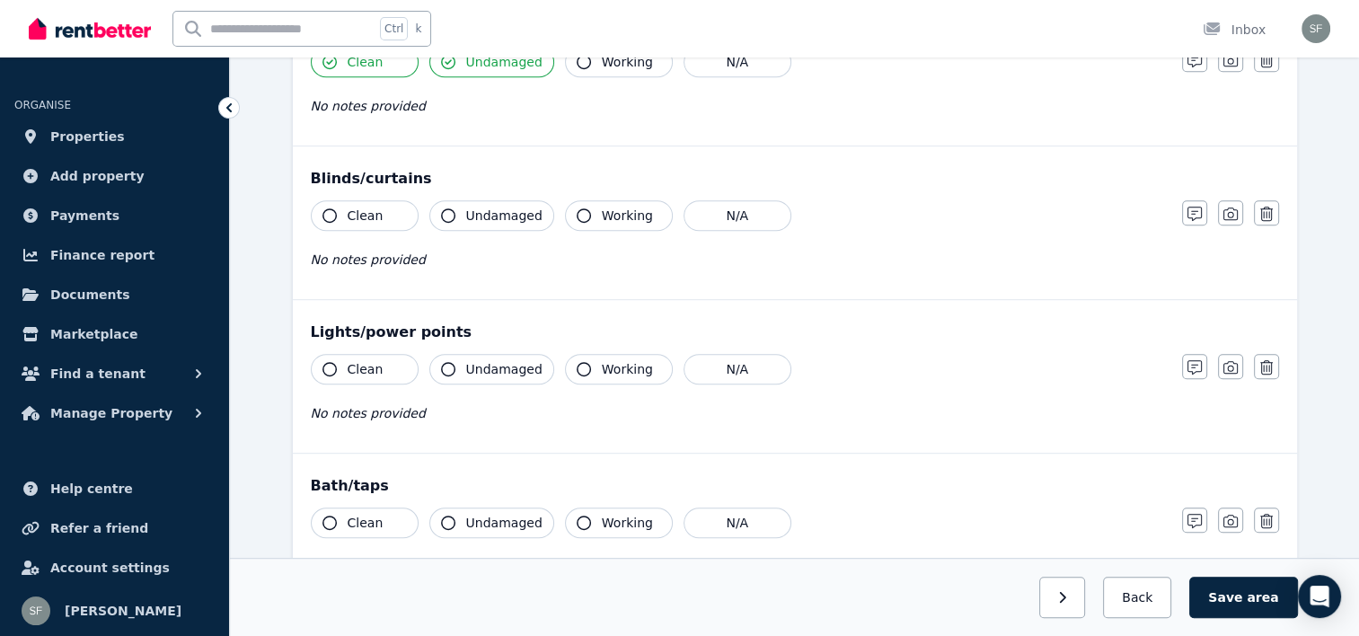
click at [497, 368] on span "Undamaged" at bounding box center [504, 369] width 76 height 18
click at [471, 223] on button "Undamaged" at bounding box center [491, 215] width 125 height 31
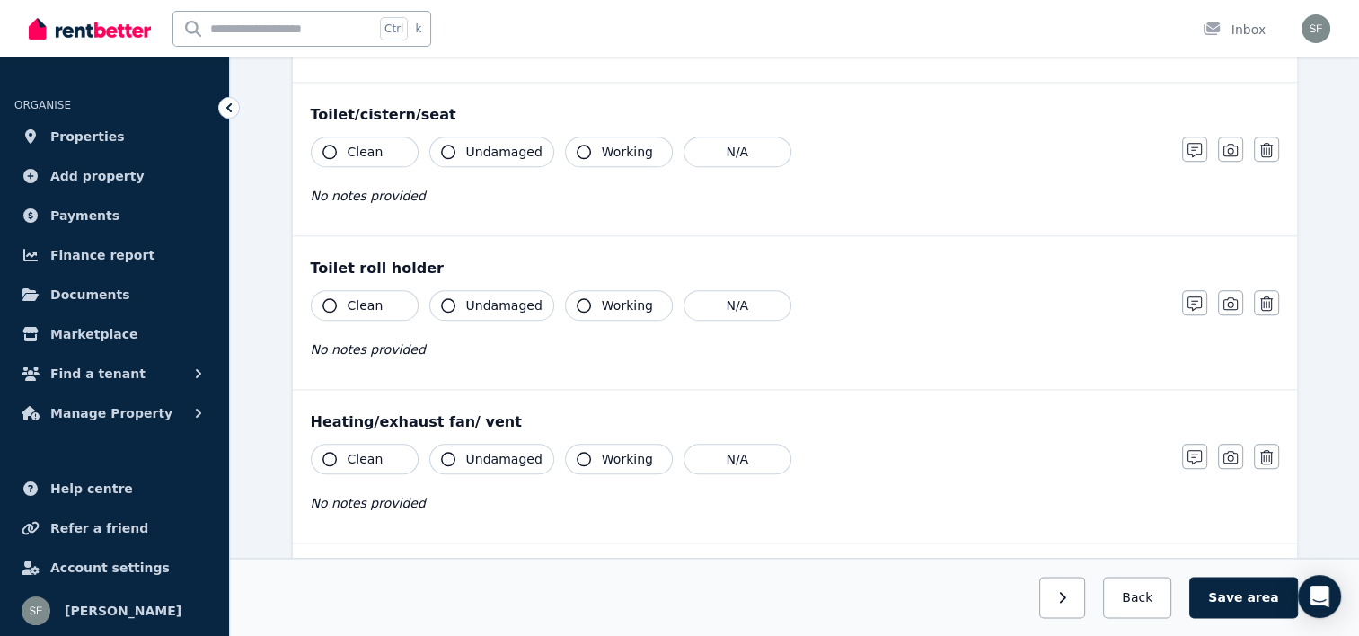
scroll to position [2066, 0]
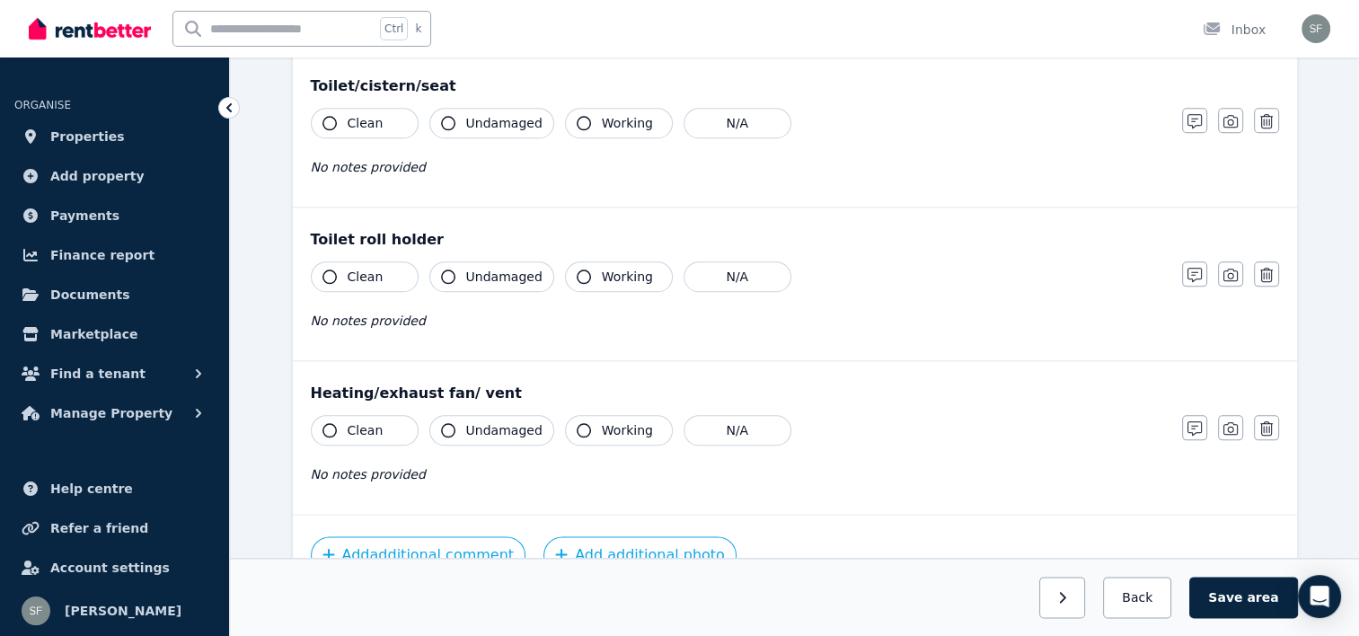
click at [611, 273] on span "Working" at bounding box center [627, 277] width 51 height 18
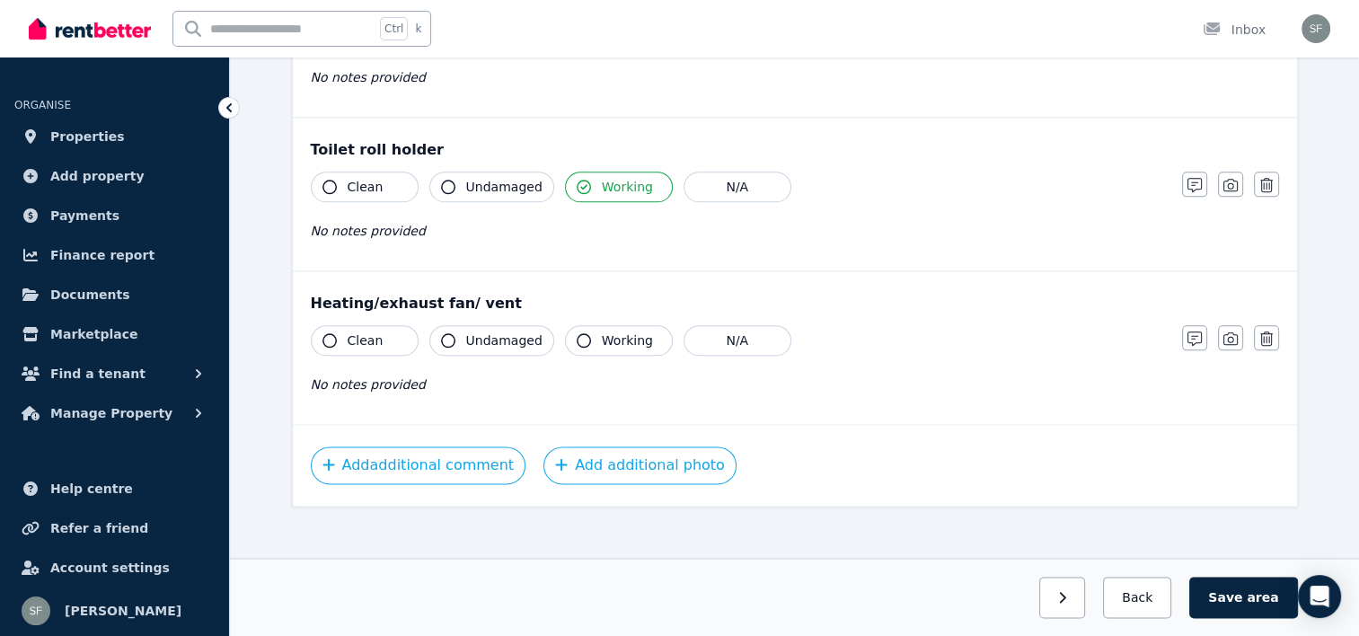
click at [490, 340] on span "Undamaged" at bounding box center [504, 340] width 76 height 18
click at [404, 338] on button "Clean" at bounding box center [365, 340] width 108 height 31
click at [626, 331] on span "Working" at bounding box center [627, 340] width 51 height 18
click at [1230, 331] on icon "button" at bounding box center [1230, 338] width 14 height 14
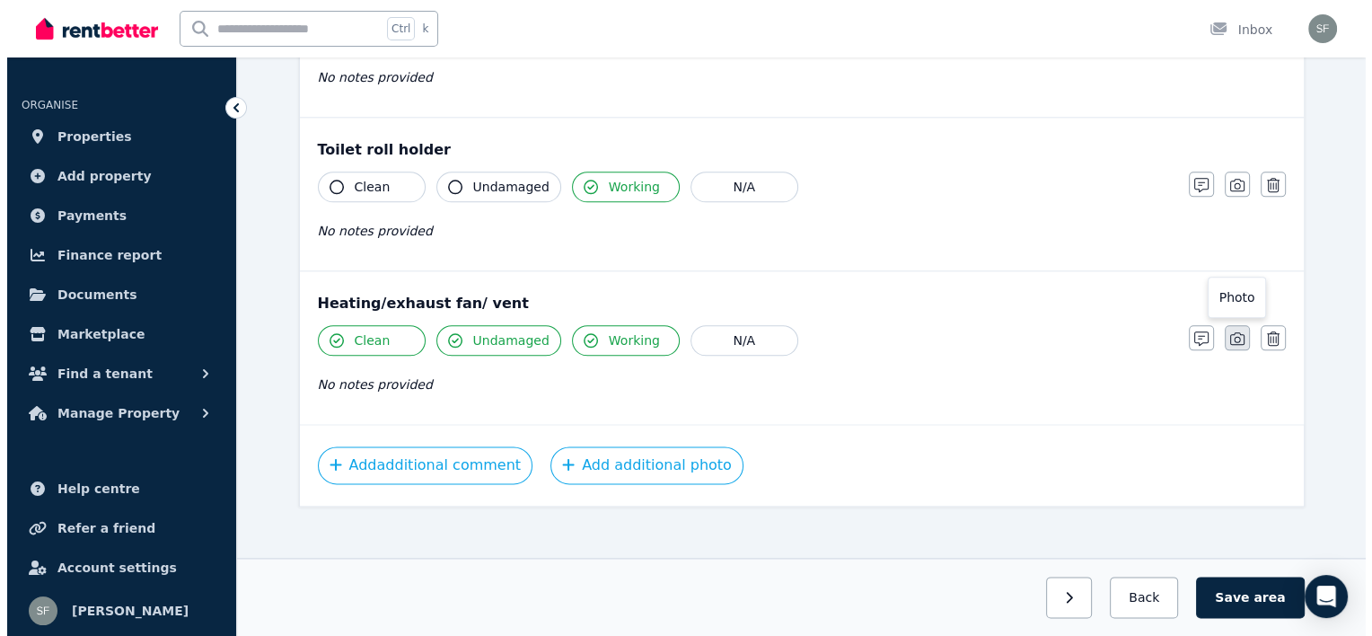
scroll to position [2266, 0]
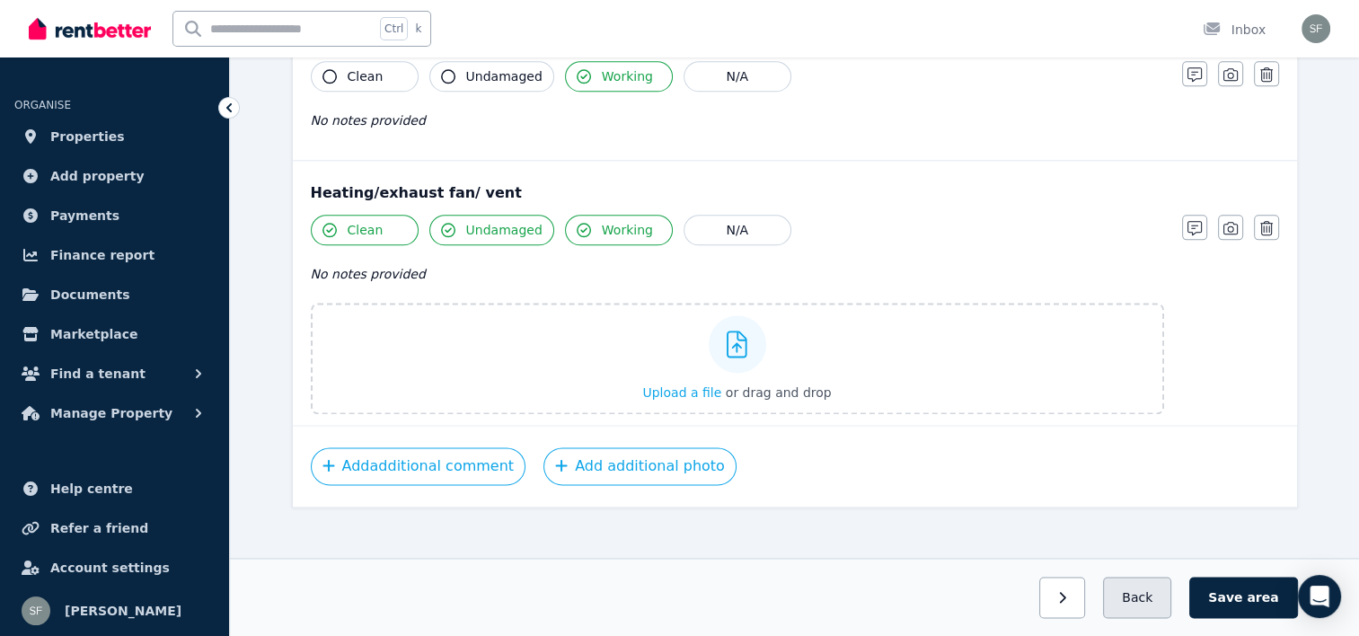
click at [1148, 590] on button "Back" at bounding box center [1137, 597] width 68 height 41
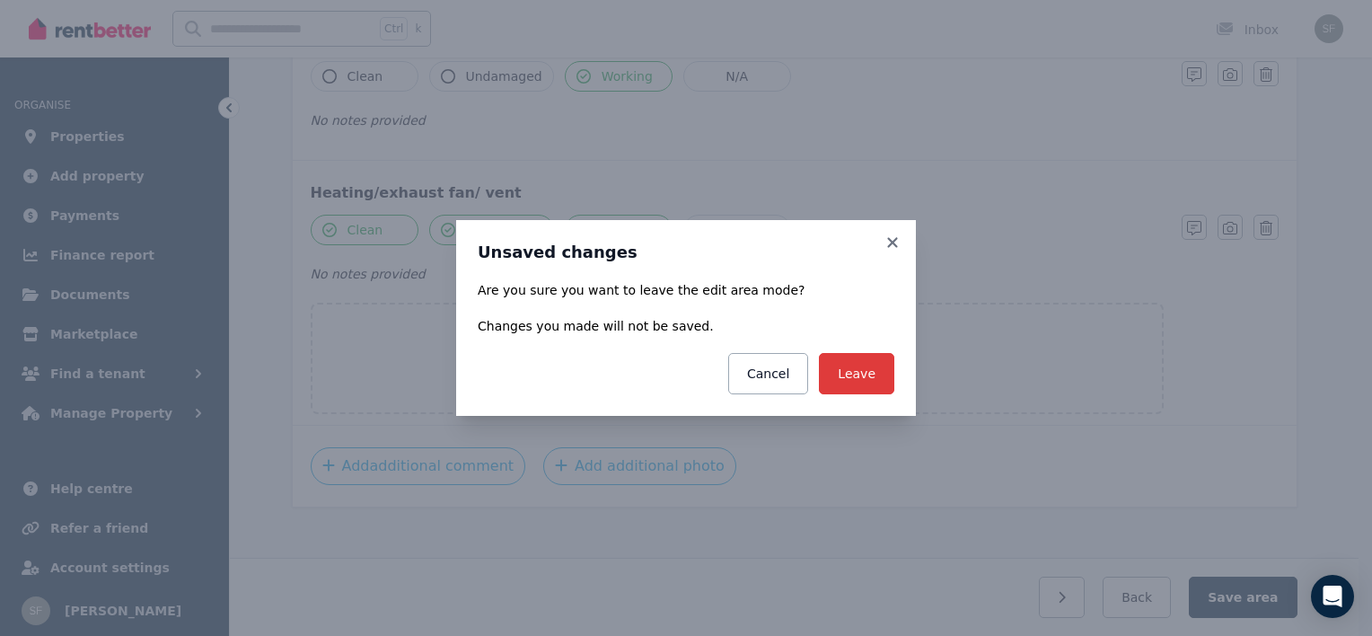
click at [869, 375] on button "Leave" at bounding box center [856, 373] width 75 height 41
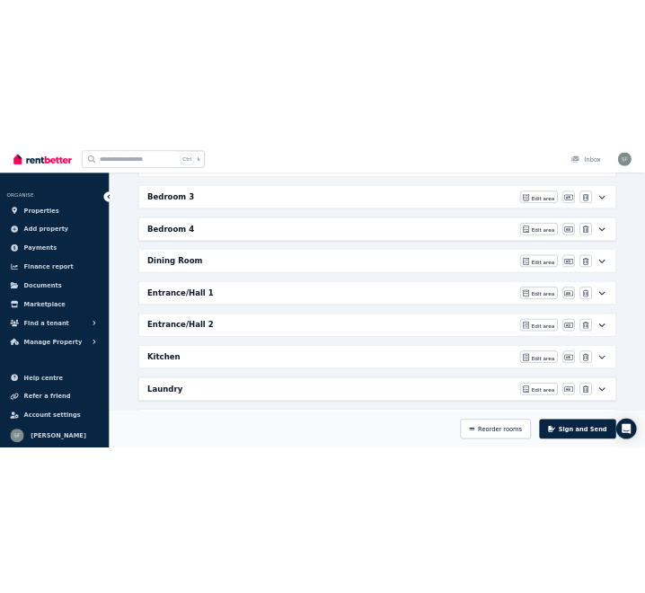
scroll to position [0, 0]
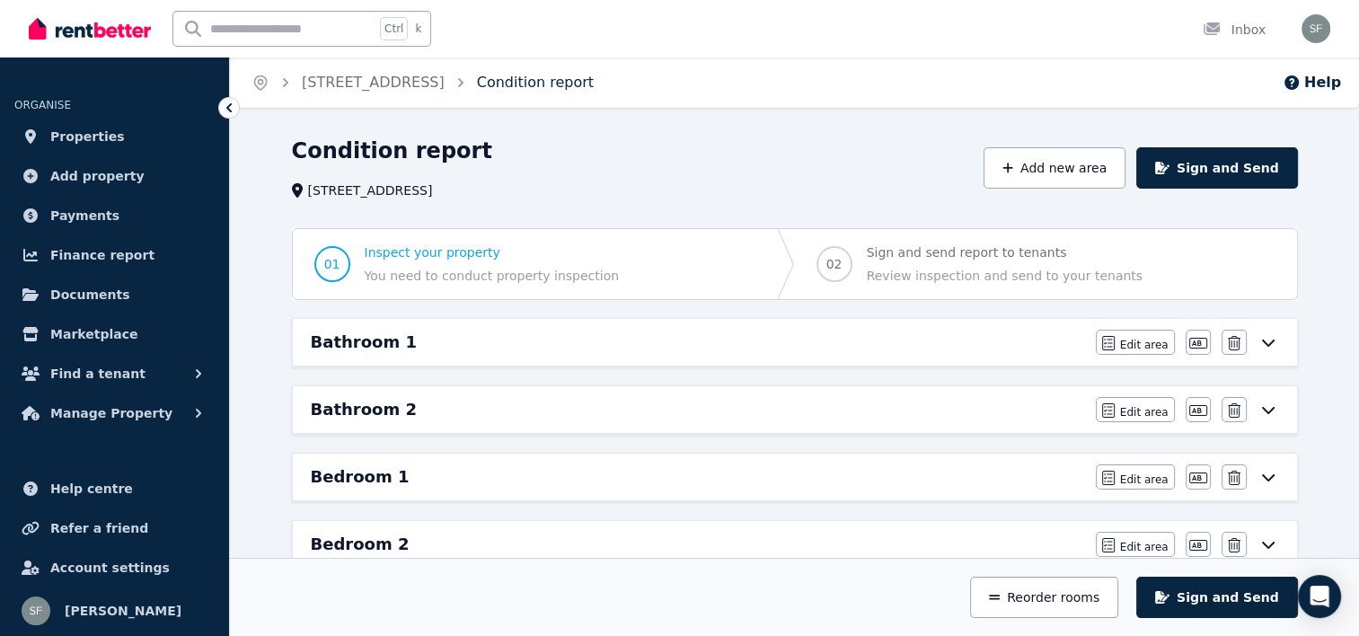
click at [524, 82] on link "Condition report" at bounding box center [535, 82] width 117 height 17
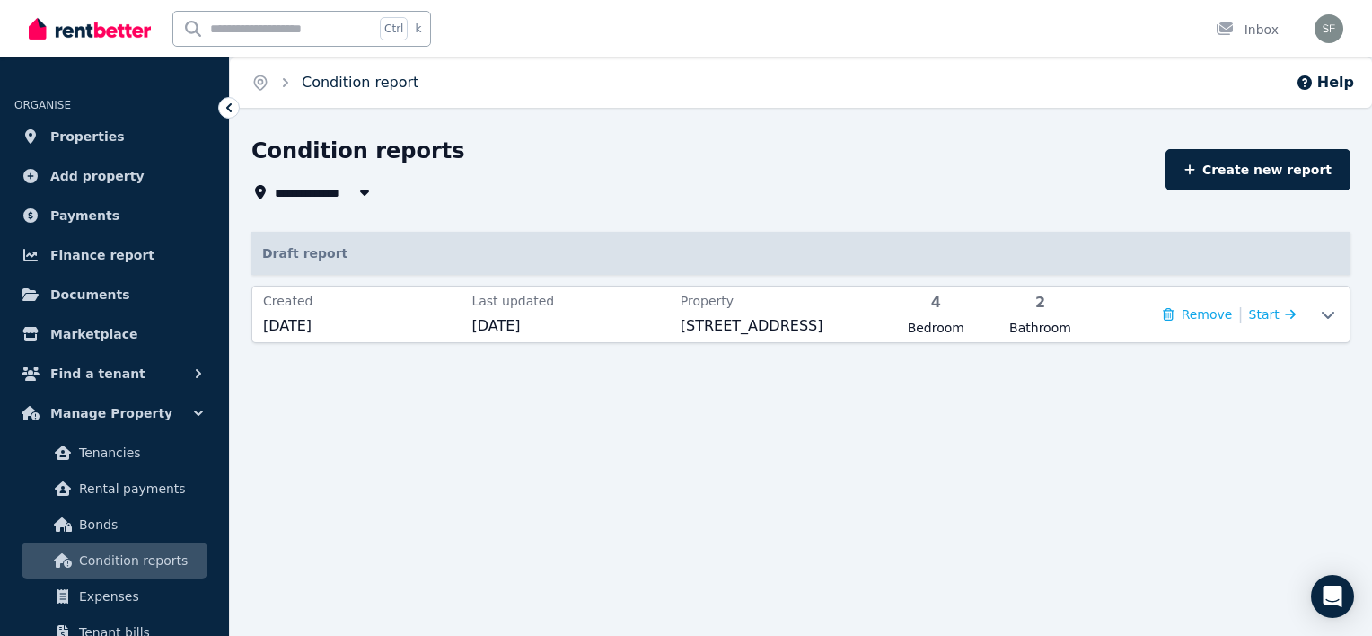
click at [366, 90] on link "Condition report" at bounding box center [360, 82] width 117 height 17
